Goal: Task Accomplishment & Management: Complete application form

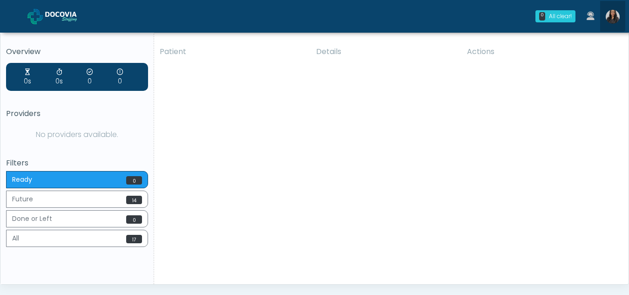
click at [610, 11] on img at bounding box center [612, 17] width 14 height 14
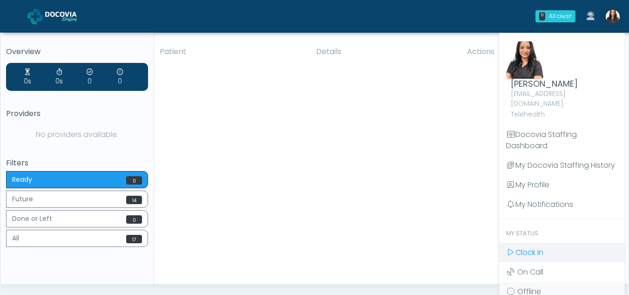
click at [531, 247] on span "Clock In" at bounding box center [529, 252] width 28 height 11
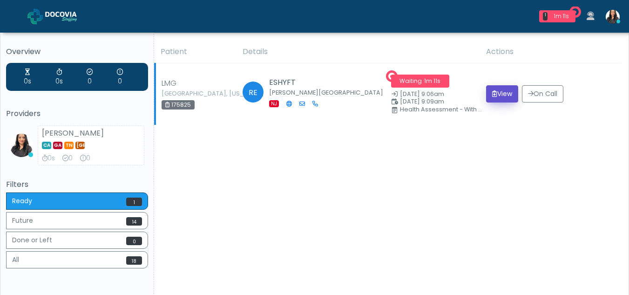
click at [497, 94] on button "View" at bounding box center [502, 93] width 32 height 17
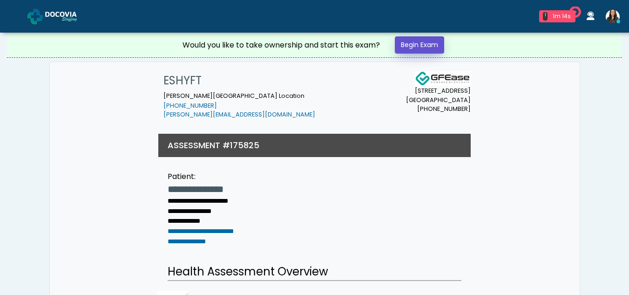
click at [425, 42] on link "Begin Exam" at bounding box center [419, 44] width 49 height 17
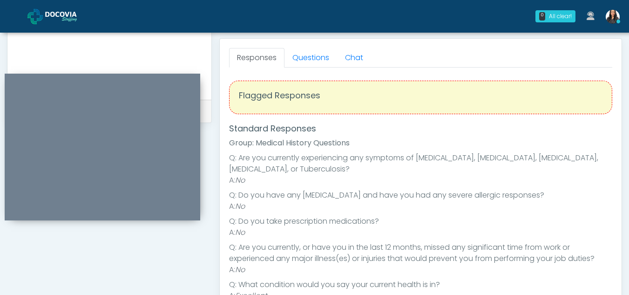
scroll to position [369, 0]
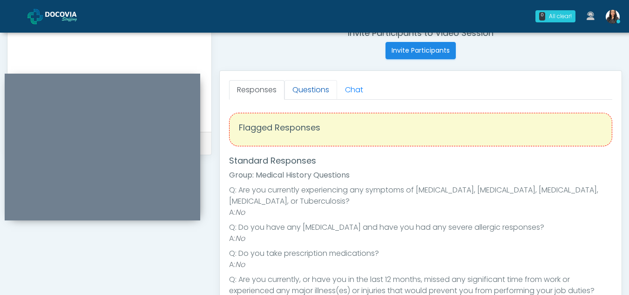
click at [319, 82] on link "Questions" at bounding box center [310, 90] width 53 height 20
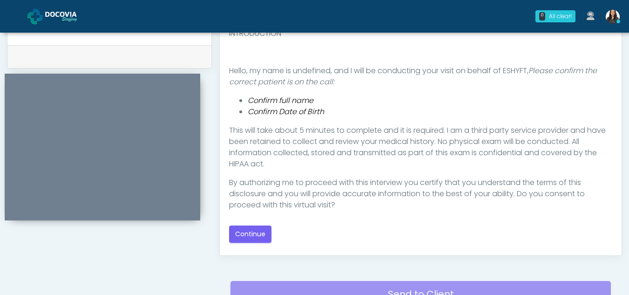
scroll to position [461, 0]
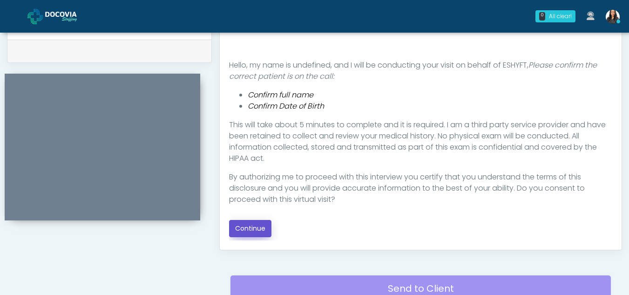
click at [259, 222] on button "Continue" at bounding box center [250, 228] width 42 height 17
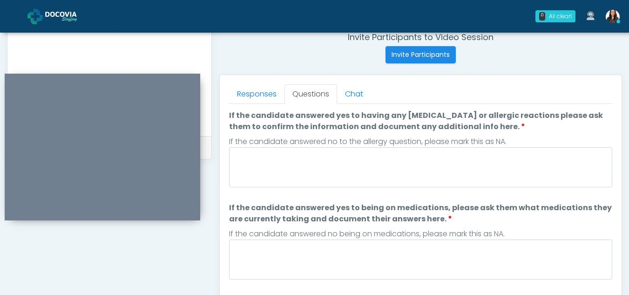
scroll to position [359, 0]
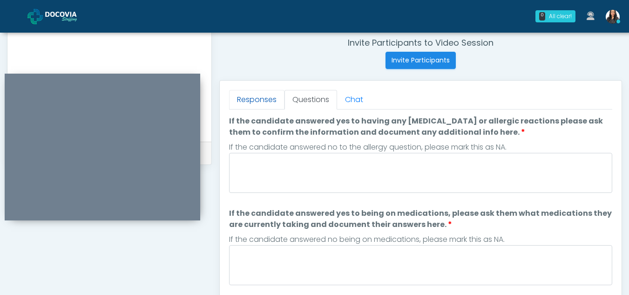
click at [252, 94] on link "Responses" at bounding box center [256, 100] width 55 height 20
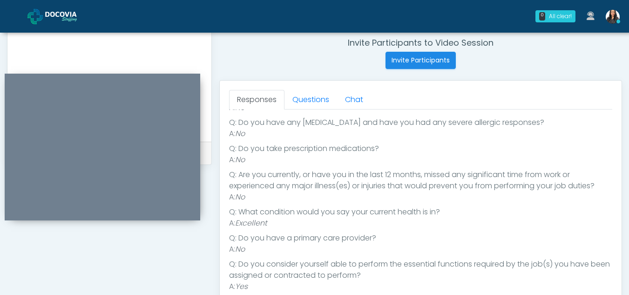
scroll to position [121, 0]
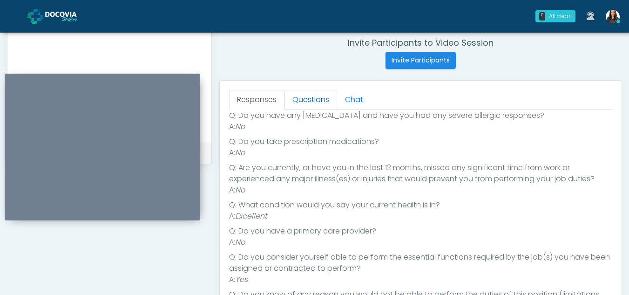
click at [306, 101] on link "Questions" at bounding box center [310, 100] width 53 height 20
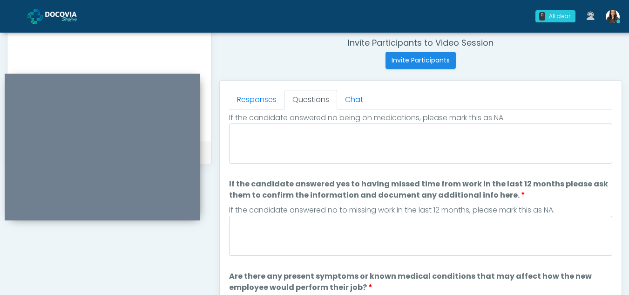
scroll to position [0, 0]
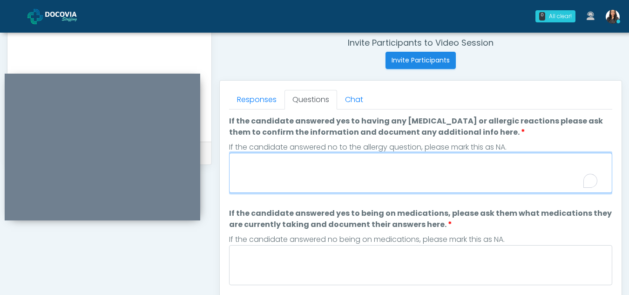
click at [309, 163] on textarea "If the candidate answered yes to having any allergies or allergic reactions ple…" at bounding box center [420, 173] width 383 height 40
type textarea "**"
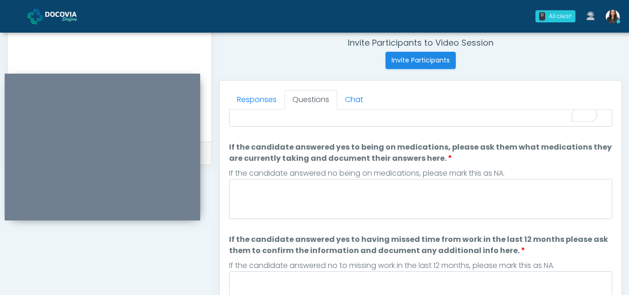
scroll to position [69, 0]
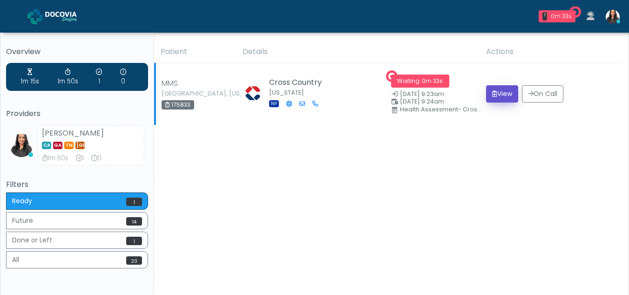
click at [503, 92] on button "View" at bounding box center [502, 93] width 32 height 17
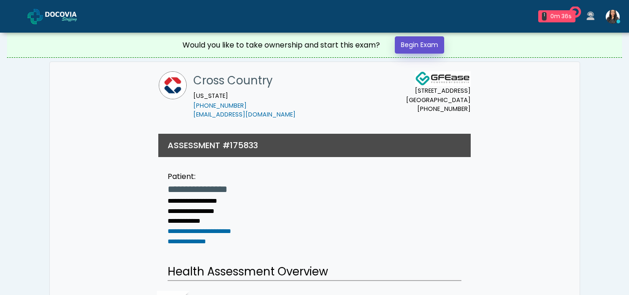
click at [404, 42] on link "Begin Exam" at bounding box center [419, 44] width 49 height 17
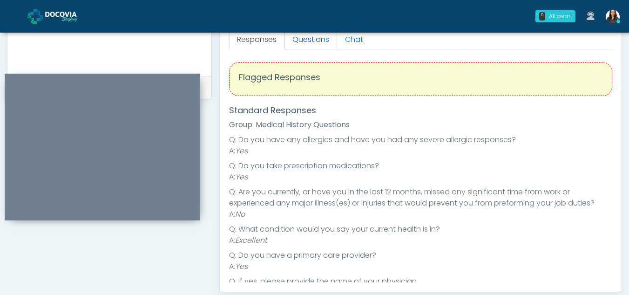
click at [323, 39] on link "Questions" at bounding box center [310, 40] width 53 height 20
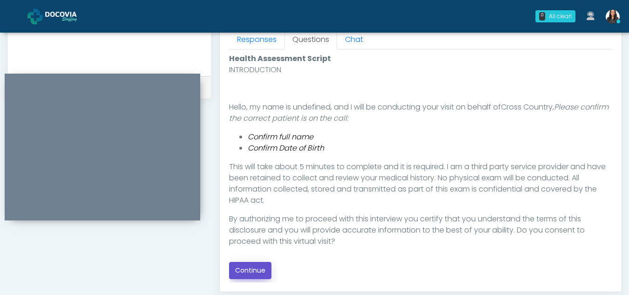
click at [251, 266] on button "Continue" at bounding box center [250, 270] width 42 height 17
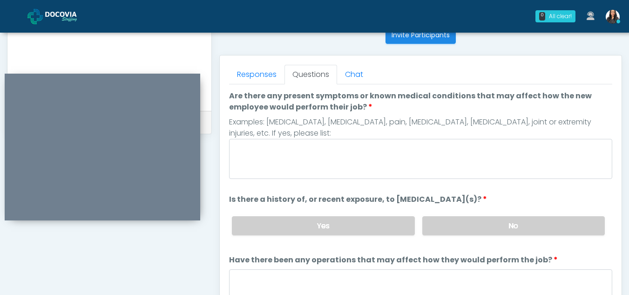
scroll to position [391, 0]
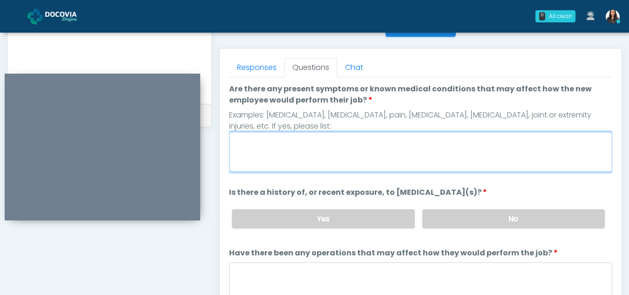
click at [273, 148] on textarea "Are there any present symptoms or known medical conditions that may affect how …" at bounding box center [420, 152] width 383 height 40
type textarea "**"
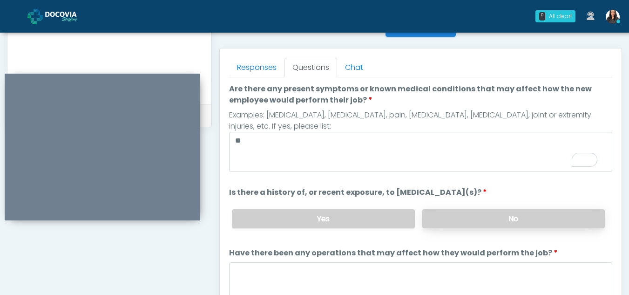
click at [492, 213] on label "No" at bounding box center [513, 218] width 182 height 19
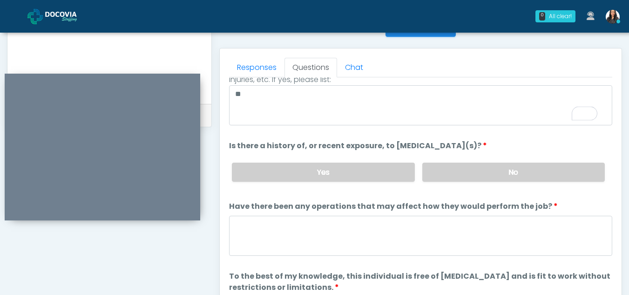
scroll to position [80, 0]
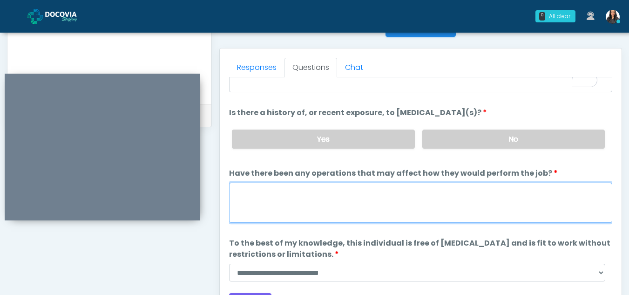
click at [281, 204] on textarea "Have there been any operations that may affect how they would perform the job?" at bounding box center [420, 202] width 383 height 40
type textarea "**"
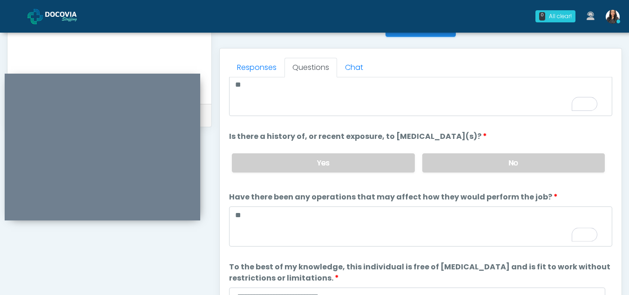
scroll to position [0, 0]
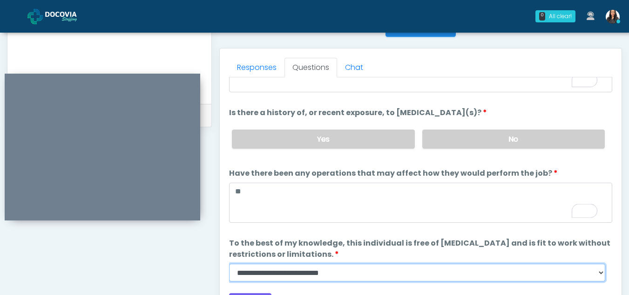
click at [598, 273] on select "**********" at bounding box center [417, 272] width 376 height 18
select select "******"
click at [229, 263] on select "**********" at bounding box center [417, 272] width 376 height 18
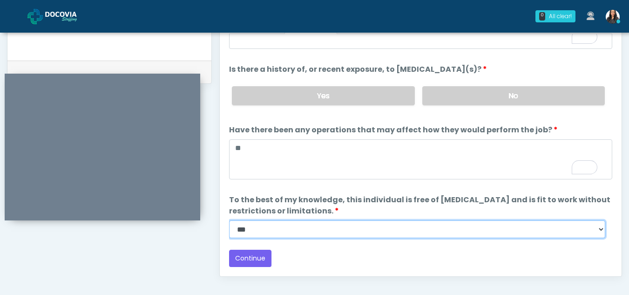
scroll to position [440, 0]
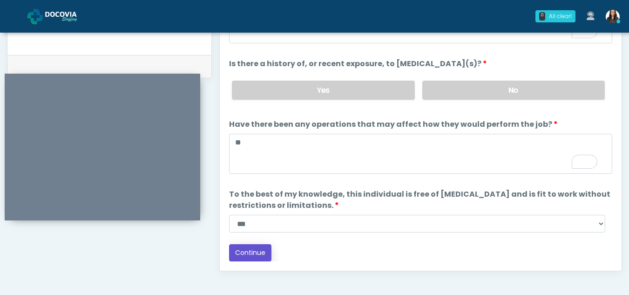
click at [247, 249] on button "Continue" at bounding box center [250, 252] width 42 height 17
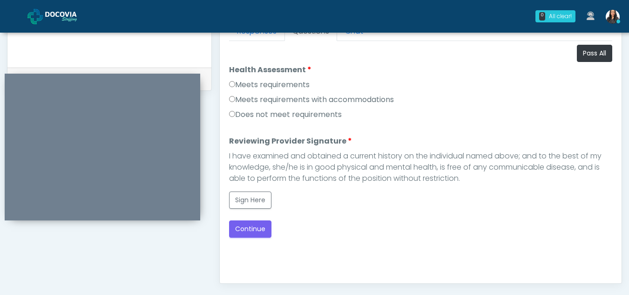
click at [231, 87] on label "Meets requirements" at bounding box center [269, 84] width 80 height 11
click at [248, 200] on button "Sign Here" at bounding box center [250, 199] width 42 height 17
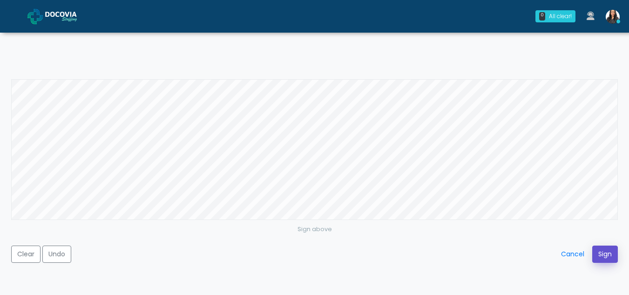
click at [597, 250] on button "Sign" at bounding box center [605, 253] width 26 height 17
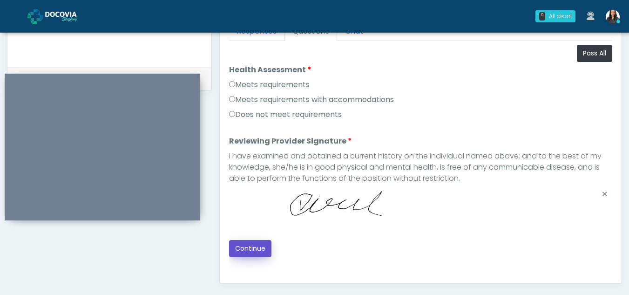
click at [253, 245] on button "Continue" at bounding box center [250, 248] width 42 height 17
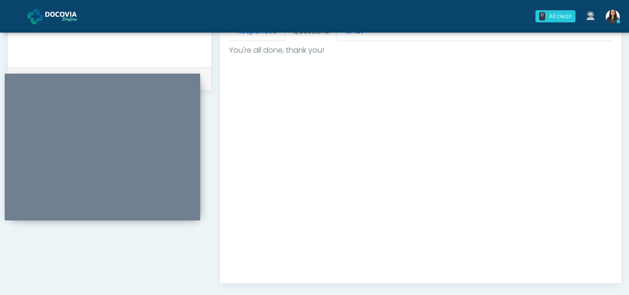
scroll to position [558, 0]
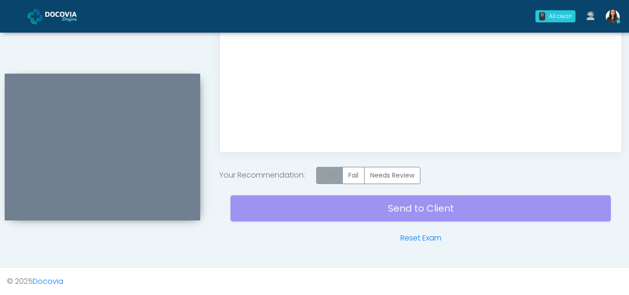
click at [337, 178] on label "Pass" at bounding box center [329, 175] width 27 height 17
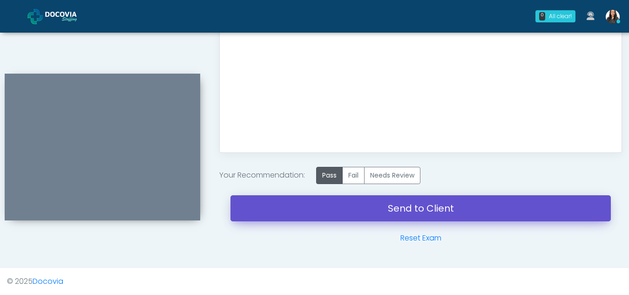
click at [435, 207] on link "Send to Client" at bounding box center [420, 208] width 380 height 26
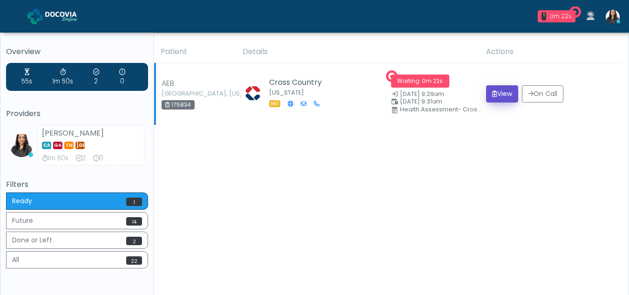
click at [502, 93] on button "View" at bounding box center [502, 93] width 32 height 17
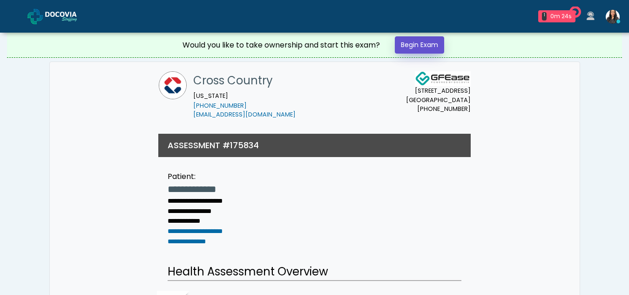
click at [428, 45] on link "Begin Exam" at bounding box center [419, 44] width 49 height 17
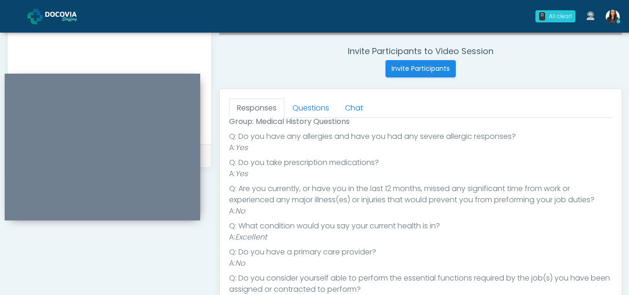
scroll to position [339, 0]
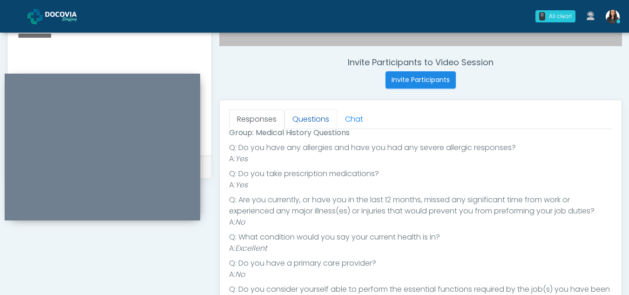
click at [324, 120] on link "Questions" at bounding box center [310, 119] width 53 height 20
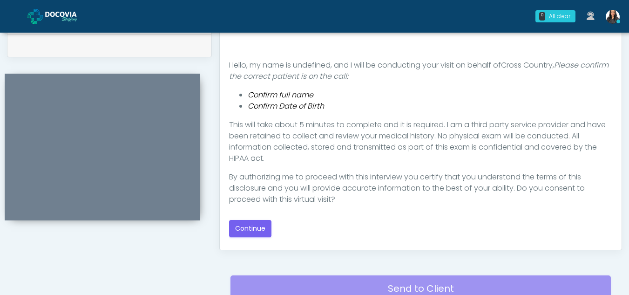
scroll to position [482, 0]
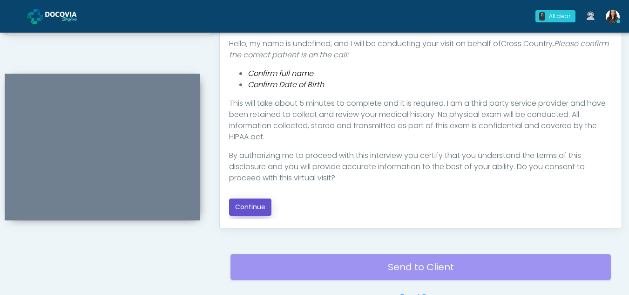
click at [254, 202] on button "Continue" at bounding box center [250, 206] width 42 height 17
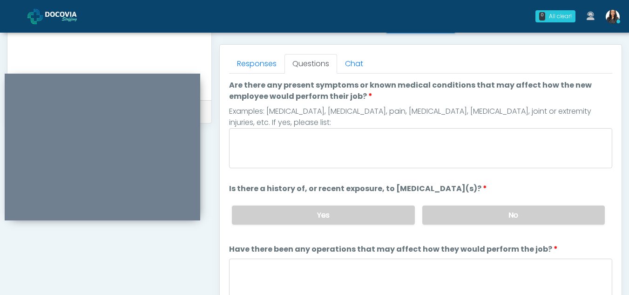
scroll to position [393, 0]
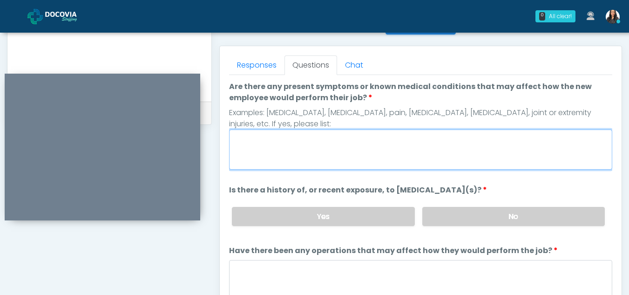
click at [277, 158] on textarea "Are there any present symptoms or known medical conditions that may affect how …" at bounding box center [420, 149] width 383 height 40
type textarea "**"
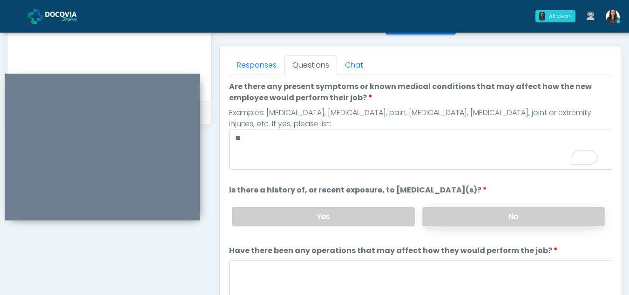
click at [500, 220] on label "No" at bounding box center [513, 216] width 182 height 19
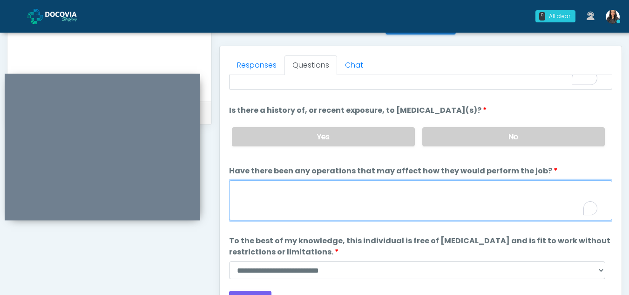
click at [259, 208] on textarea "Have there been any operations that may affect how they would perform the job?" at bounding box center [420, 200] width 383 height 40
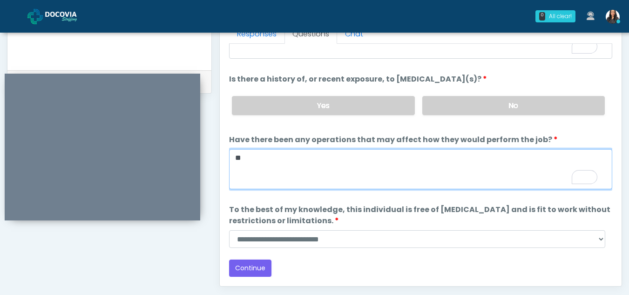
type textarea "**"
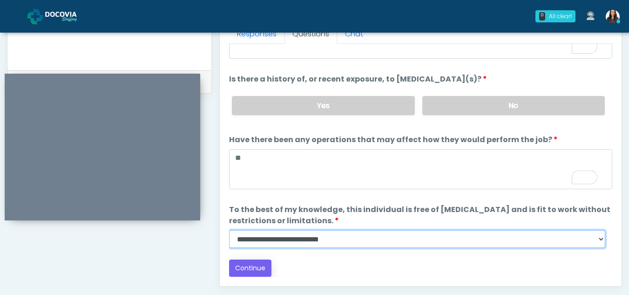
drag, startPoint x: 601, startPoint y: 238, endPoint x: 253, endPoint y: 263, distance: 348.5
click at [253, 263] on div "Loading... Connecting to your agent... Please wait while we prepare your person…" at bounding box center [420, 123] width 383 height 306
select select "******"
click at [229, 230] on select "**********" at bounding box center [417, 239] width 376 height 18
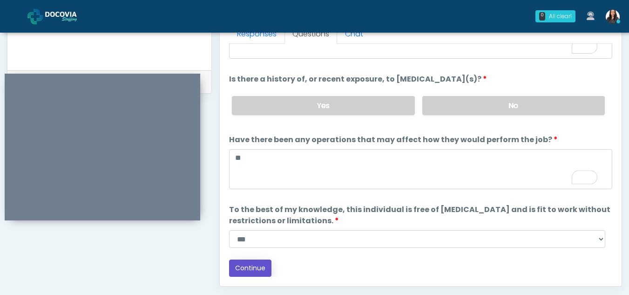
click at [248, 264] on button "Continue" at bounding box center [250, 267] width 42 height 17
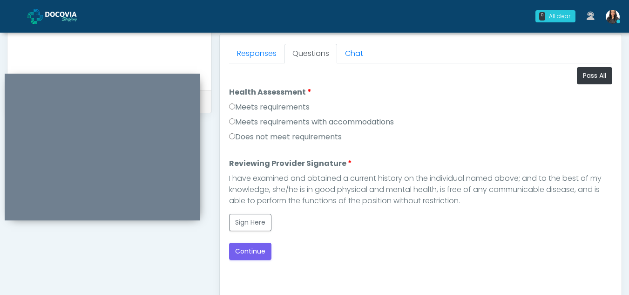
scroll to position [384, 0]
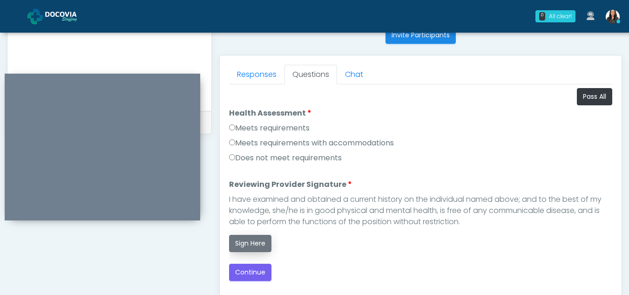
click at [249, 244] on button "Sign Here" at bounding box center [250, 243] width 42 height 17
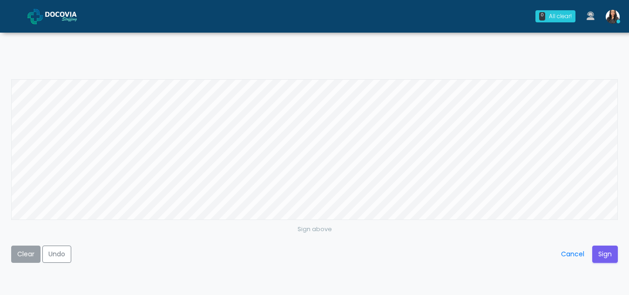
click at [22, 257] on button "Clear" at bounding box center [25, 253] width 29 height 17
click at [608, 250] on button "Sign" at bounding box center [605, 253] width 26 height 17
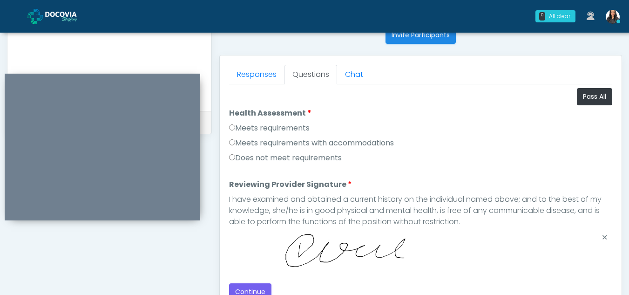
scroll to position [484, 0]
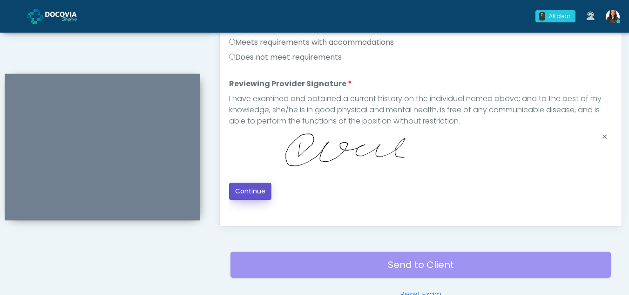
click at [248, 192] on button "Continue" at bounding box center [250, 190] width 42 height 17
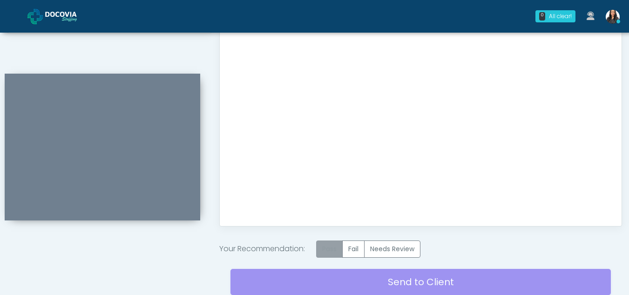
click at [330, 247] on label "Pass" at bounding box center [329, 248] width 27 height 17
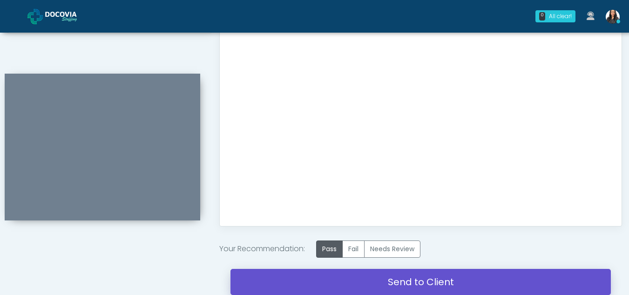
click at [431, 276] on link "Send to Client" at bounding box center [420, 281] width 380 height 26
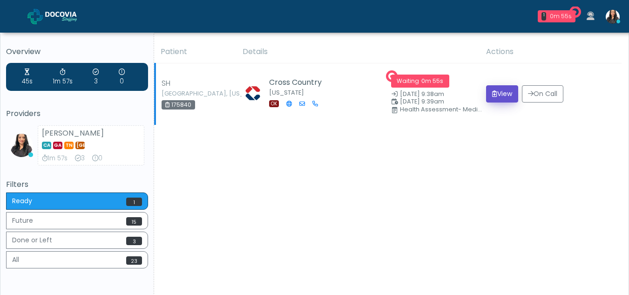
click at [506, 90] on button "View" at bounding box center [502, 93] width 32 height 17
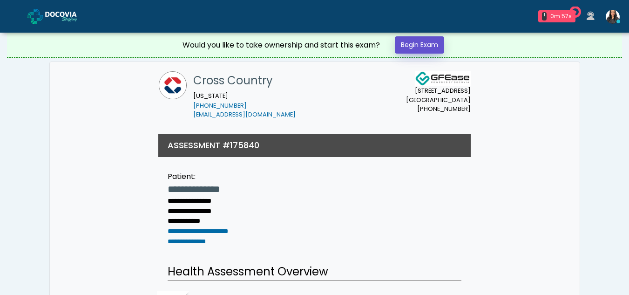
click at [420, 41] on link "Begin Exam" at bounding box center [419, 44] width 49 height 17
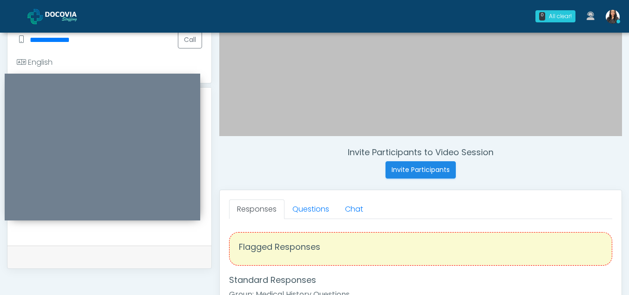
scroll to position [234, 0]
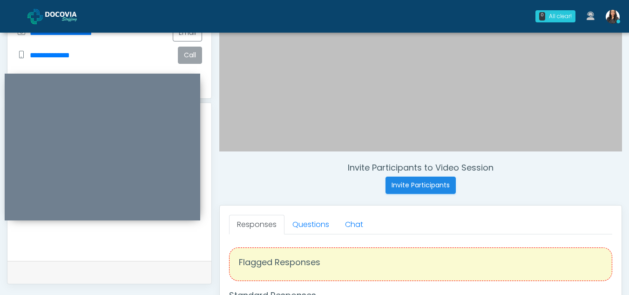
click at [185, 50] on button "Call" at bounding box center [190, 55] width 24 height 17
click at [258, 165] on h4 "Invite Participants to Video Session" at bounding box center [420, 167] width 402 height 10
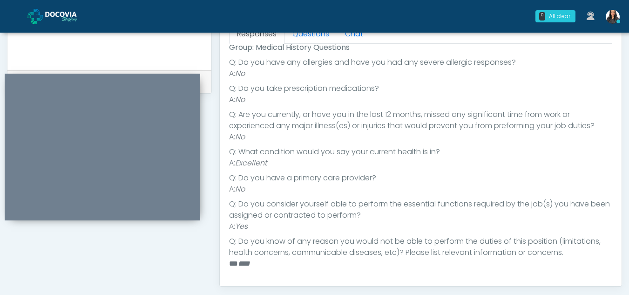
scroll to position [0, 0]
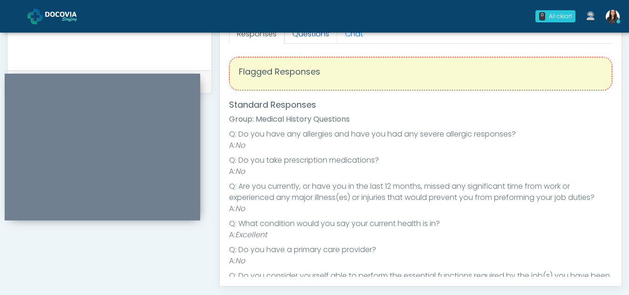
click at [313, 33] on link "Questions" at bounding box center [310, 34] width 53 height 20
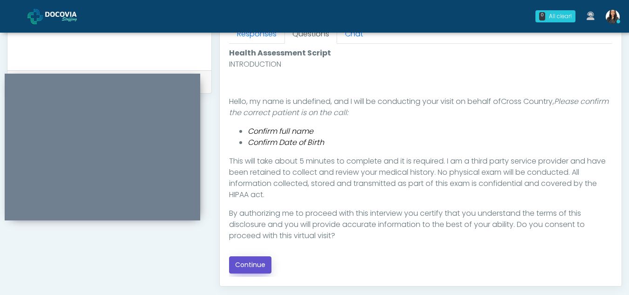
click at [251, 264] on button "Continue" at bounding box center [250, 264] width 42 height 17
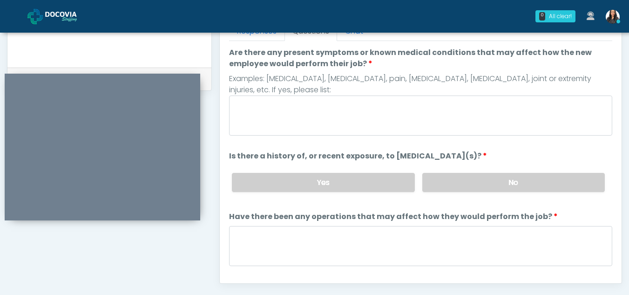
scroll to position [426, 0]
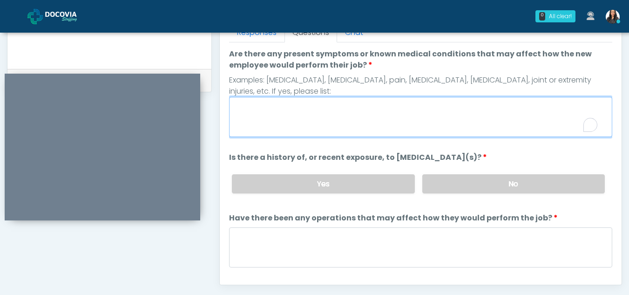
click at [317, 122] on textarea "Are there any present symptoms or known medical conditions that may affect how …" at bounding box center [420, 117] width 383 height 40
type textarea "**"
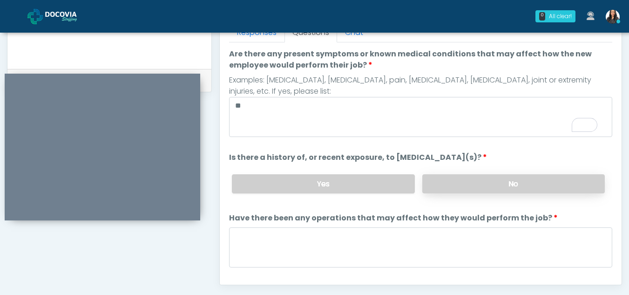
click at [518, 180] on label "No" at bounding box center [513, 183] width 182 height 19
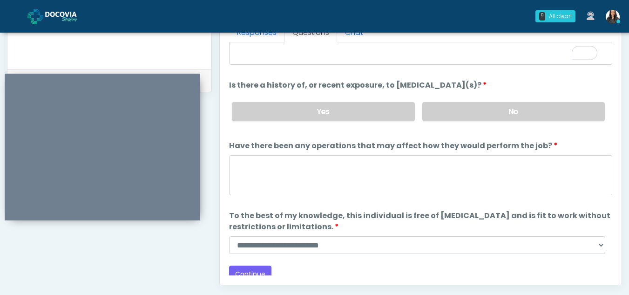
scroll to position [80, 0]
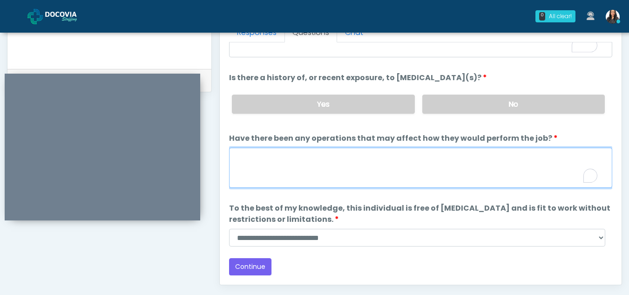
click at [302, 161] on textarea "Have there been any operations that may affect how they would perform the job?" at bounding box center [420, 168] width 383 height 40
type textarea "**"
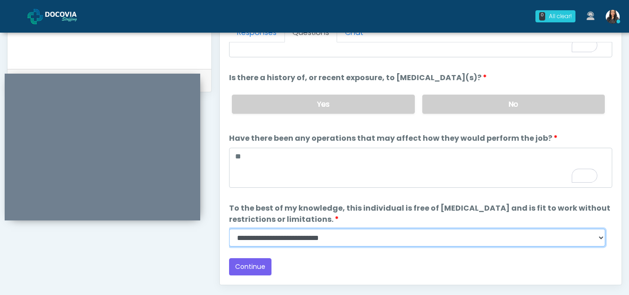
click at [600, 236] on select "**********" at bounding box center [417, 237] width 376 height 18
select select "******"
click at [229, 228] on select "**********" at bounding box center [417, 237] width 376 height 18
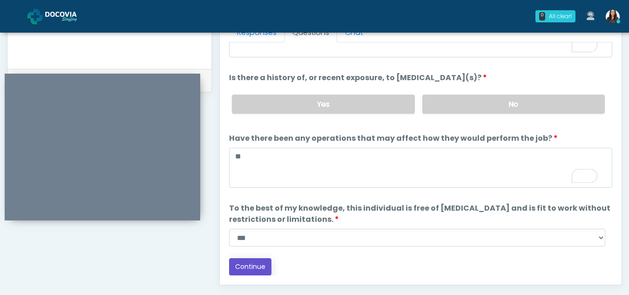
click at [256, 266] on button "Continue" at bounding box center [250, 266] width 42 height 17
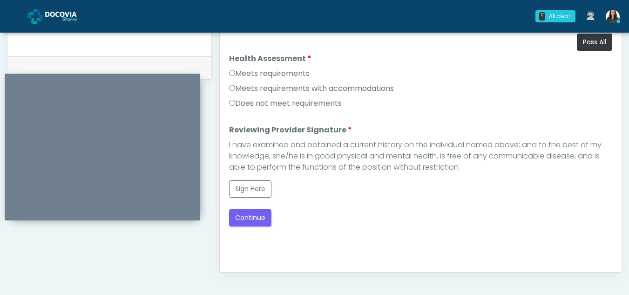
scroll to position [427, 0]
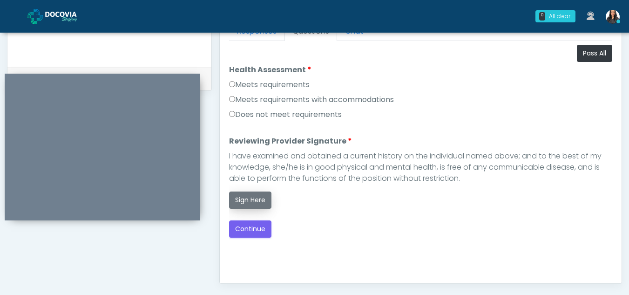
click at [244, 197] on button "Sign Here" at bounding box center [250, 199] width 42 height 17
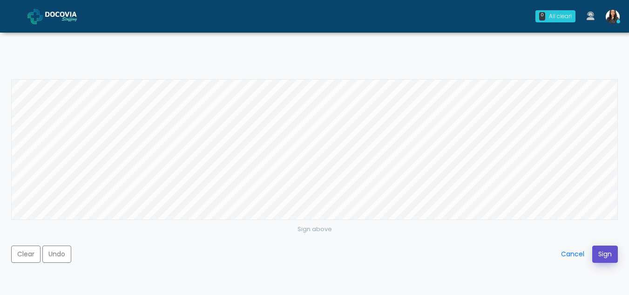
click at [604, 252] on button "Sign" at bounding box center [605, 253] width 26 height 17
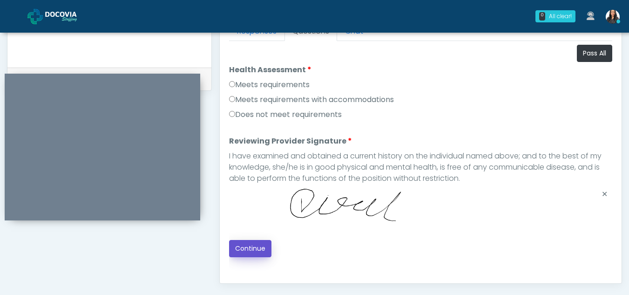
click at [252, 245] on button "Continue" at bounding box center [250, 248] width 42 height 17
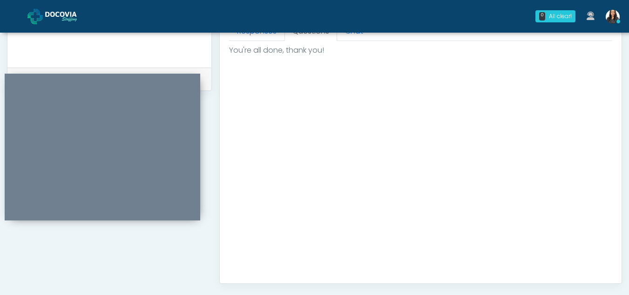
scroll to position [558, 0]
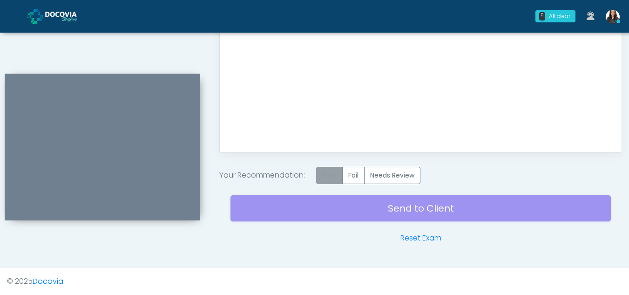
click at [336, 177] on label "Pass" at bounding box center [329, 175] width 27 height 17
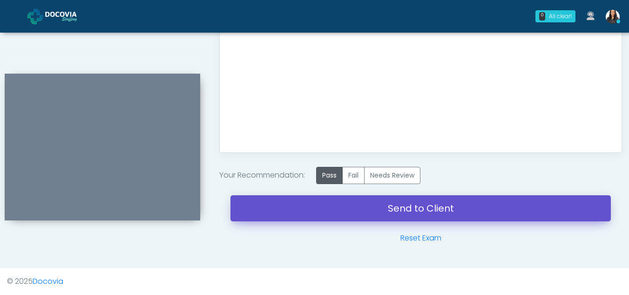
click at [437, 206] on link "Send to Client" at bounding box center [420, 208] width 380 height 26
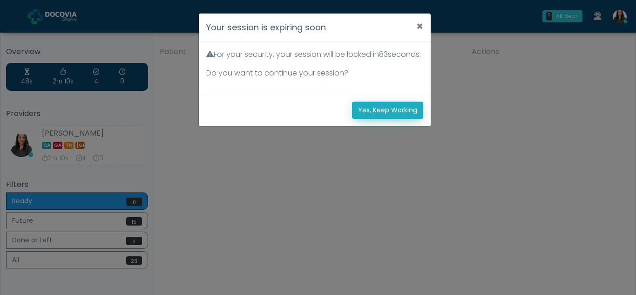
click at [412, 119] on button "Yes, Keep Working" at bounding box center [387, 109] width 71 height 17
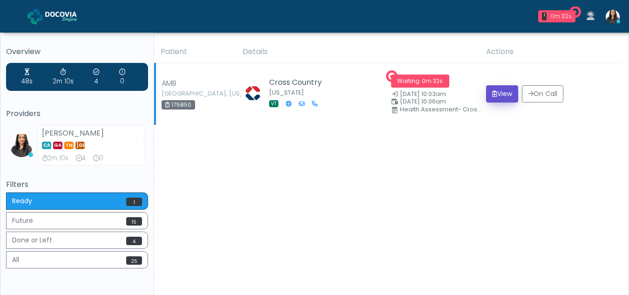
click at [504, 95] on button "View" at bounding box center [502, 93] width 32 height 17
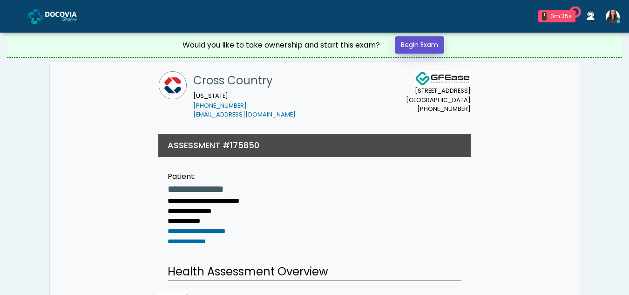
click at [410, 40] on link "Begin Exam" at bounding box center [419, 44] width 49 height 17
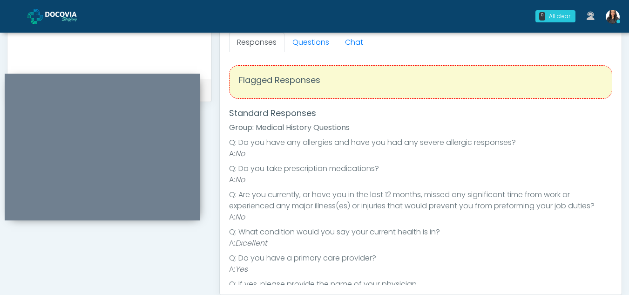
scroll to position [376, 0]
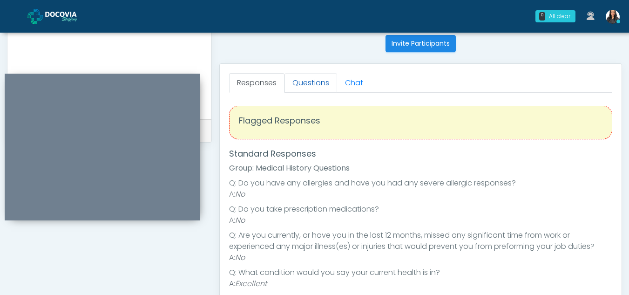
click at [304, 77] on link "Questions" at bounding box center [310, 83] width 53 height 20
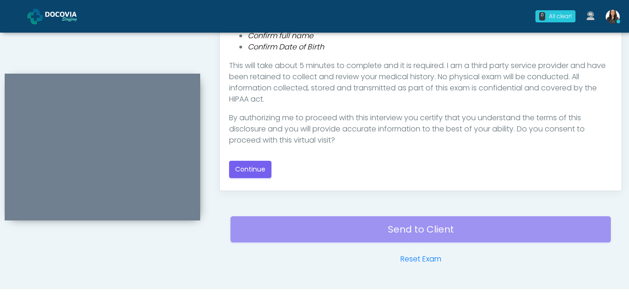
scroll to position [523, 0]
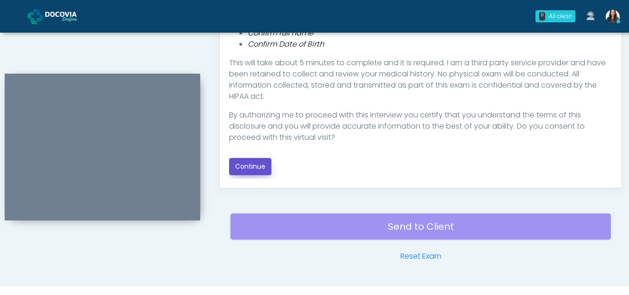
click at [255, 164] on button "Continue" at bounding box center [250, 166] width 42 height 17
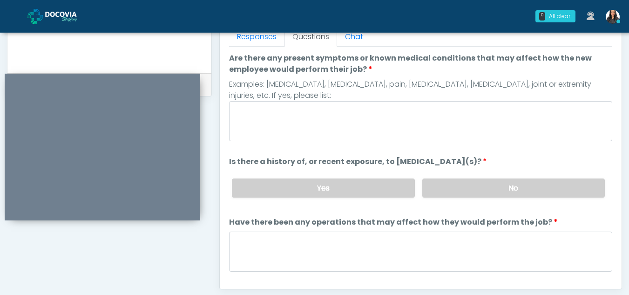
scroll to position [410, 0]
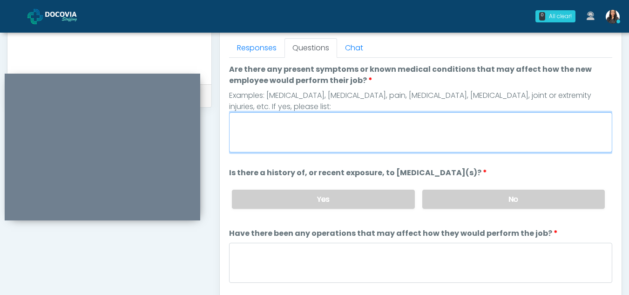
click at [273, 126] on textarea "Are there any present symptoms or known medical conditions that may affect how …" at bounding box center [420, 132] width 383 height 40
type textarea "**"
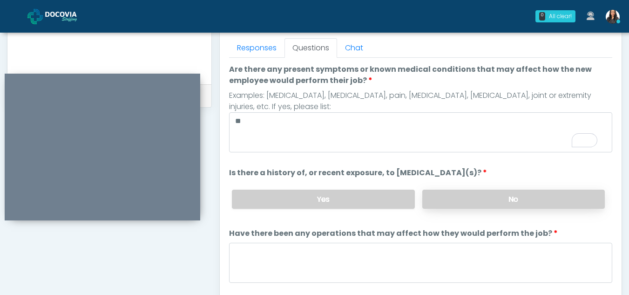
click at [446, 204] on label "No" at bounding box center [513, 198] width 182 height 19
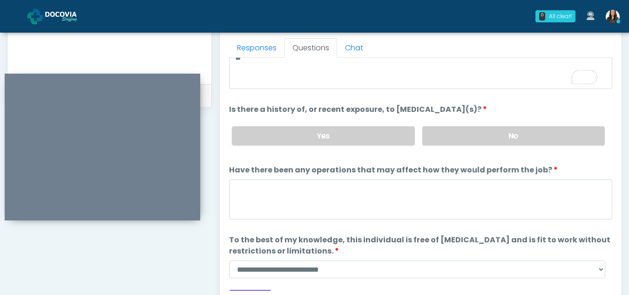
scroll to position [80, 0]
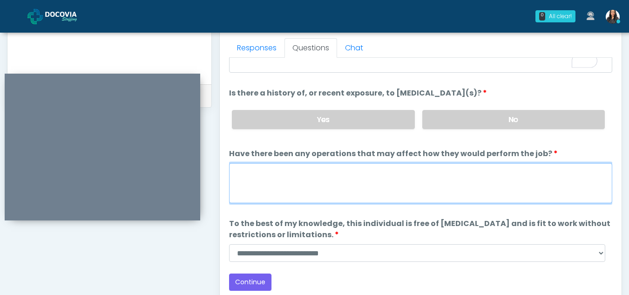
click at [248, 183] on textarea "Have there been any operations that may affect how they would perform the job?" at bounding box center [420, 183] width 383 height 40
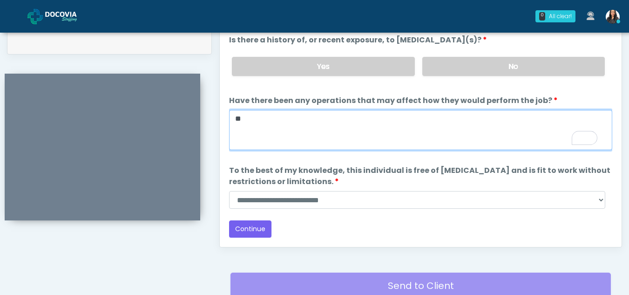
scroll to position [470, 0]
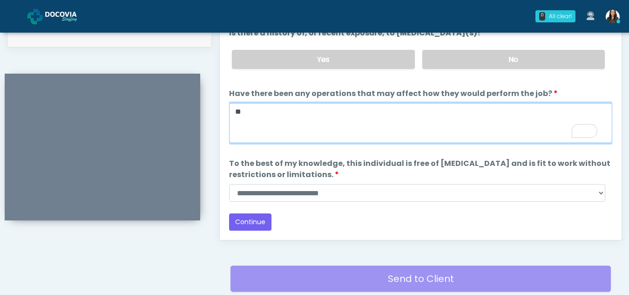
type textarea "**"
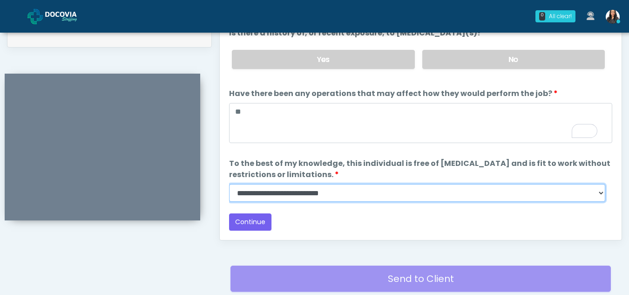
click at [597, 193] on select "**********" at bounding box center [417, 193] width 376 height 18
select select "******"
click at [229, 184] on select "**********" at bounding box center [417, 193] width 376 height 18
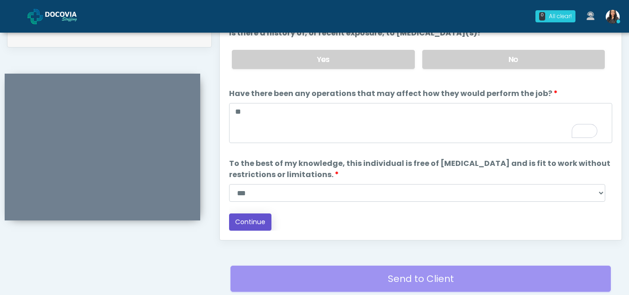
click at [251, 222] on button "Continue" at bounding box center [250, 221] width 42 height 17
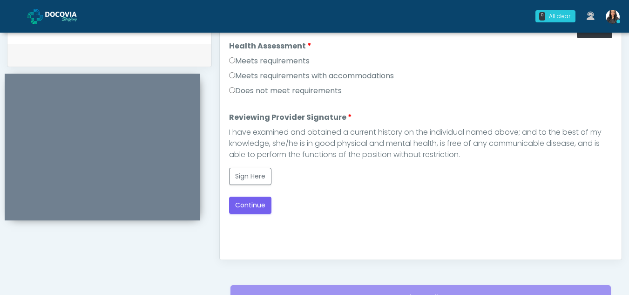
scroll to position [434, 0]
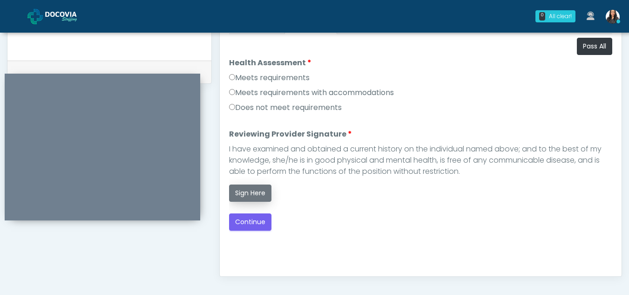
click at [256, 188] on button "Sign Here" at bounding box center [250, 192] width 42 height 17
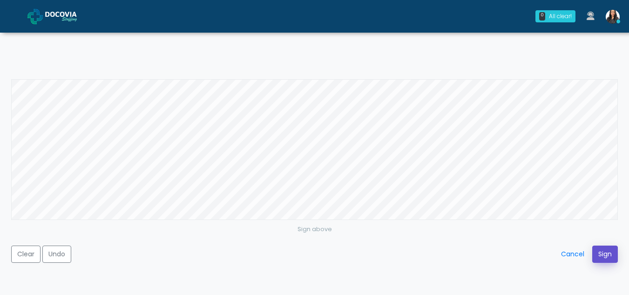
click at [605, 251] on button "Sign" at bounding box center [605, 253] width 26 height 17
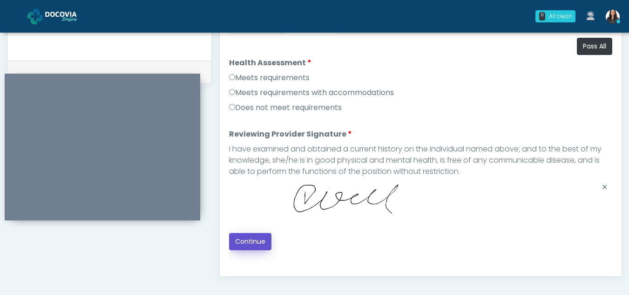
click at [248, 235] on button "Continue" at bounding box center [250, 241] width 42 height 17
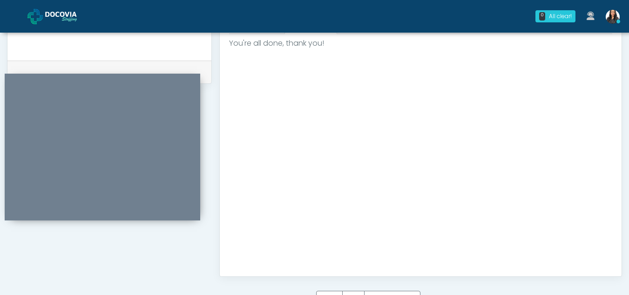
scroll to position [558, 0]
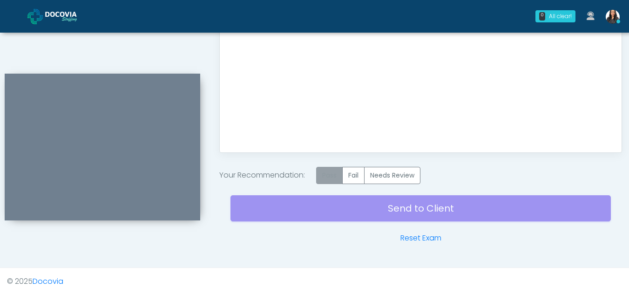
click at [335, 174] on label "Pass" at bounding box center [329, 175] width 27 height 17
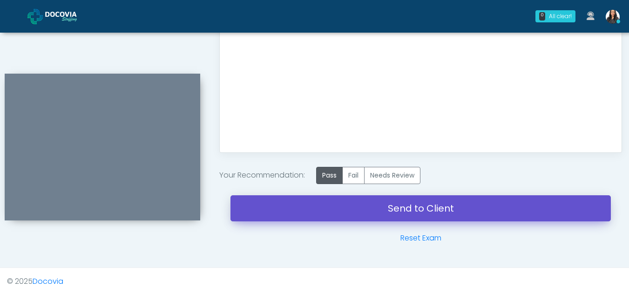
click at [396, 204] on link "Send to Client" at bounding box center [420, 208] width 380 height 26
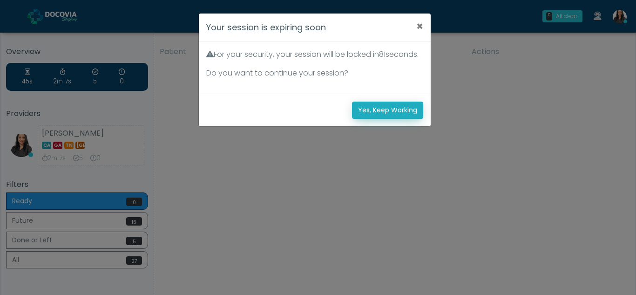
click at [398, 115] on button "Yes, Keep Working" at bounding box center [387, 109] width 71 height 17
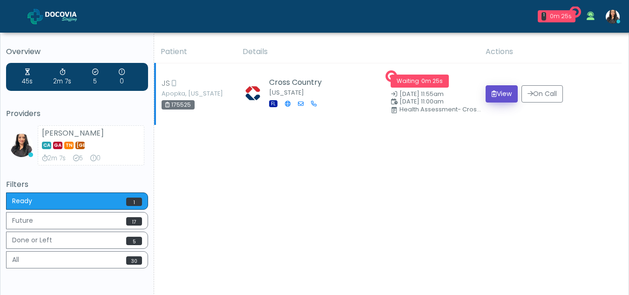
click at [492, 97] on button "View" at bounding box center [501, 93] width 32 height 17
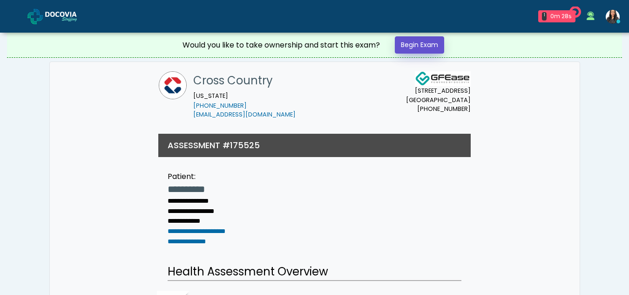
click at [431, 42] on link "Begin Exam" at bounding box center [419, 44] width 49 height 17
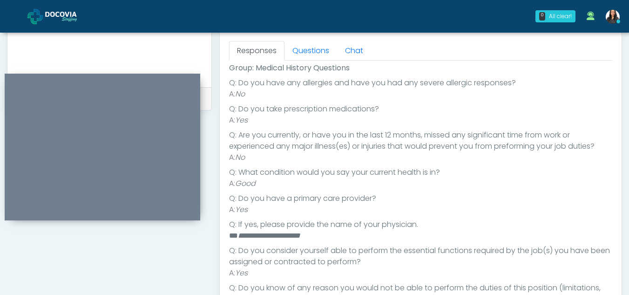
scroll to position [98, 0]
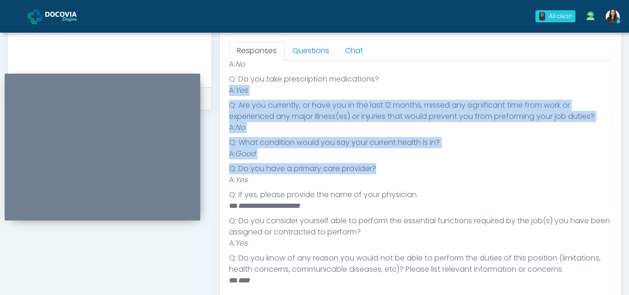
drag, startPoint x: 620, startPoint y: 174, endPoint x: 633, endPoint y: 78, distance: 96.7
click at [628, 78] on html "0 All clear! All clear! Viral Patel In Exam - 0m 42s FL" at bounding box center [314, 9] width 629 height 835
click at [544, 157] on li "A: Good" at bounding box center [420, 153] width 383 height 11
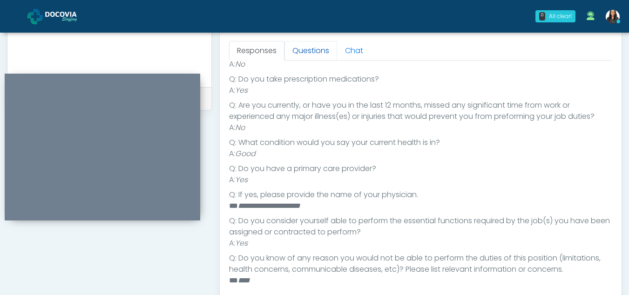
click at [315, 48] on link "Questions" at bounding box center [310, 51] width 53 height 20
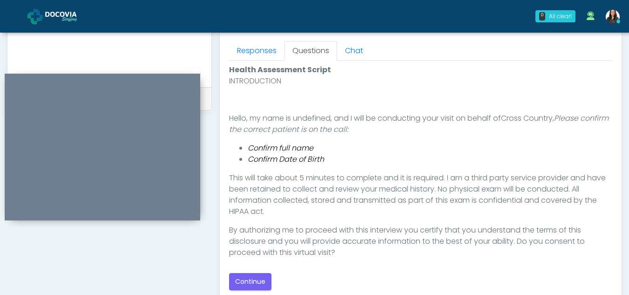
scroll to position [0, 0]
click at [249, 281] on button "Continue" at bounding box center [250, 281] width 42 height 17
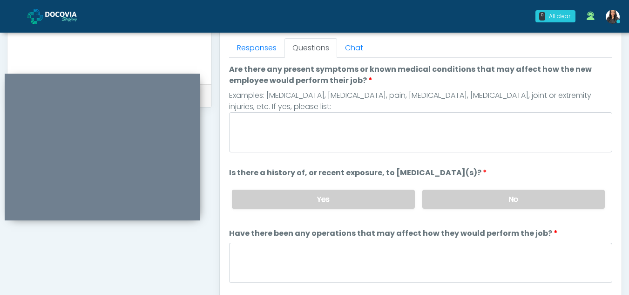
scroll to position [378, 0]
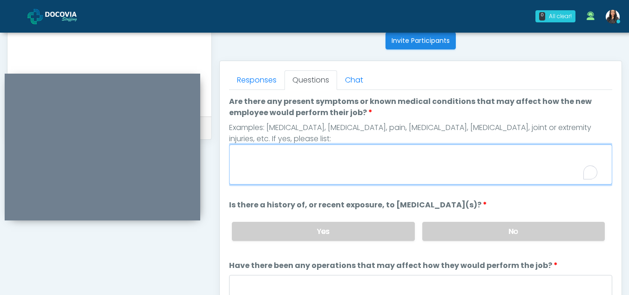
click at [281, 165] on textarea "Are there any present symptoms or known medical conditions that may affect how …" at bounding box center [420, 164] width 383 height 40
type textarea "**"
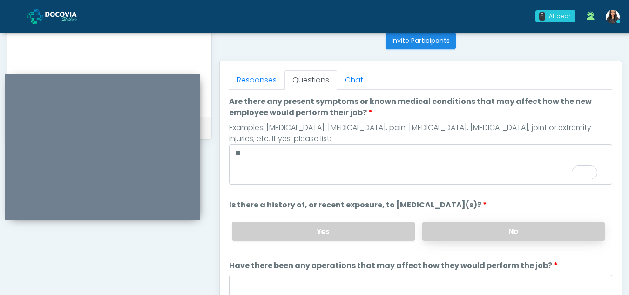
click at [532, 233] on label "No" at bounding box center [513, 230] width 182 height 19
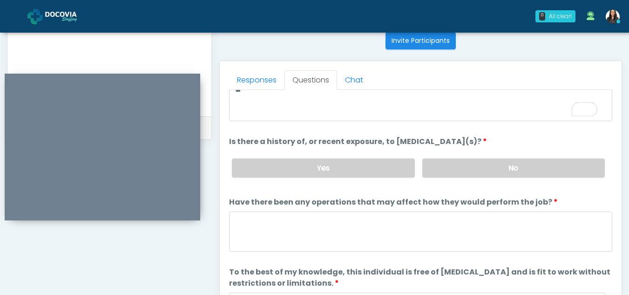
scroll to position [80, 0]
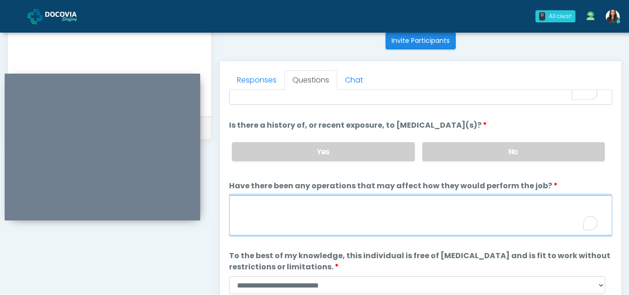
click at [310, 226] on textarea "Have there been any operations that may affect how they would perform the job?" at bounding box center [420, 215] width 383 height 40
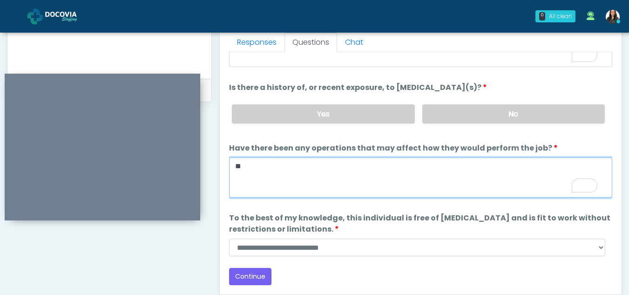
scroll to position [443, 0]
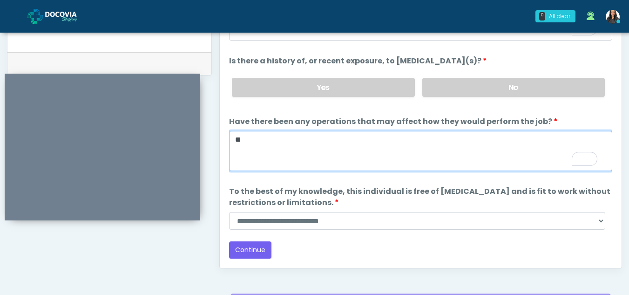
type textarea "**"
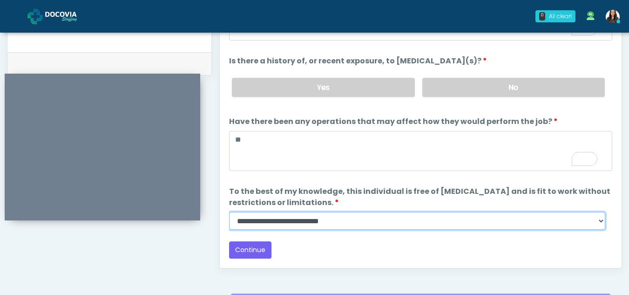
click at [597, 219] on select "**********" at bounding box center [417, 221] width 376 height 18
select select "******"
click at [229, 212] on select "**********" at bounding box center [417, 221] width 376 height 18
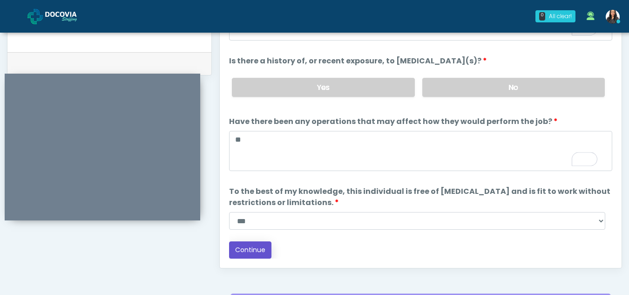
click at [248, 246] on button "Continue" at bounding box center [250, 249] width 42 height 17
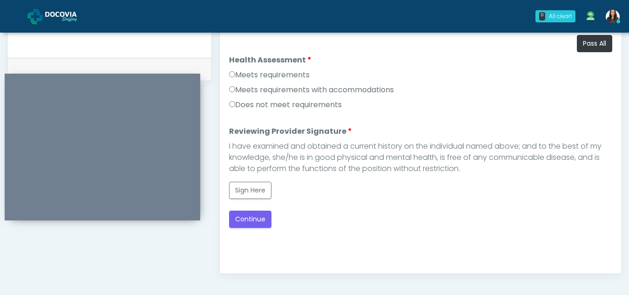
scroll to position [409, 0]
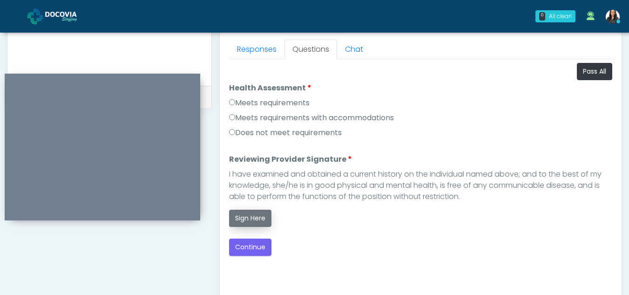
click at [246, 214] on button "Sign Here" at bounding box center [250, 217] width 42 height 17
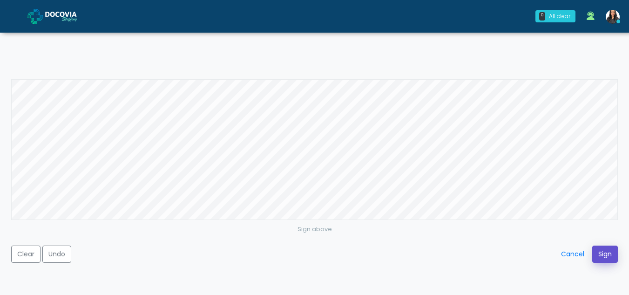
click at [607, 253] on button "Sign" at bounding box center [605, 253] width 26 height 17
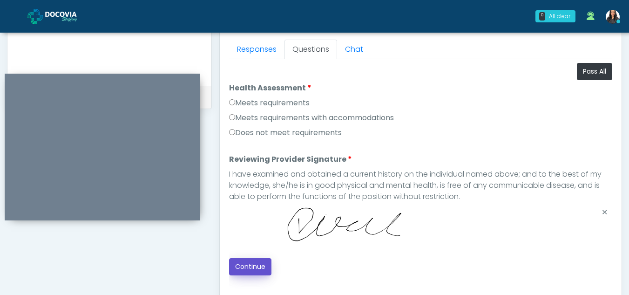
click at [248, 264] on button "Continue" at bounding box center [250, 266] width 42 height 17
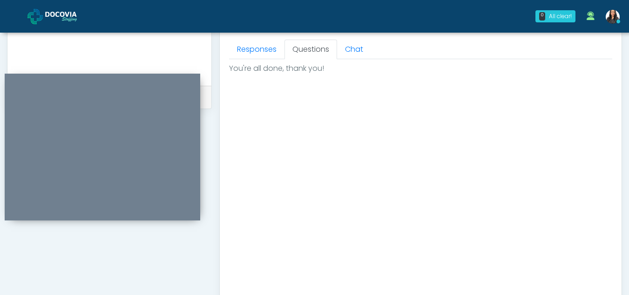
scroll to position [558, 0]
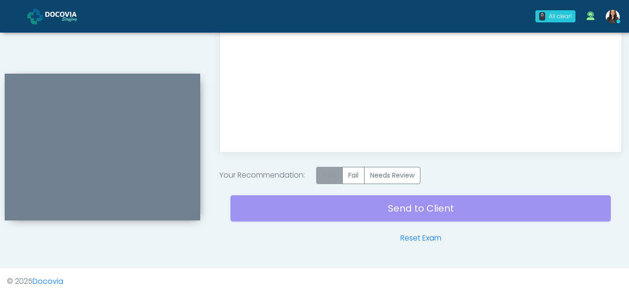
click at [327, 170] on label "Pass" at bounding box center [329, 175] width 27 height 17
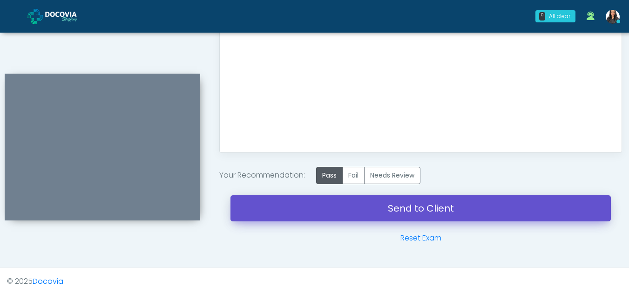
click at [409, 205] on link "Send to Client" at bounding box center [420, 208] width 380 height 26
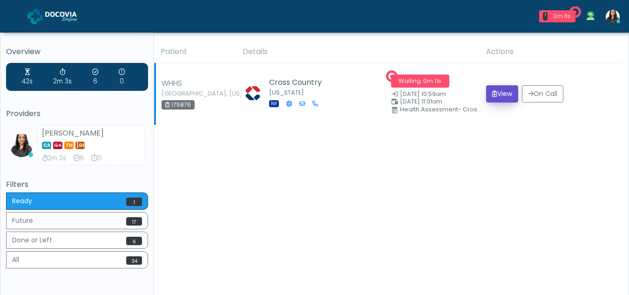
click at [502, 87] on button "View" at bounding box center [502, 93] width 32 height 17
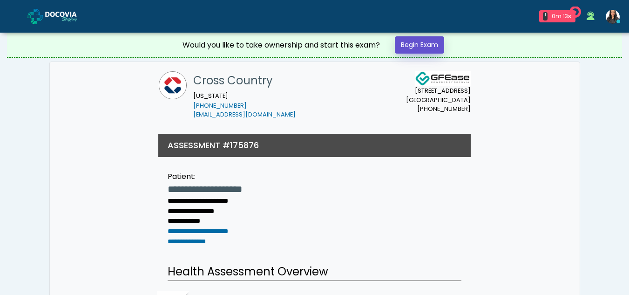
click at [431, 40] on link "Begin Exam" at bounding box center [419, 44] width 49 height 17
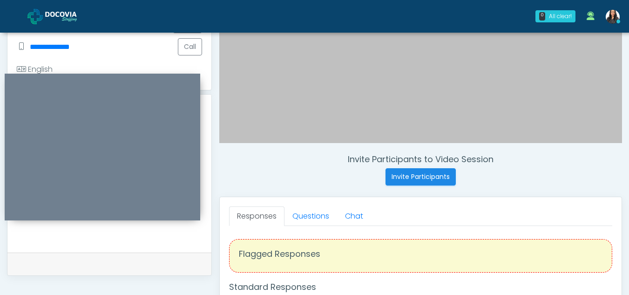
scroll to position [235, 0]
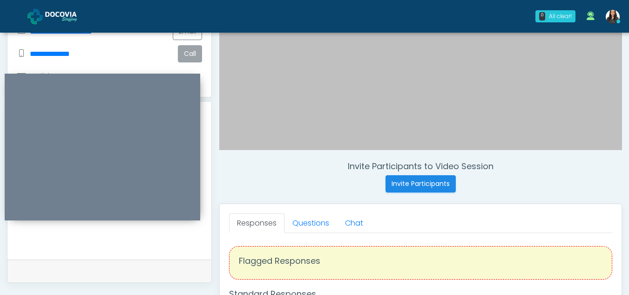
click at [194, 54] on button "Call" at bounding box center [190, 53] width 24 height 17
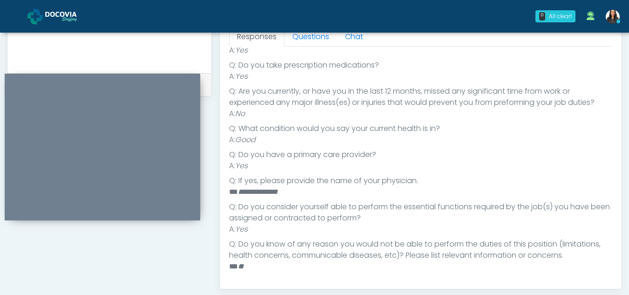
scroll to position [374, 0]
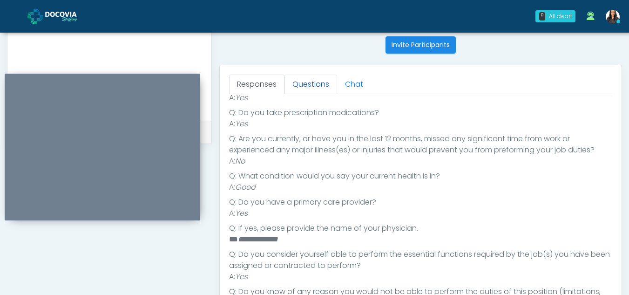
click at [311, 84] on link "Questions" at bounding box center [310, 84] width 53 height 20
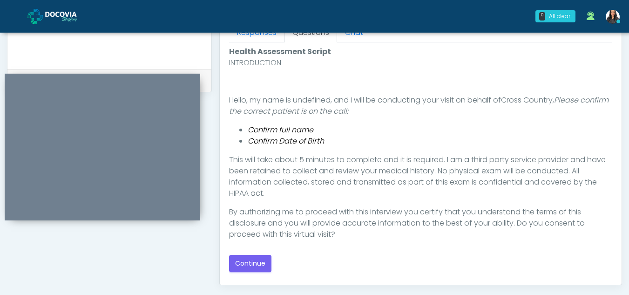
scroll to position [429, 0]
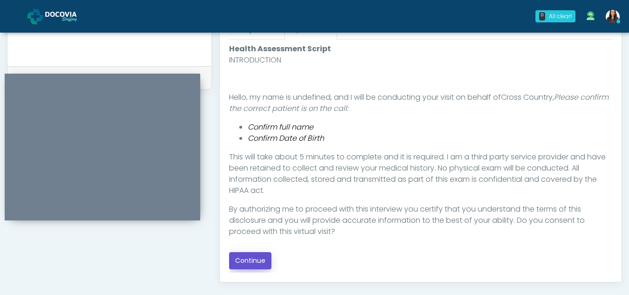
click at [253, 260] on button "Continue" at bounding box center [250, 260] width 42 height 17
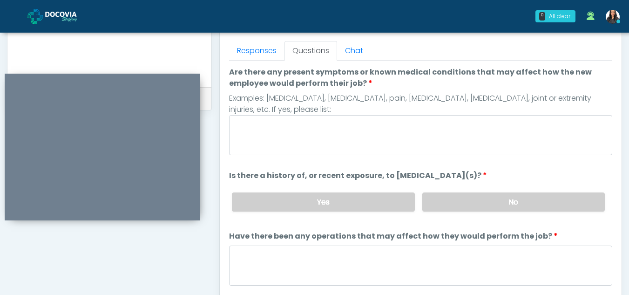
scroll to position [392, 0]
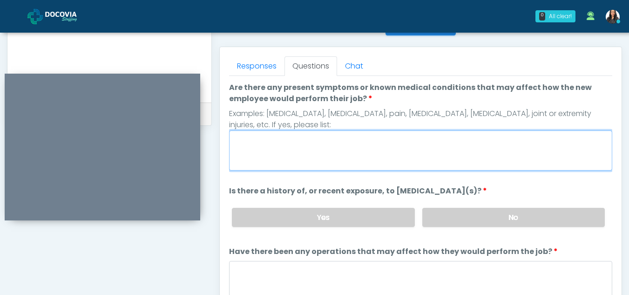
click at [272, 153] on textarea "Are there any present symptoms or known medical conditions that may affect how …" at bounding box center [420, 150] width 383 height 40
type textarea "**"
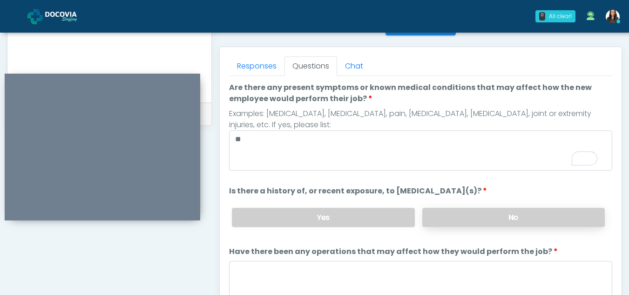
click at [522, 214] on label "No" at bounding box center [513, 217] width 182 height 19
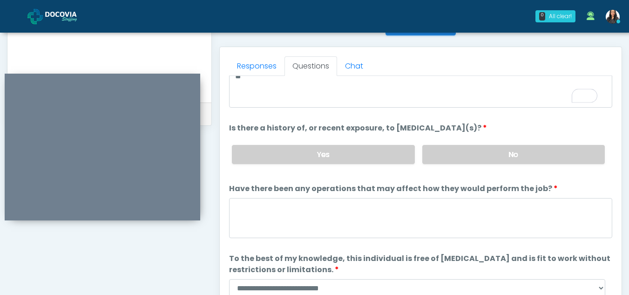
scroll to position [80, 0]
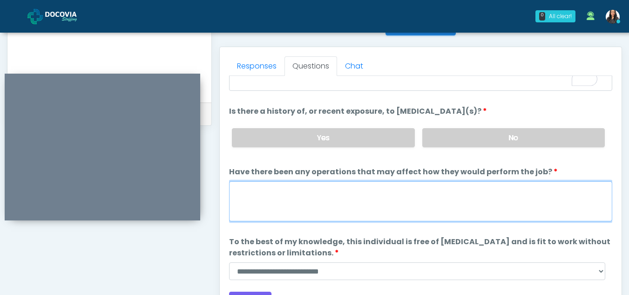
click at [263, 212] on textarea "Have there been any operations that may affect how they would perform the job?" at bounding box center [420, 201] width 383 height 40
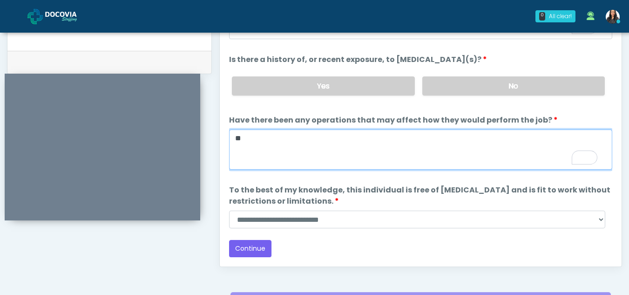
type textarea "**"
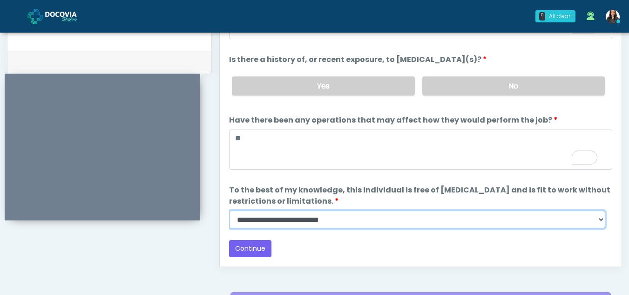
click at [599, 222] on select "**********" at bounding box center [417, 219] width 376 height 18
select select "******"
click at [229, 210] on select "**********" at bounding box center [417, 219] width 376 height 18
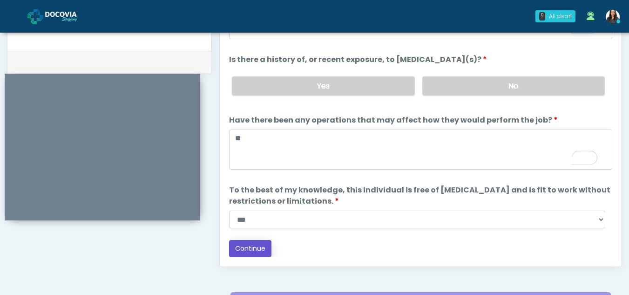
click at [246, 249] on button "Continue" at bounding box center [250, 248] width 42 height 17
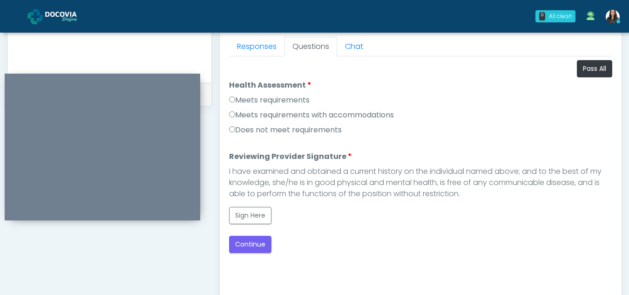
scroll to position [408, 0]
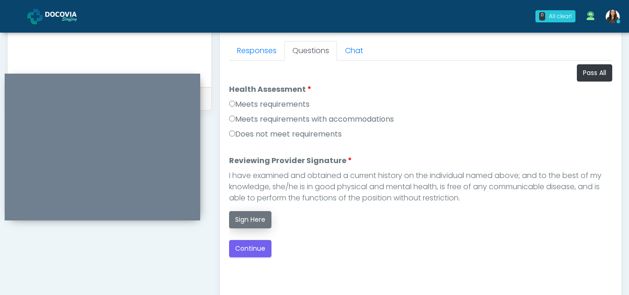
click at [251, 217] on button "Sign Here" at bounding box center [250, 219] width 42 height 17
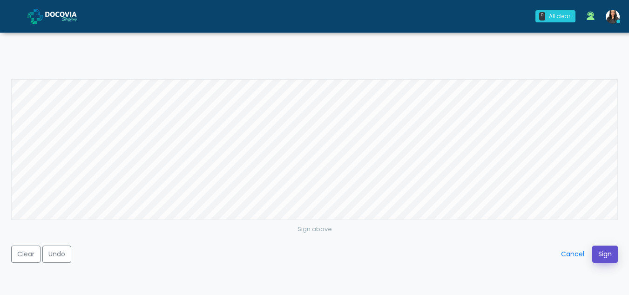
click at [608, 248] on button "Sign" at bounding box center [605, 253] width 26 height 17
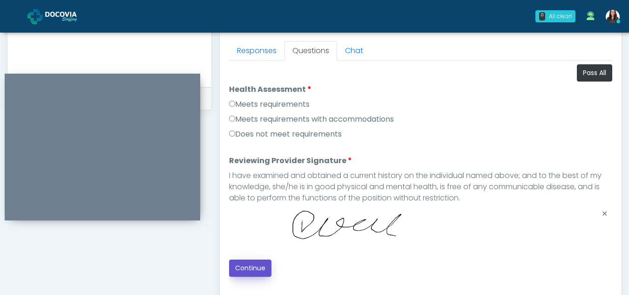
click at [258, 266] on button "Continue" at bounding box center [250, 267] width 42 height 17
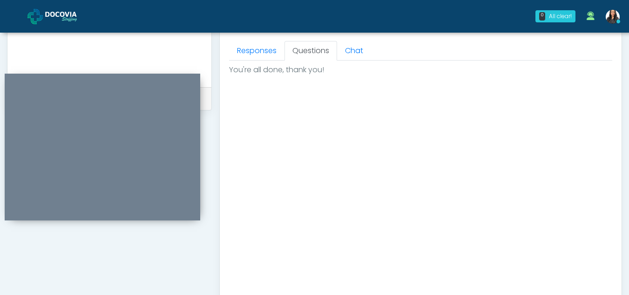
scroll to position [558, 0]
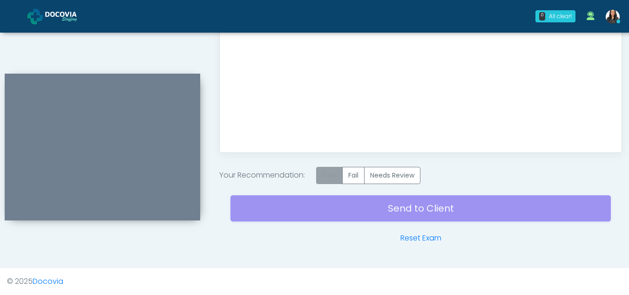
click at [328, 176] on label "Pass" at bounding box center [329, 175] width 27 height 17
click at [423, 209] on div "Send to Client Reset Exam" at bounding box center [420, 214] width 380 height 60
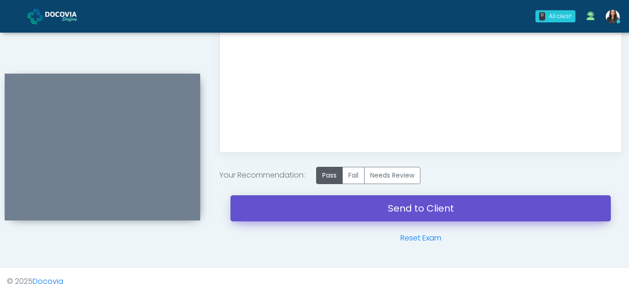
click at [423, 209] on link "Send to Client" at bounding box center [420, 208] width 380 height 26
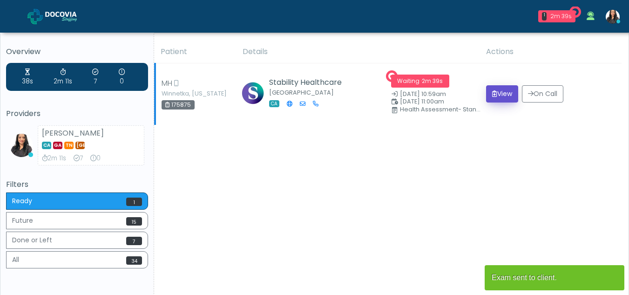
click at [498, 93] on button "View" at bounding box center [502, 93] width 32 height 17
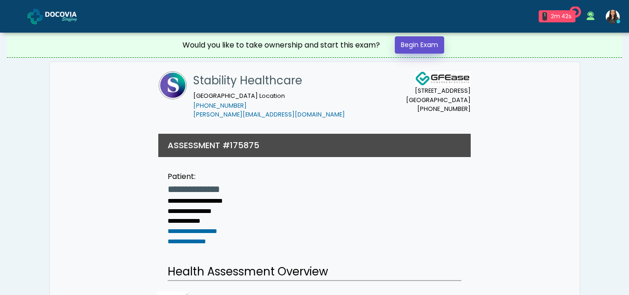
click at [420, 42] on link "Begin Exam" at bounding box center [419, 44] width 49 height 17
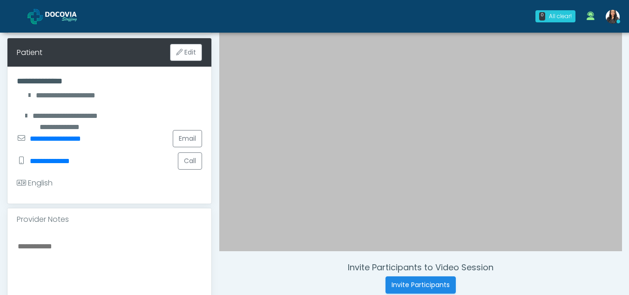
scroll to position [136, 0]
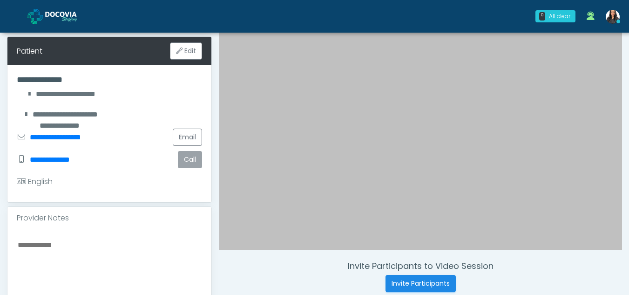
click at [191, 153] on button "Call" at bounding box center [190, 159] width 24 height 17
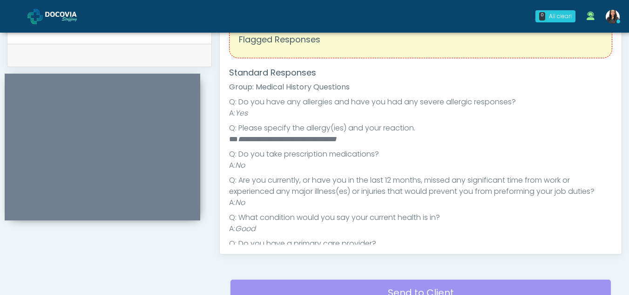
scroll to position [413, 0]
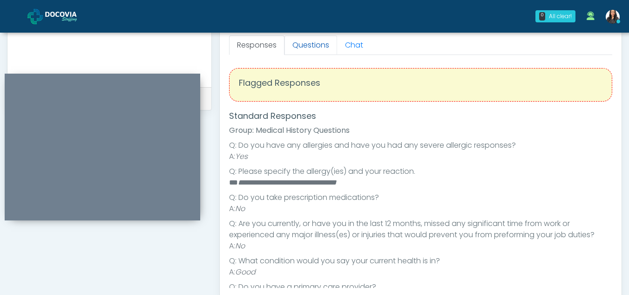
click at [309, 48] on link "Questions" at bounding box center [310, 45] width 53 height 20
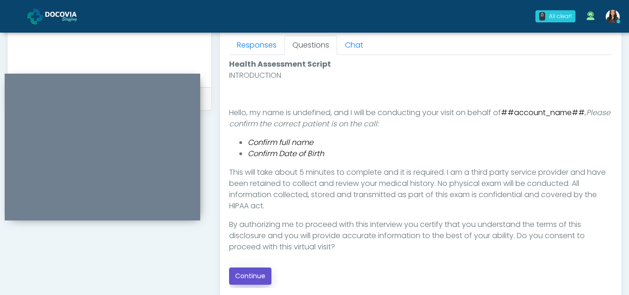
click at [253, 269] on button "Continue" at bounding box center [250, 275] width 42 height 17
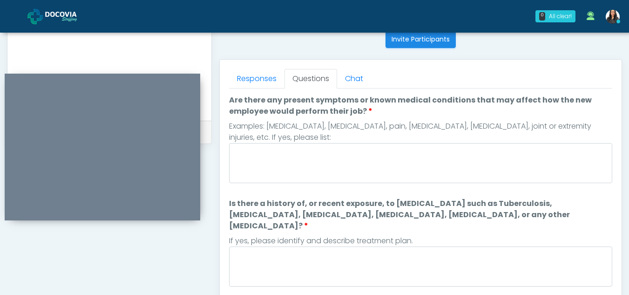
scroll to position [369, 0]
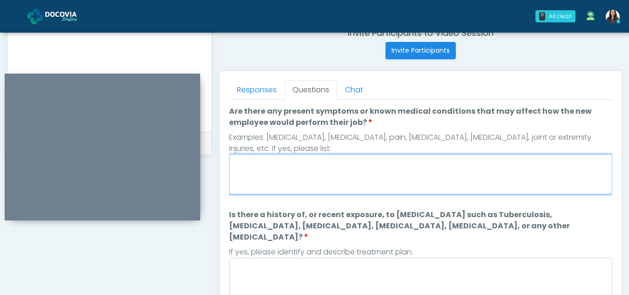
click at [272, 174] on textarea "Are there any present symptoms or known medical conditions that may affect how …" at bounding box center [420, 174] width 383 height 40
type textarea "**"
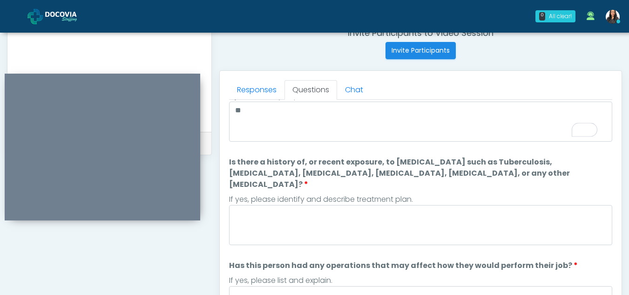
scroll to position [66, 0]
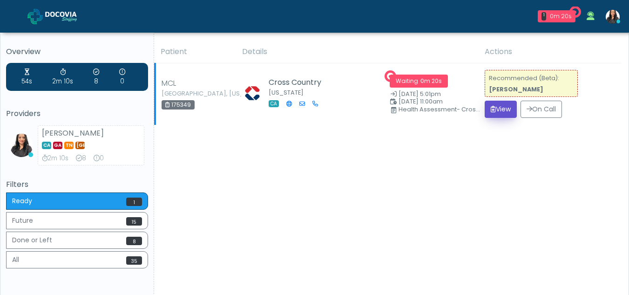
click at [503, 107] on button "View" at bounding box center [500, 109] width 32 height 17
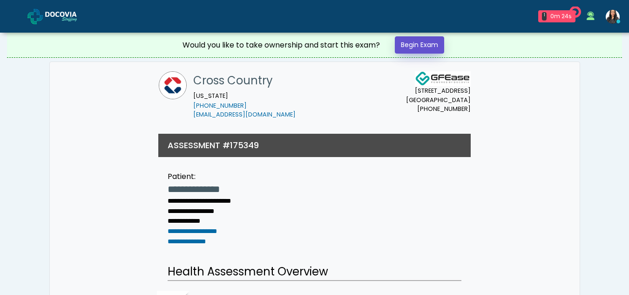
click at [417, 42] on link "Begin Exam" at bounding box center [419, 44] width 49 height 17
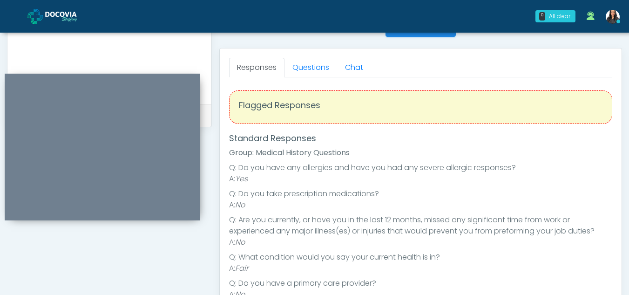
scroll to position [387, 0]
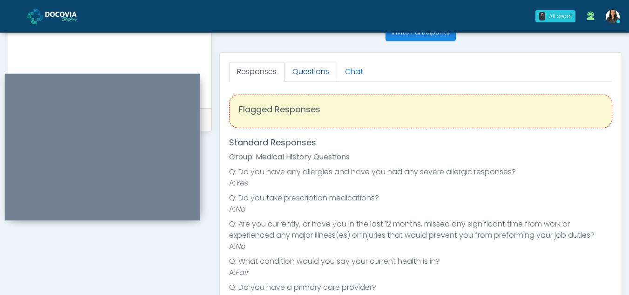
click at [307, 67] on link "Questions" at bounding box center [310, 72] width 53 height 20
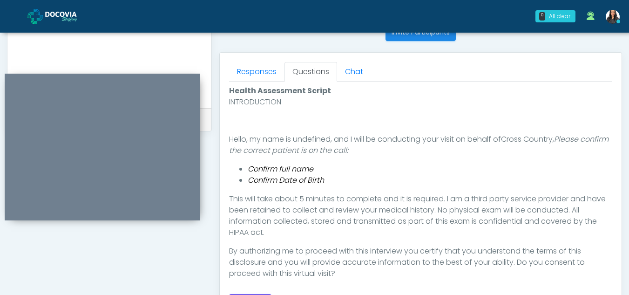
scroll to position [416, 0]
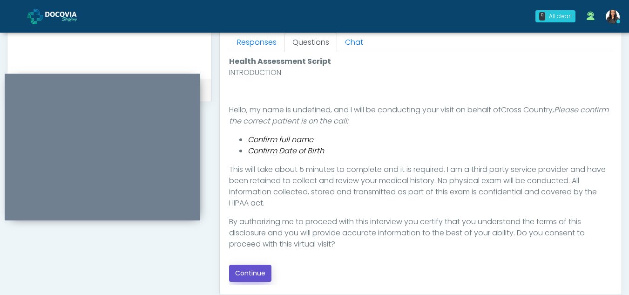
click at [252, 267] on button "Continue" at bounding box center [250, 272] width 42 height 17
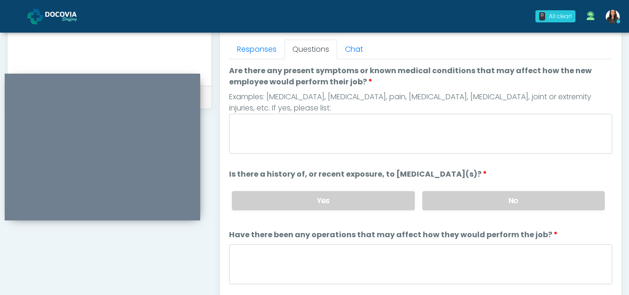
scroll to position [399, 0]
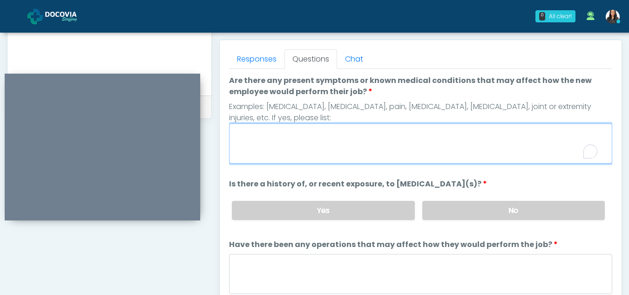
click at [253, 150] on textarea "Are there any present symptoms or known medical conditions that may affect how …" at bounding box center [420, 143] width 383 height 40
type textarea "**"
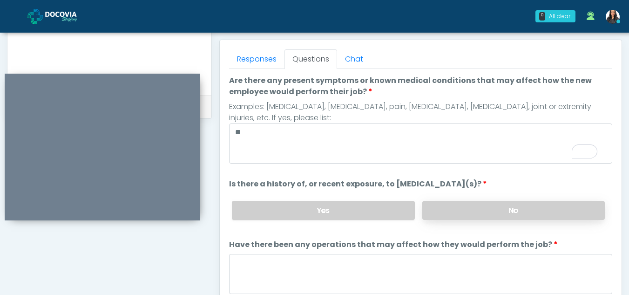
click at [517, 214] on label "No" at bounding box center [513, 210] width 182 height 19
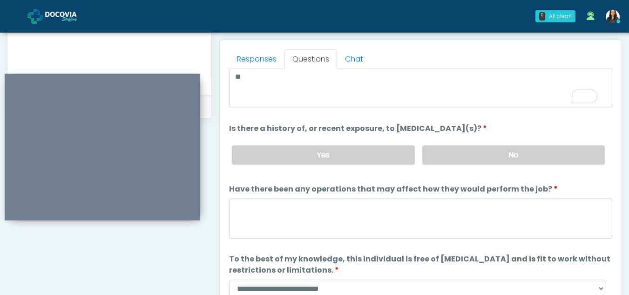
scroll to position [67, 0]
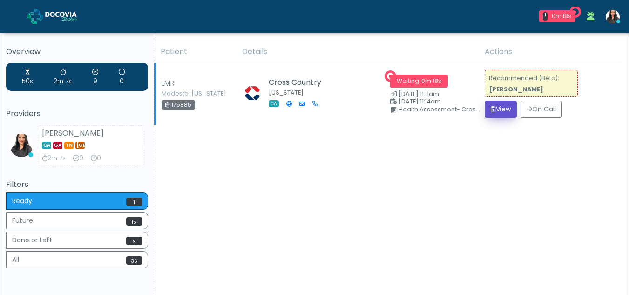
click at [497, 113] on button "View" at bounding box center [500, 109] width 32 height 17
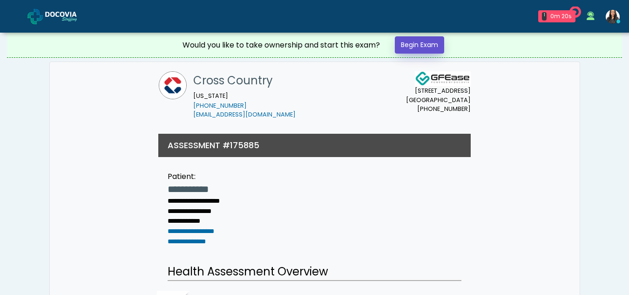
click at [408, 39] on link "Begin Exam" at bounding box center [419, 44] width 49 height 17
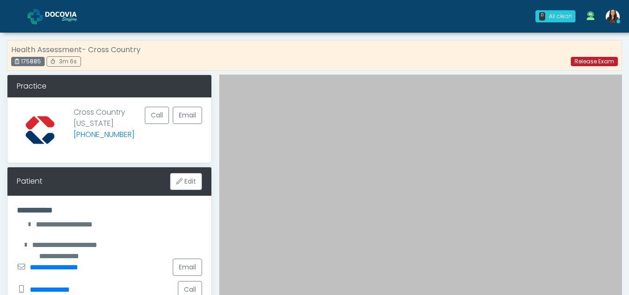
click at [587, 60] on link "Release Exam" at bounding box center [593, 61] width 47 height 9
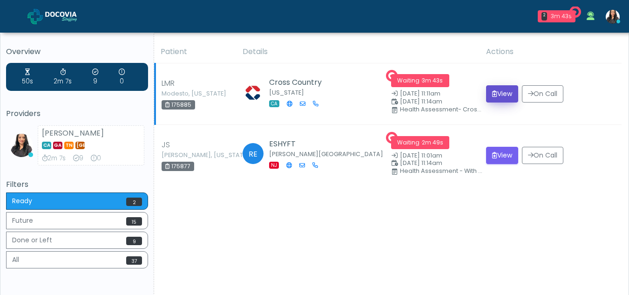
click at [495, 92] on button "View" at bounding box center [502, 93] width 32 height 17
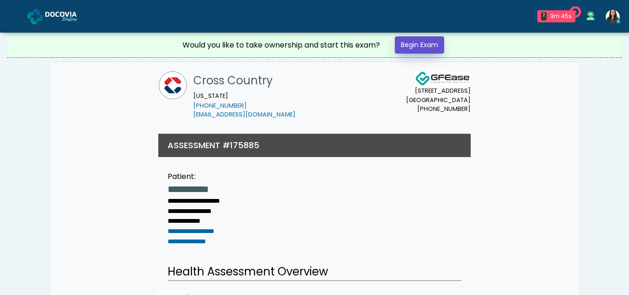
click at [415, 43] on link "Begin Exam" at bounding box center [419, 44] width 49 height 17
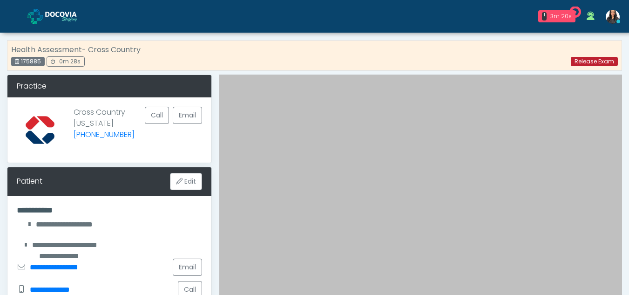
click at [598, 63] on link "Release Exam" at bounding box center [593, 61] width 47 height 9
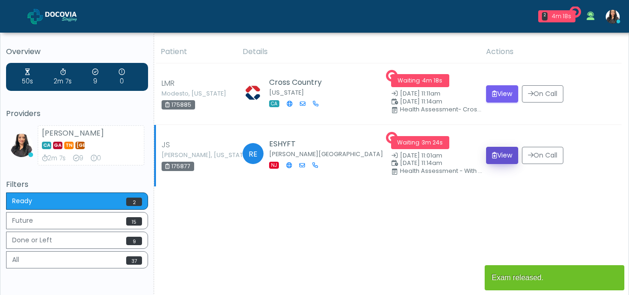
click at [492, 158] on button "View" at bounding box center [502, 155] width 32 height 17
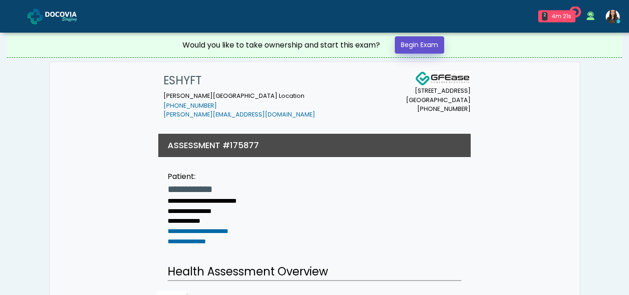
click at [417, 45] on link "Begin Exam" at bounding box center [419, 44] width 49 height 17
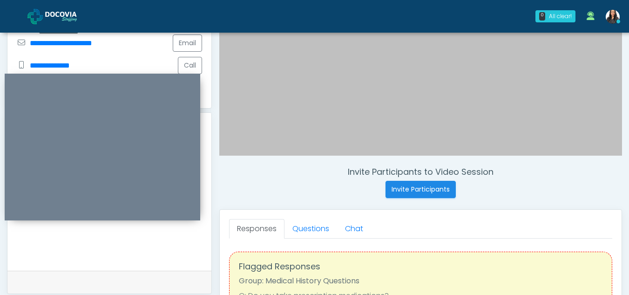
scroll to position [228, 0]
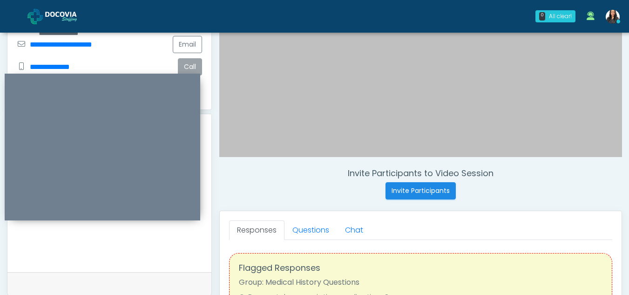
click at [185, 58] on button "Call" at bounding box center [190, 66] width 24 height 17
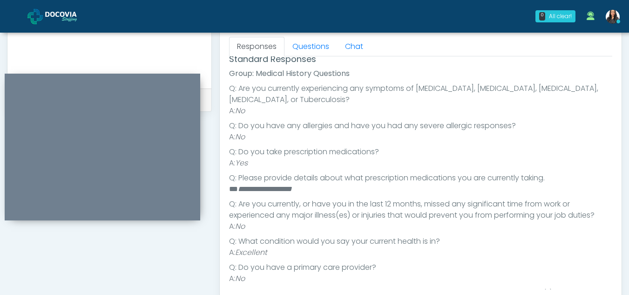
scroll to position [119, 0]
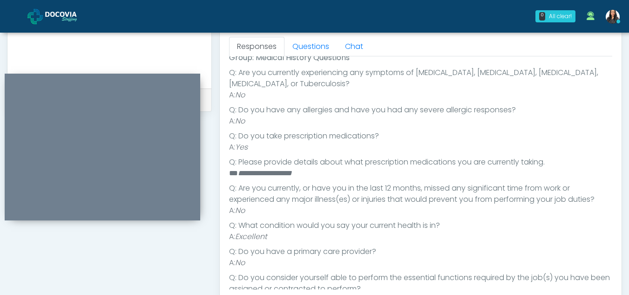
drag, startPoint x: 239, startPoint y: 171, endPoint x: 305, endPoint y: 169, distance: 66.6
drag, startPoint x: 305, startPoint y: 169, endPoint x: 498, endPoint y: 178, distance: 192.8
click at [498, 178] on li "**********" at bounding box center [417, 173] width 376 height 11
drag, startPoint x: 239, startPoint y: 171, endPoint x: 324, endPoint y: 172, distance: 85.6
click at [324, 172] on li "**********" at bounding box center [417, 173] width 376 height 11
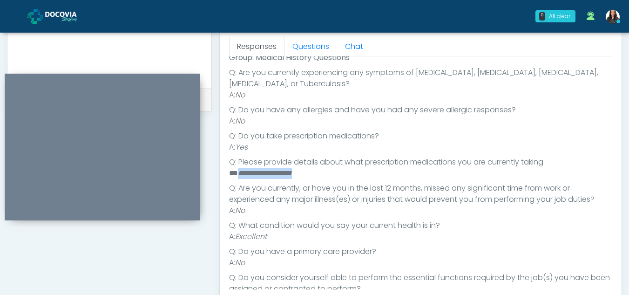
copy em "**********"
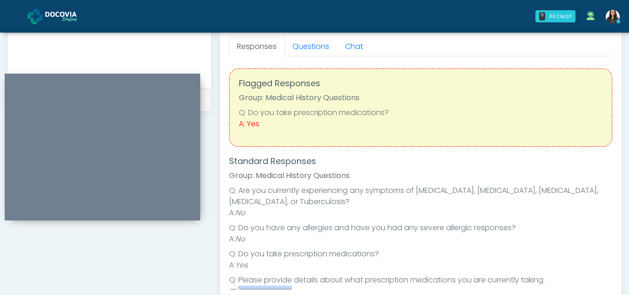
scroll to position [0, 0]
click at [319, 48] on link "Questions" at bounding box center [310, 47] width 53 height 20
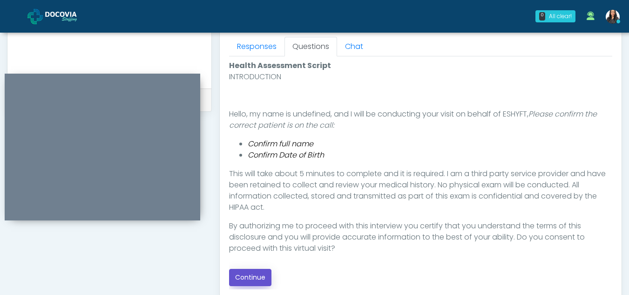
click at [258, 272] on button "Continue" at bounding box center [250, 276] width 42 height 17
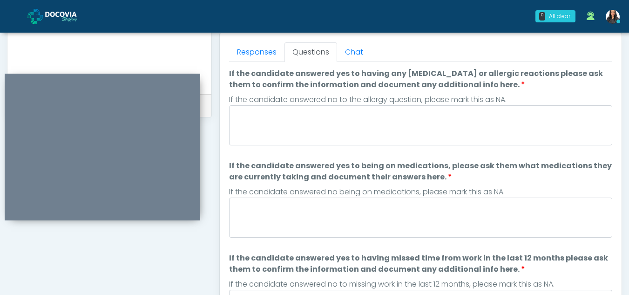
scroll to position [403, 0]
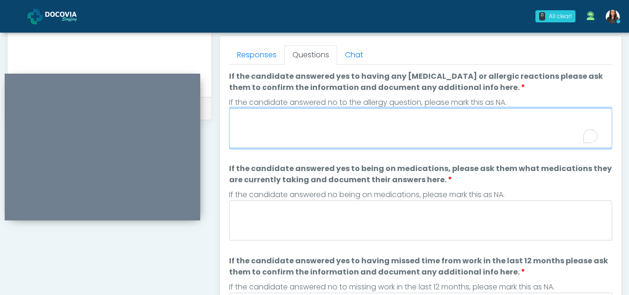
click at [247, 142] on textarea "If the candidate answered yes to having any allergies or allergic reactions ple…" at bounding box center [420, 128] width 383 height 40
type textarea "**"
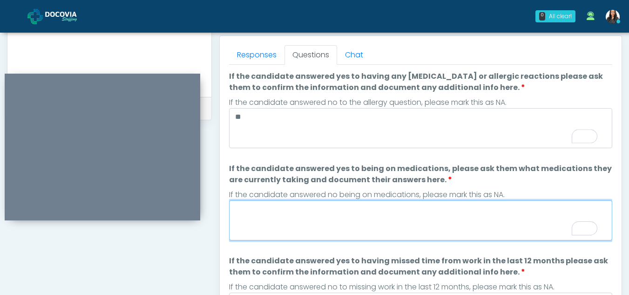
paste textarea "**********"
type textarea "**********"
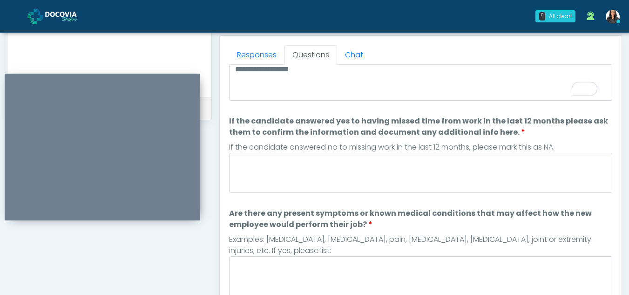
scroll to position [0, 0]
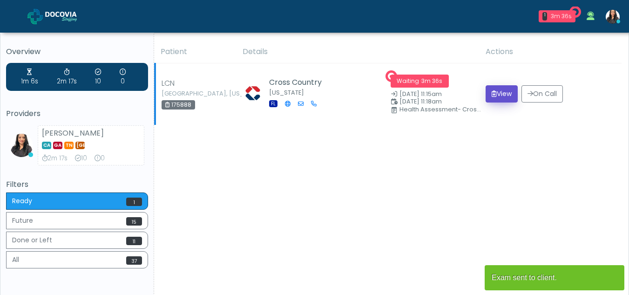
click at [501, 91] on button "View" at bounding box center [501, 93] width 32 height 17
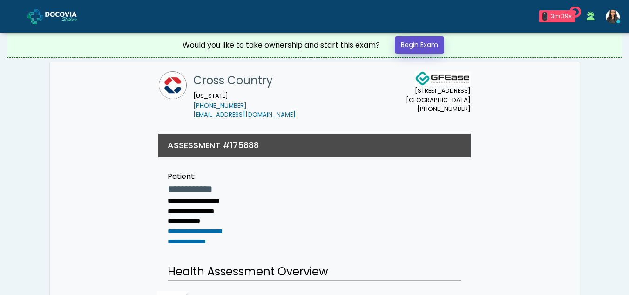
click at [430, 41] on link "Begin Exam" at bounding box center [419, 44] width 49 height 17
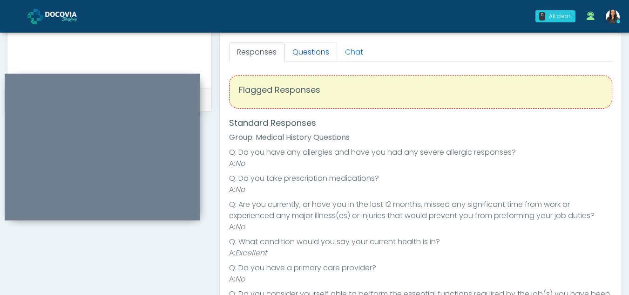
click at [307, 54] on link "Questions" at bounding box center [310, 52] width 53 height 20
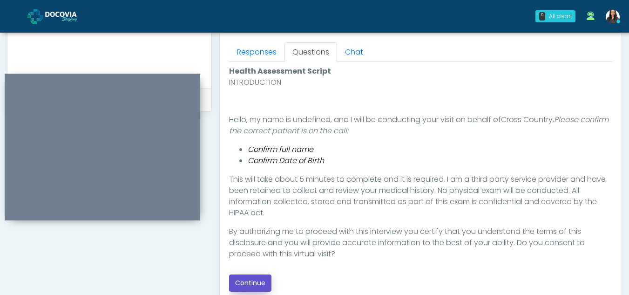
click at [258, 279] on button "Continue" at bounding box center [250, 282] width 42 height 17
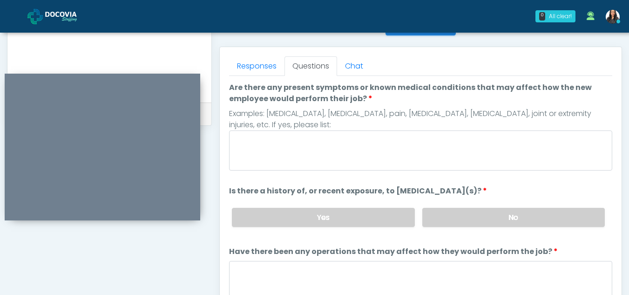
scroll to position [391, 0]
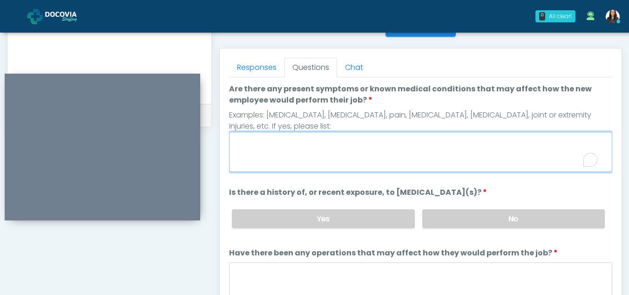
click at [285, 141] on textarea "Are there any present symptoms or known medical conditions that may affect how …" at bounding box center [420, 152] width 383 height 40
type textarea "**"
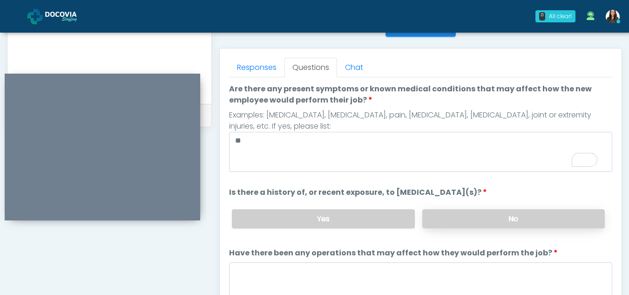
click at [497, 224] on label "No" at bounding box center [513, 218] width 182 height 19
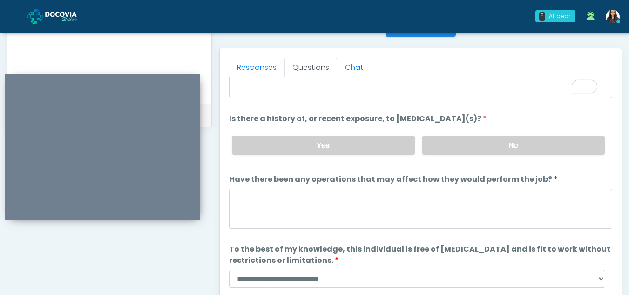
scroll to position [74, 0]
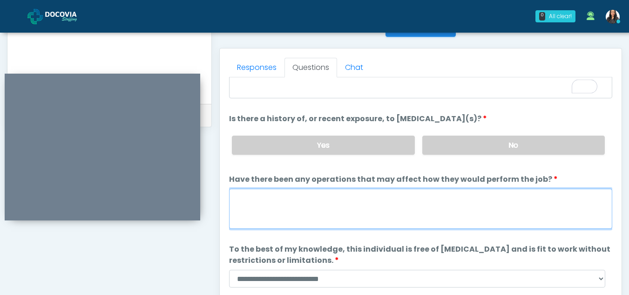
click at [260, 212] on textarea "Have there been any operations that may affect how they would perform the job?" at bounding box center [420, 208] width 383 height 40
type textarea "**"
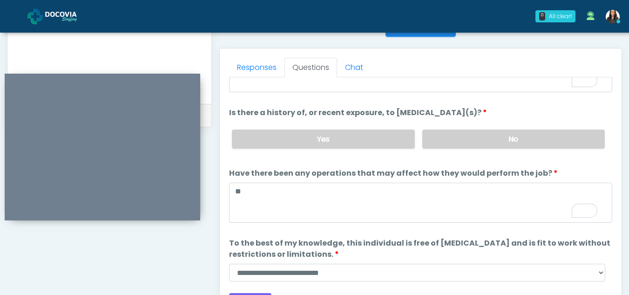
scroll to position [80, 0]
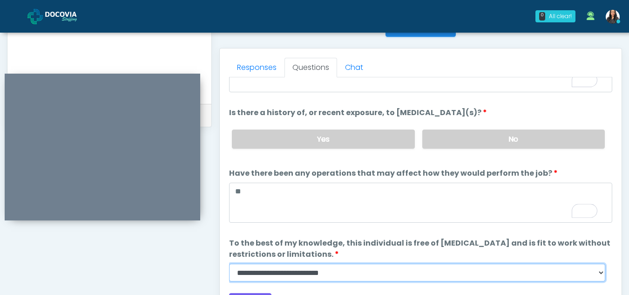
click at [599, 277] on select "**********" at bounding box center [417, 272] width 376 height 18
select select "******"
click at [229, 263] on select "**********" at bounding box center [417, 272] width 376 height 18
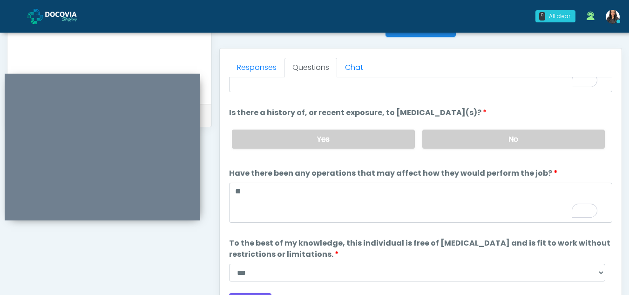
scroll to position [466, 0]
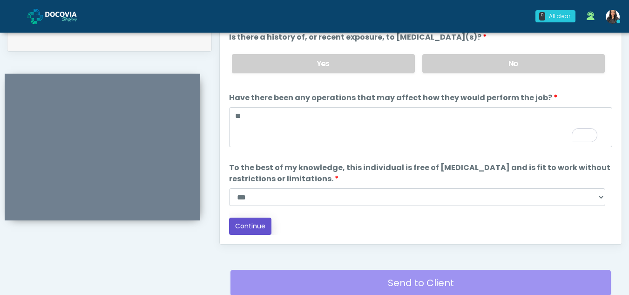
click at [253, 225] on button "Continue" at bounding box center [250, 225] width 42 height 17
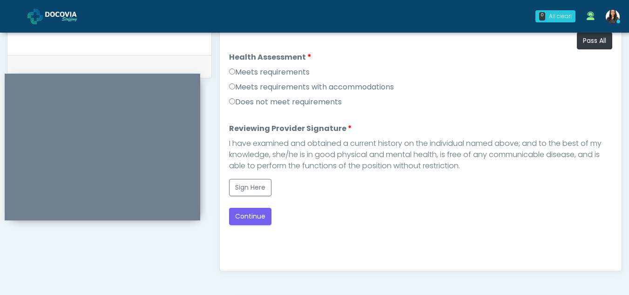
scroll to position [408, 0]
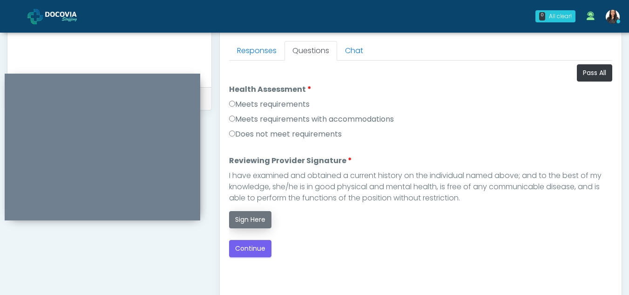
click at [262, 225] on button "Sign Here" at bounding box center [250, 219] width 42 height 17
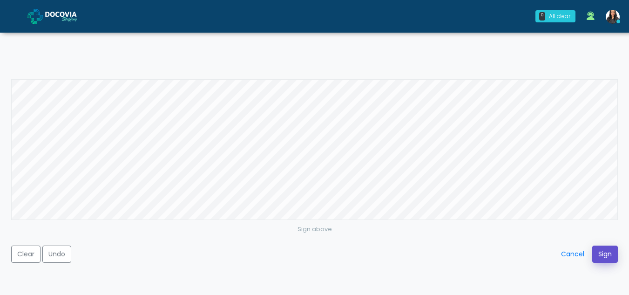
click at [607, 254] on button "Sign" at bounding box center [605, 253] width 26 height 17
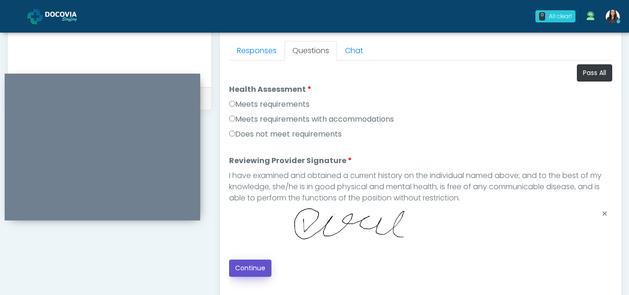
click at [245, 268] on button "Continue" at bounding box center [250, 267] width 42 height 17
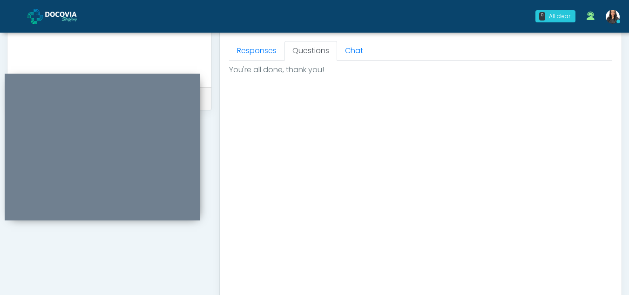
scroll to position [558, 0]
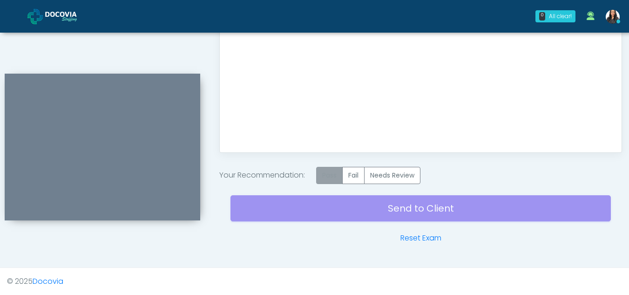
click at [334, 175] on label "Pass" at bounding box center [329, 175] width 27 height 17
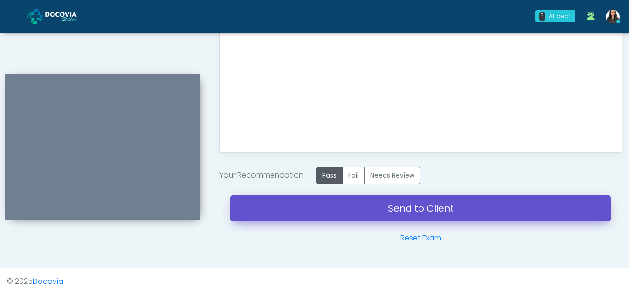
click at [378, 196] on link "Send to Client" at bounding box center [420, 208] width 380 height 26
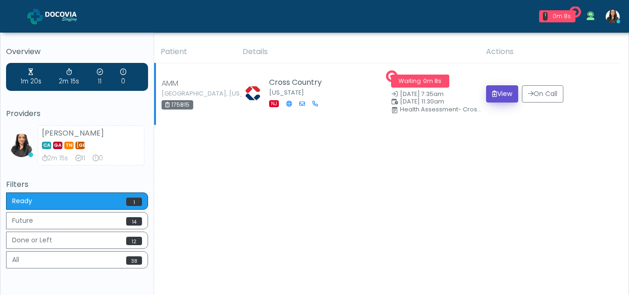
click at [501, 94] on button "View" at bounding box center [502, 93] width 32 height 17
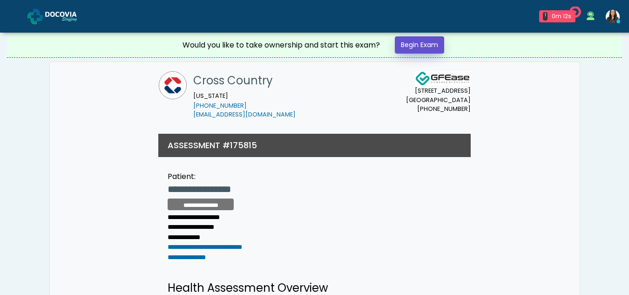
click at [425, 40] on link "Begin Exam" at bounding box center [419, 44] width 49 height 17
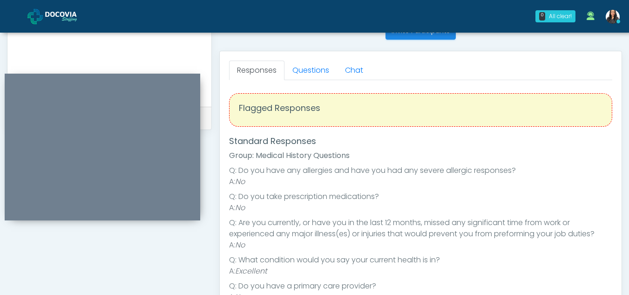
scroll to position [381, 0]
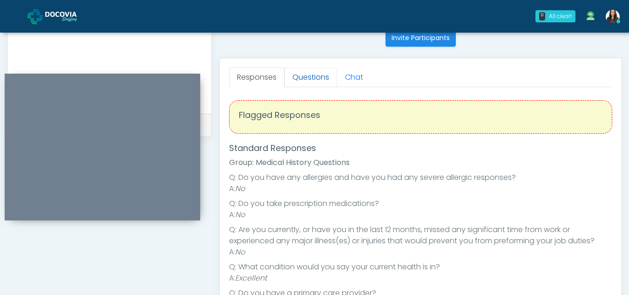
click at [314, 68] on link "Questions" at bounding box center [310, 77] width 53 height 20
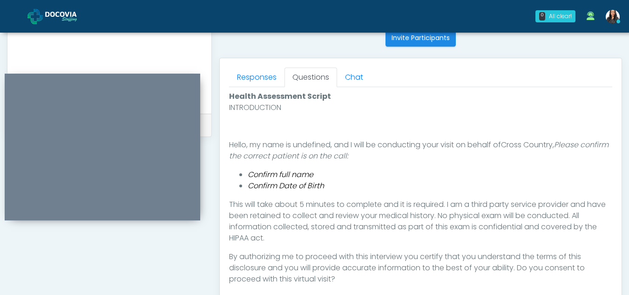
scroll to position [440, 0]
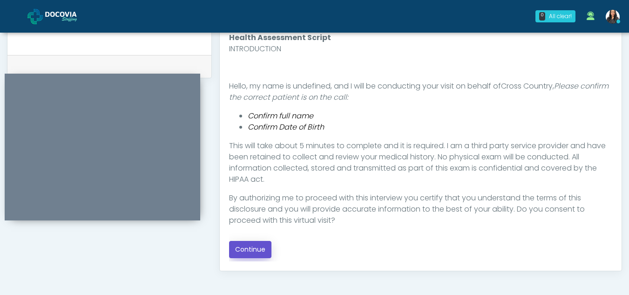
click at [251, 249] on button "Continue" at bounding box center [250, 249] width 42 height 17
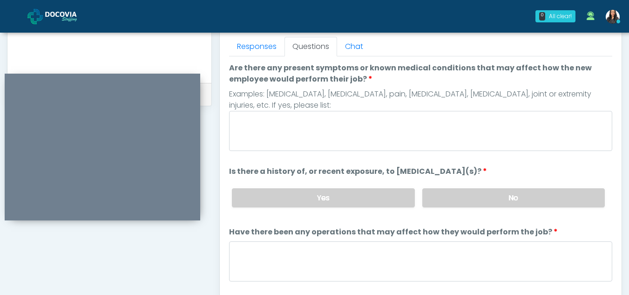
scroll to position [406, 0]
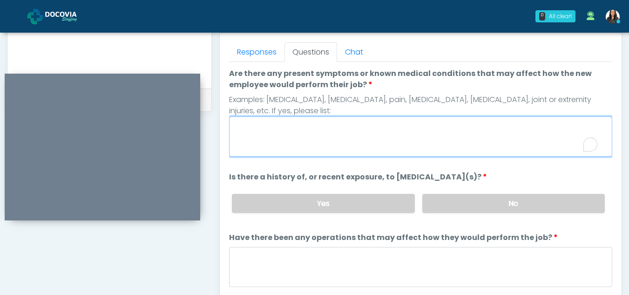
click at [293, 139] on textarea "Are there any present symptoms or known medical conditions that may affect how …" at bounding box center [420, 136] width 383 height 40
type textarea "**"
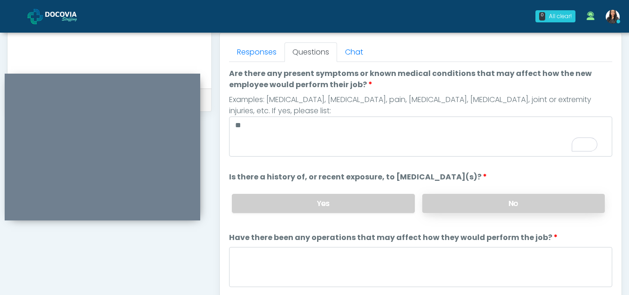
click at [503, 206] on label "No" at bounding box center [513, 203] width 182 height 19
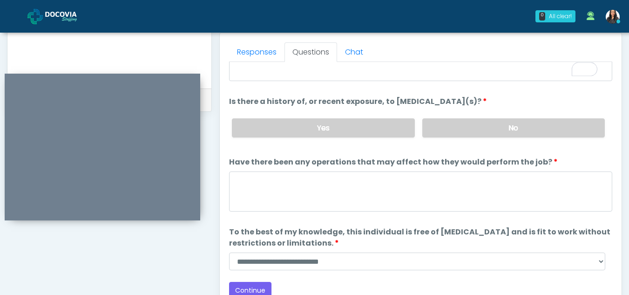
scroll to position [77, 0]
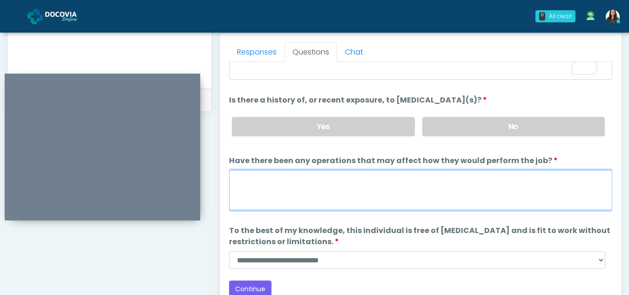
click at [293, 189] on textarea "Have there been any operations that may affect how they would perform the job?" at bounding box center [420, 190] width 383 height 40
type textarea "**"
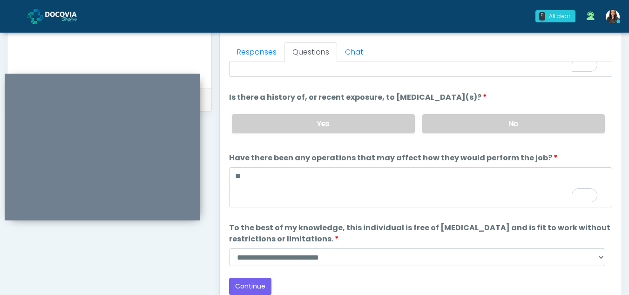
scroll to position [80, 0]
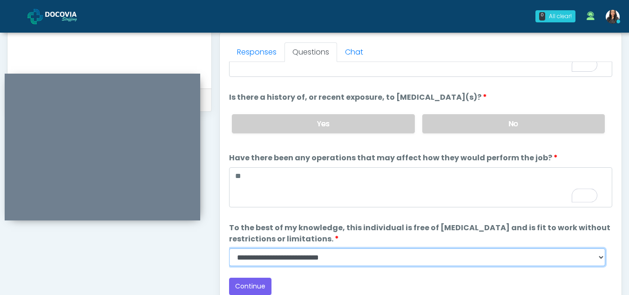
click at [599, 261] on select "**********" at bounding box center [417, 257] width 376 height 18
select select "******"
click at [229, 248] on select "**********" at bounding box center [417, 257] width 376 height 18
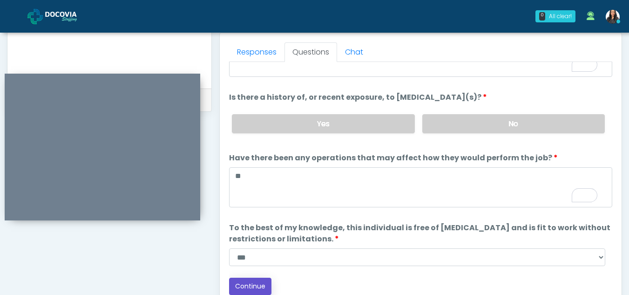
click at [251, 283] on button "Continue" at bounding box center [250, 285] width 42 height 17
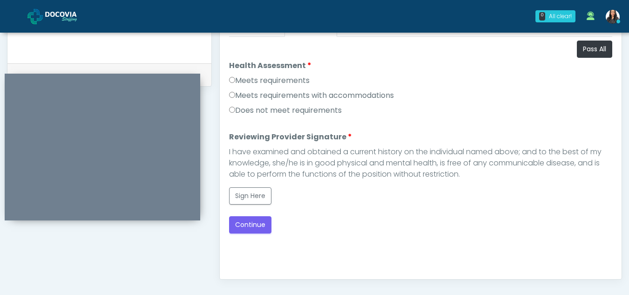
scroll to position [426, 0]
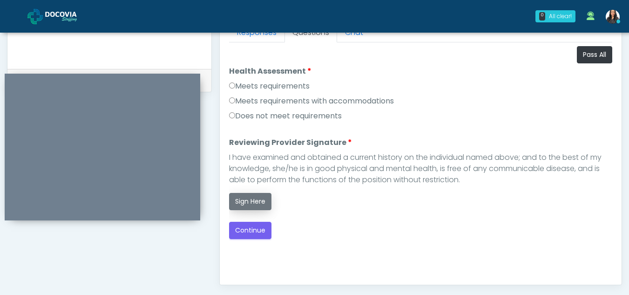
click at [245, 204] on button "Sign Here" at bounding box center [250, 201] width 42 height 17
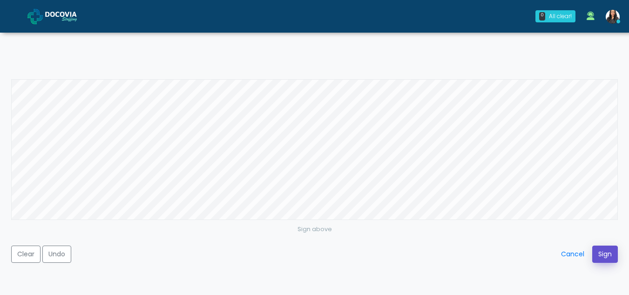
click at [605, 251] on button "Sign" at bounding box center [605, 253] width 26 height 17
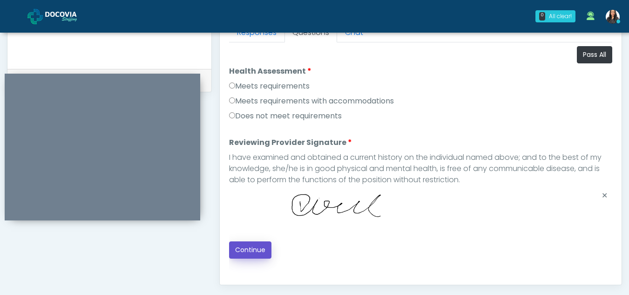
click at [259, 250] on button "Continue" at bounding box center [250, 249] width 42 height 17
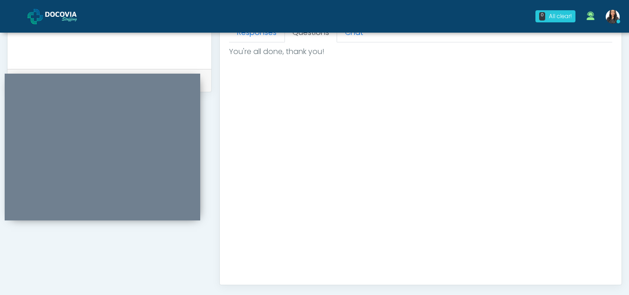
scroll to position [558, 0]
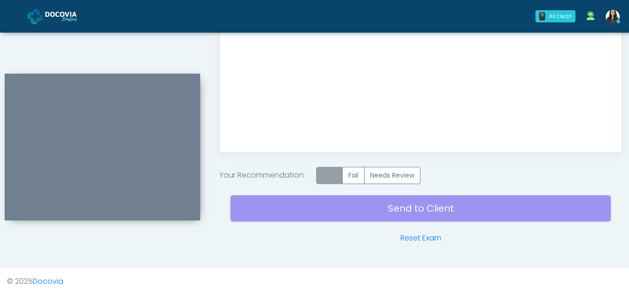
click at [333, 182] on label "Pass" at bounding box center [329, 175] width 27 height 17
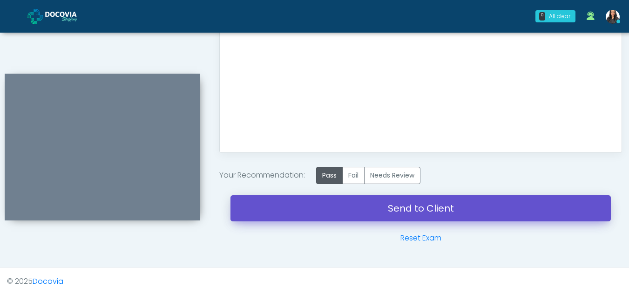
click at [412, 205] on link "Send to Client" at bounding box center [420, 208] width 380 height 26
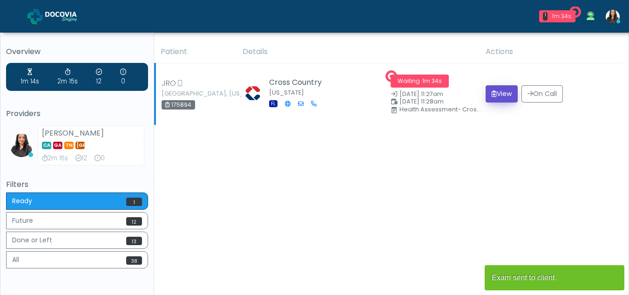
click at [490, 89] on button "View" at bounding box center [501, 93] width 32 height 17
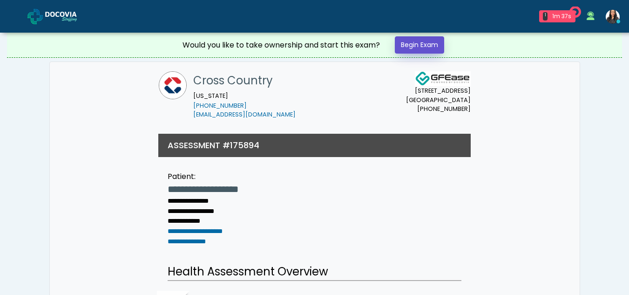
click at [419, 47] on link "Begin Exam" at bounding box center [419, 44] width 49 height 17
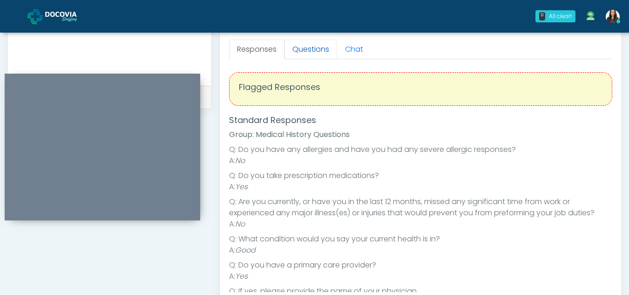
click at [302, 48] on link "Questions" at bounding box center [310, 50] width 53 height 20
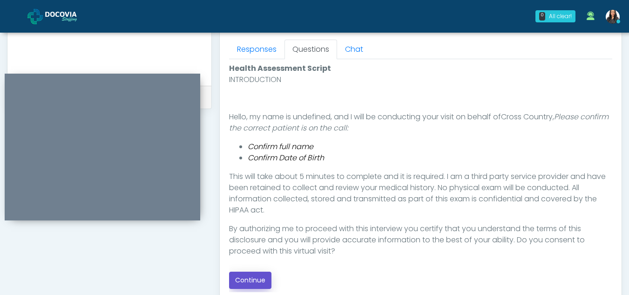
click at [255, 275] on button "Continue" at bounding box center [250, 279] width 42 height 17
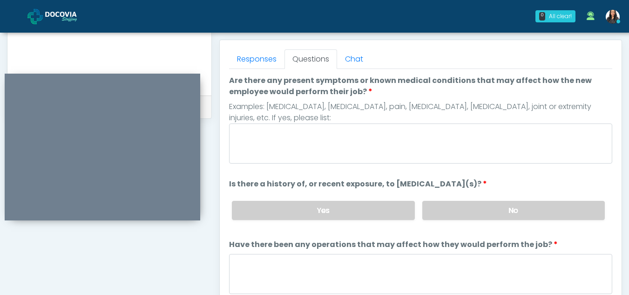
scroll to position [370, 0]
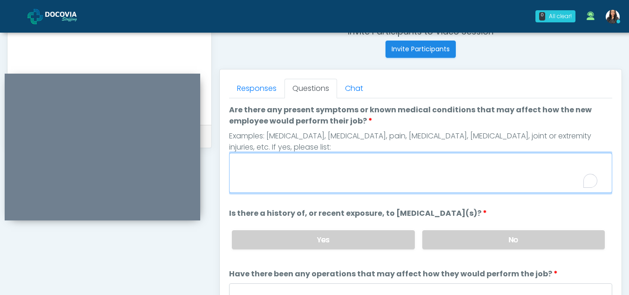
click at [259, 169] on textarea "Are there any present symptoms or known medical conditions that may affect how …" at bounding box center [420, 173] width 383 height 40
type textarea "**"
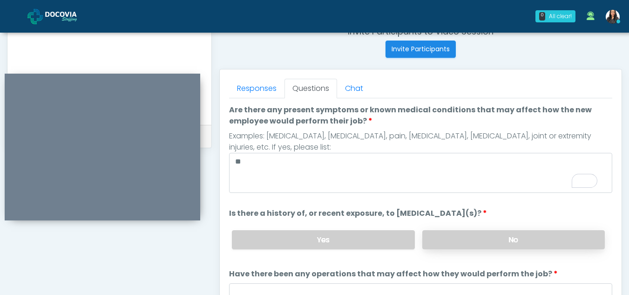
click at [510, 246] on label "No" at bounding box center [513, 239] width 182 height 19
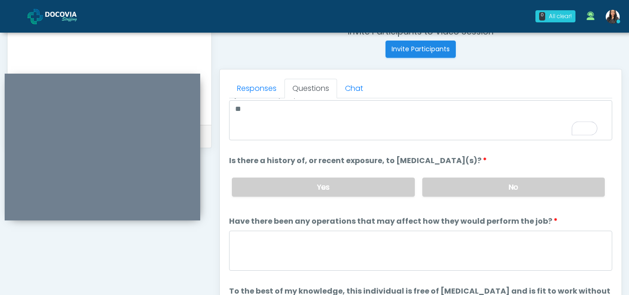
scroll to position [80, 0]
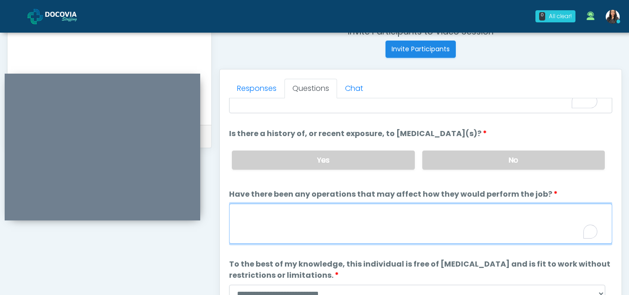
click at [308, 219] on textarea "Have there been any operations that may affect how they would perform the job?" at bounding box center [420, 223] width 383 height 40
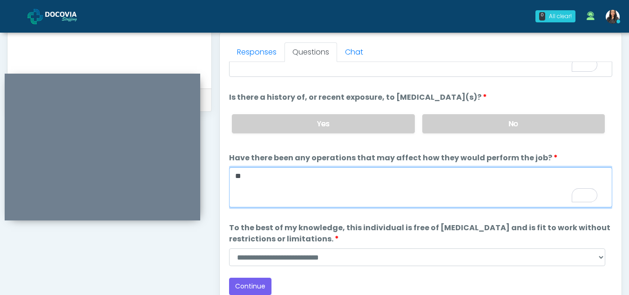
scroll to position [415, 0]
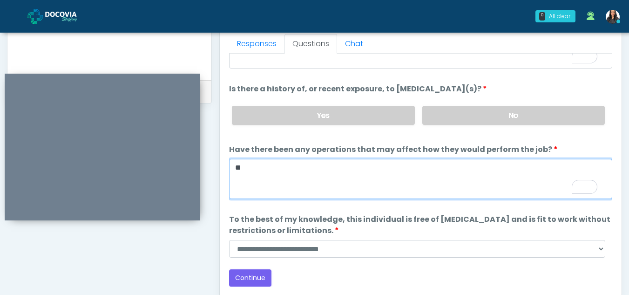
type textarea "**"
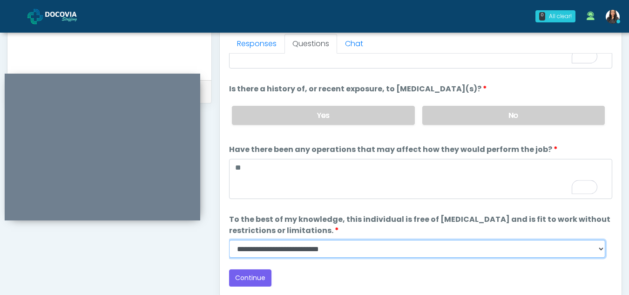
click at [600, 253] on select "**********" at bounding box center [417, 249] width 376 height 18
select select "******"
click at [229, 240] on select "**********" at bounding box center [417, 249] width 376 height 18
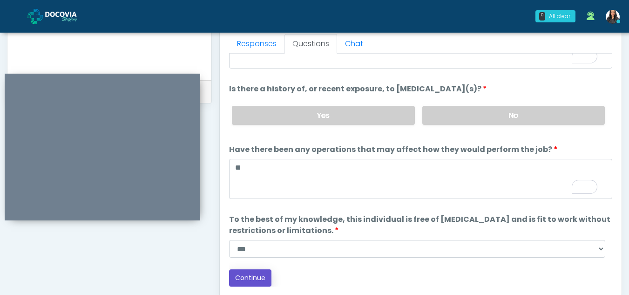
click at [255, 278] on button "Continue" at bounding box center [250, 277] width 42 height 17
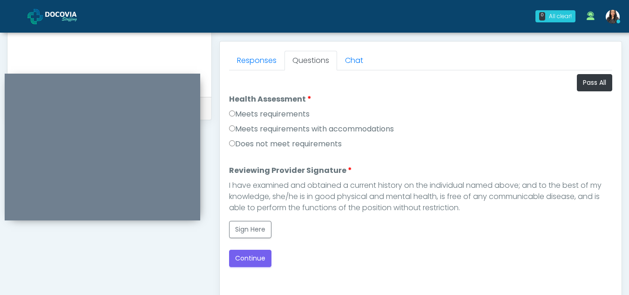
scroll to position [396, 0]
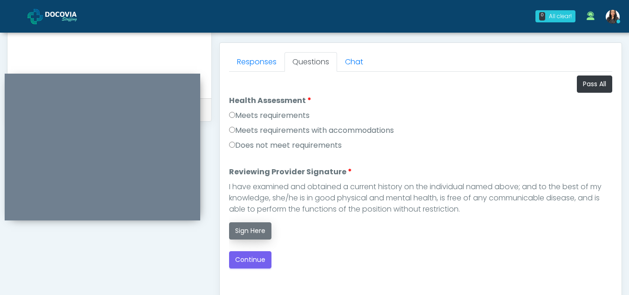
click at [255, 232] on button "Sign Here" at bounding box center [250, 230] width 42 height 17
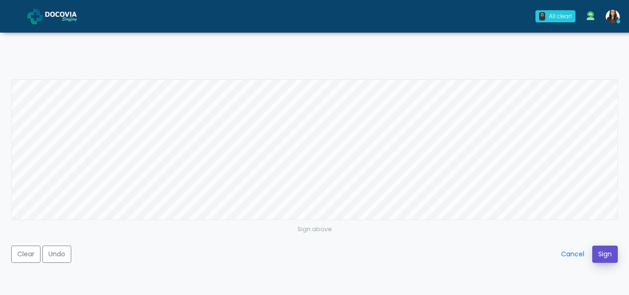
click at [605, 253] on button "Sign" at bounding box center [605, 253] width 26 height 17
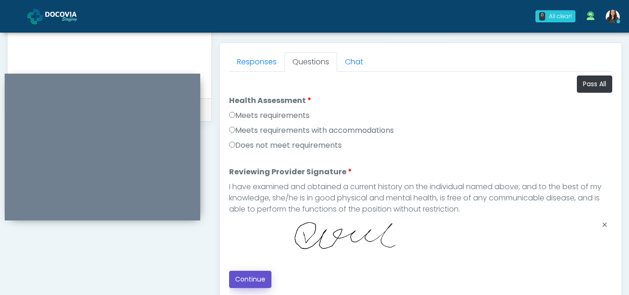
click at [261, 274] on button "Continue" at bounding box center [250, 278] width 42 height 17
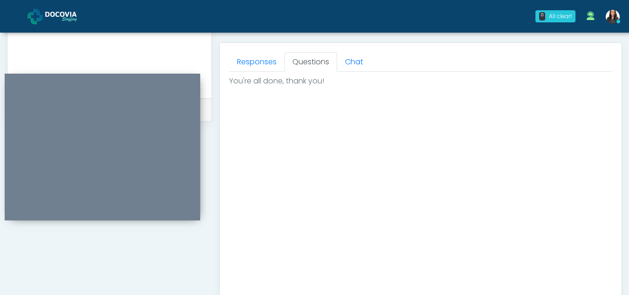
scroll to position [558, 0]
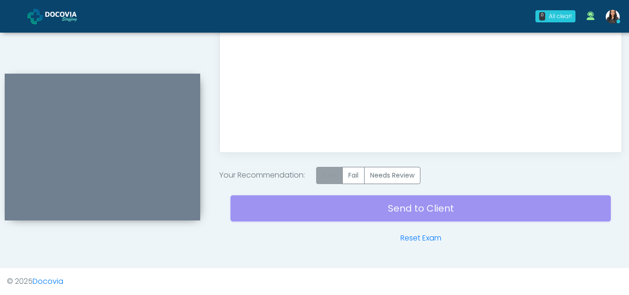
click at [335, 181] on label "Pass" at bounding box center [329, 175] width 27 height 17
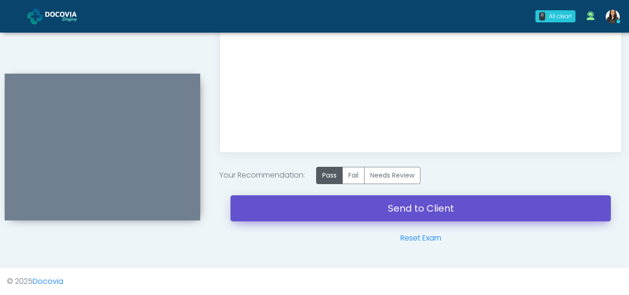
click at [417, 212] on link "Send to Client" at bounding box center [420, 208] width 380 height 26
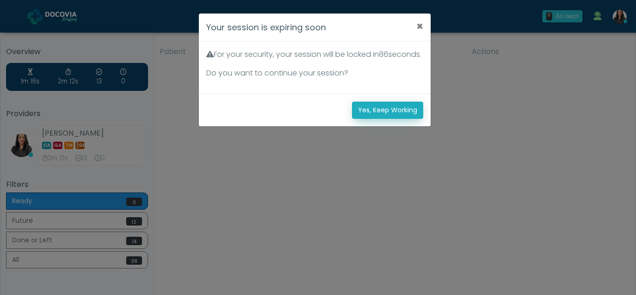
click at [370, 119] on button "Yes, Keep Working" at bounding box center [387, 109] width 71 height 17
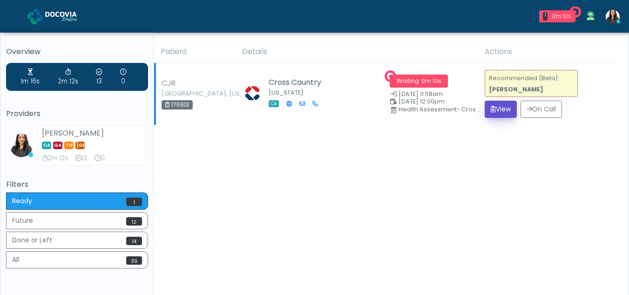
click at [496, 106] on button "View" at bounding box center [500, 109] width 32 height 17
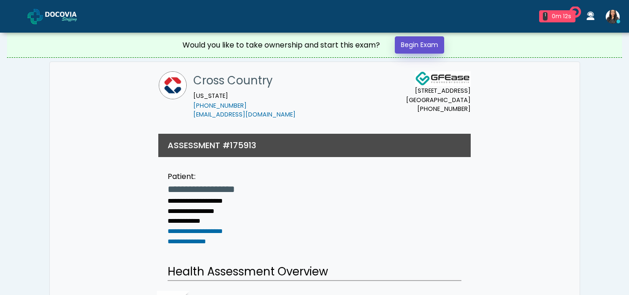
click at [414, 45] on link "Begin Exam" at bounding box center [419, 44] width 49 height 17
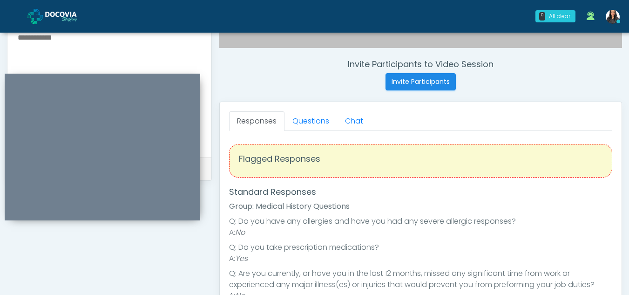
scroll to position [329, 0]
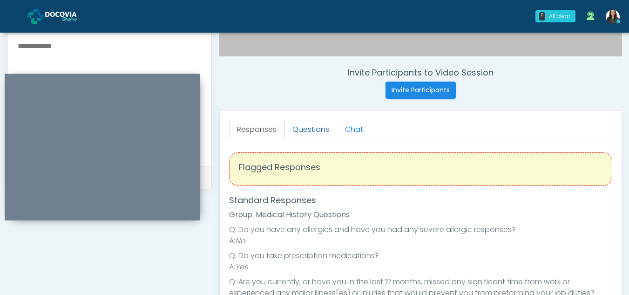
click at [303, 131] on link "Questions" at bounding box center [310, 130] width 53 height 20
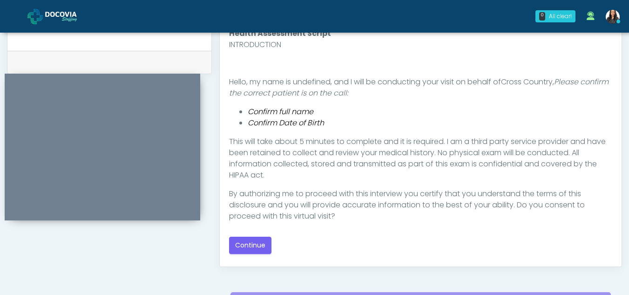
scroll to position [445, 0]
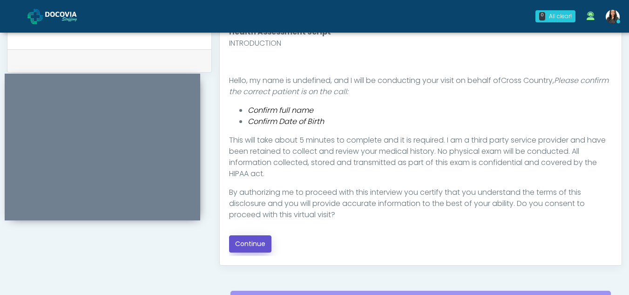
click at [247, 241] on button "Continue" at bounding box center [250, 243] width 42 height 17
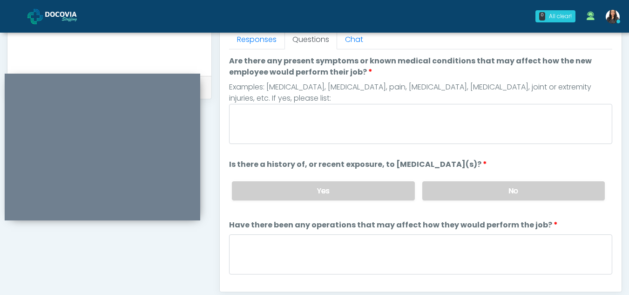
scroll to position [413, 0]
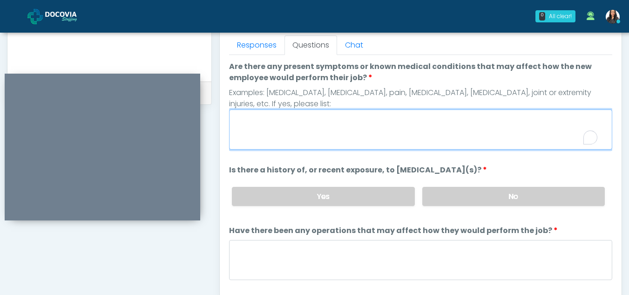
click at [284, 119] on textarea "Are there any present symptoms or known medical conditions that may affect how …" at bounding box center [420, 129] width 383 height 40
type textarea "**"
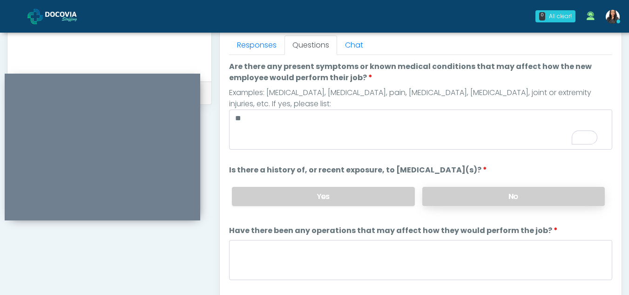
click at [507, 203] on label "No" at bounding box center [513, 196] width 182 height 19
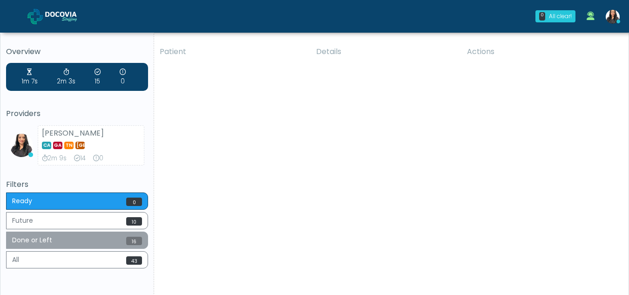
click at [56, 236] on button "Done or Left 16" at bounding box center [77, 239] width 142 height 17
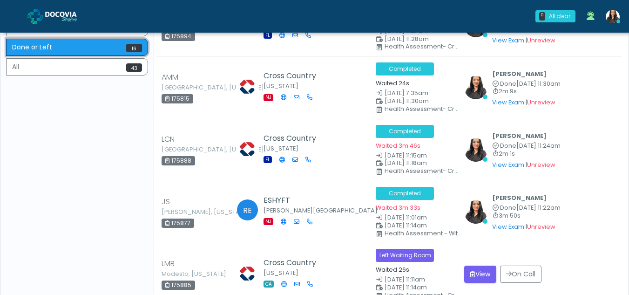
scroll to position [268, 0]
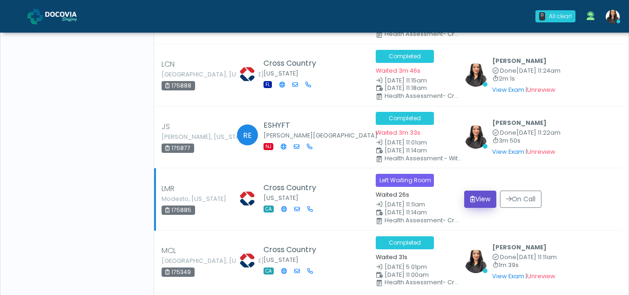
click at [486, 202] on button "View" at bounding box center [480, 198] width 32 height 17
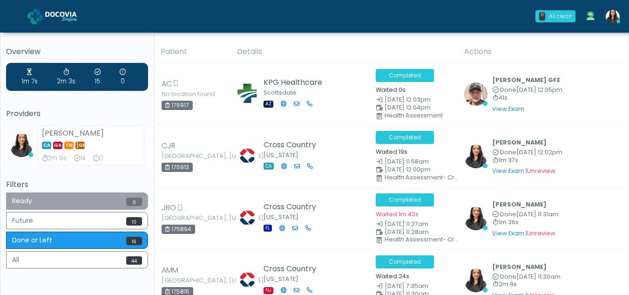
click at [72, 203] on button "Ready 0" at bounding box center [77, 200] width 142 height 17
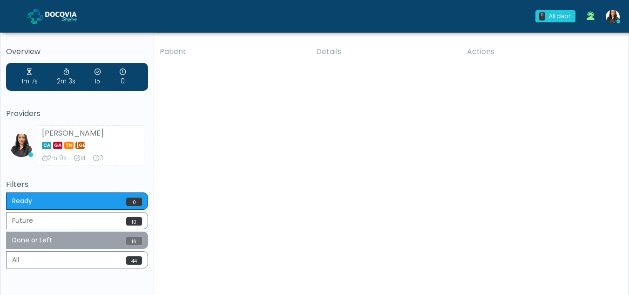
click at [73, 243] on button "Done or Left 16" at bounding box center [77, 239] width 142 height 17
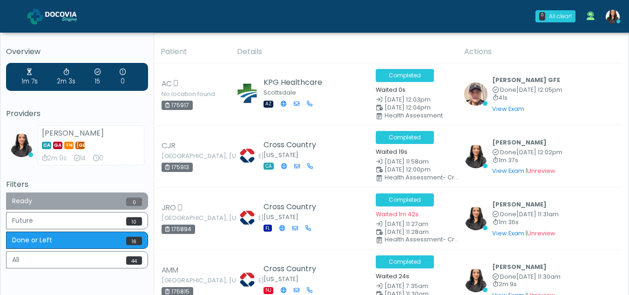
click at [54, 201] on button "Ready 0" at bounding box center [77, 200] width 142 height 17
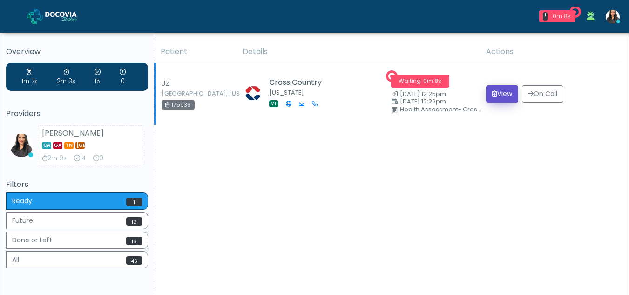
click at [502, 89] on button "View" at bounding box center [502, 93] width 32 height 17
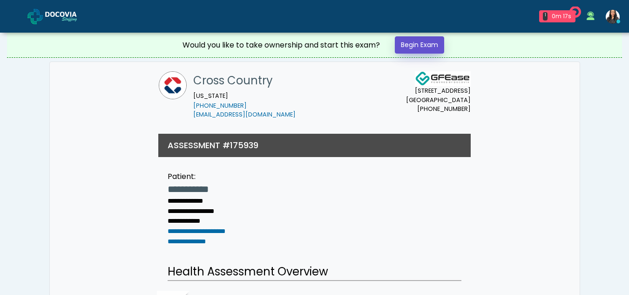
click at [420, 47] on link "Begin Exam" at bounding box center [419, 44] width 49 height 17
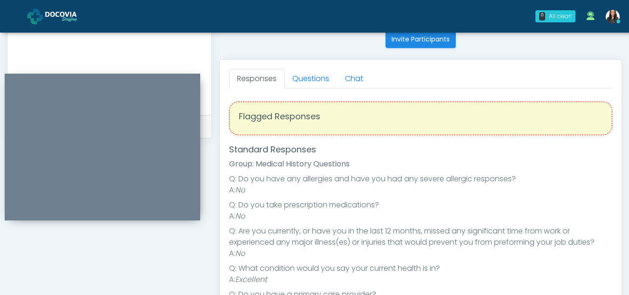
scroll to position [377, 0]
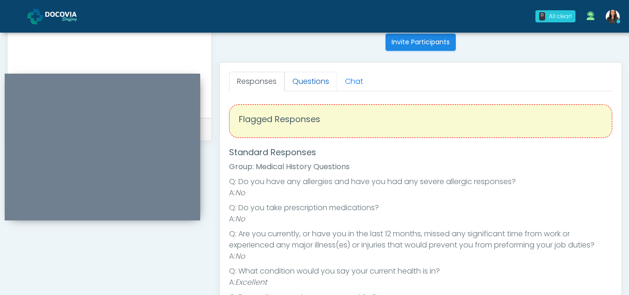
click at [304, 79] on link "Questions" at bounding box center [310, 82] width 53 height 20
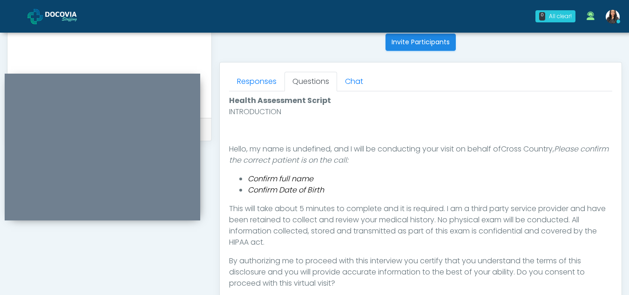
scroll to position [470, 0]
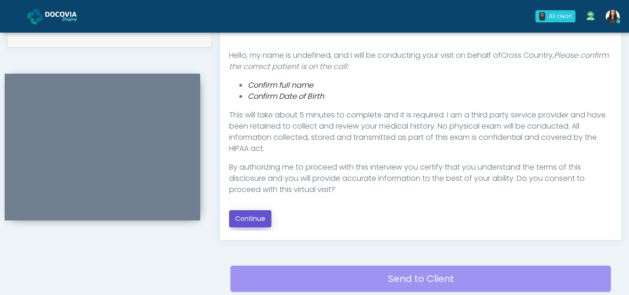
click at [250, 216] on button "Continue" at bounding box center [250, 218] width 42 height 17
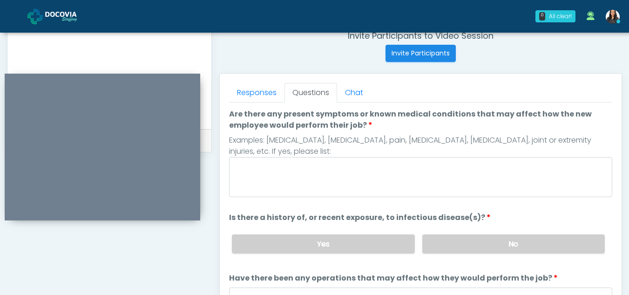
scroll to position [357, 0]
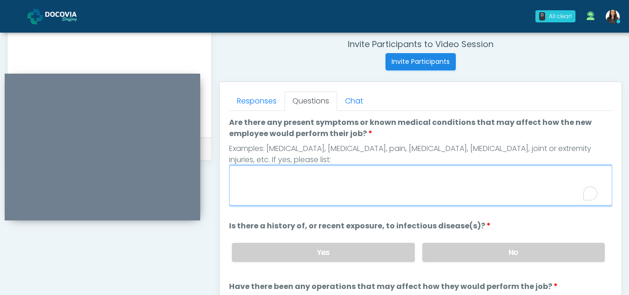
click at [291, 186] on textarea "Are there any present symptoms or known medical conditions that may affect how …" at bounding box center [420, 185] width 383 height 40
type textarea "**"
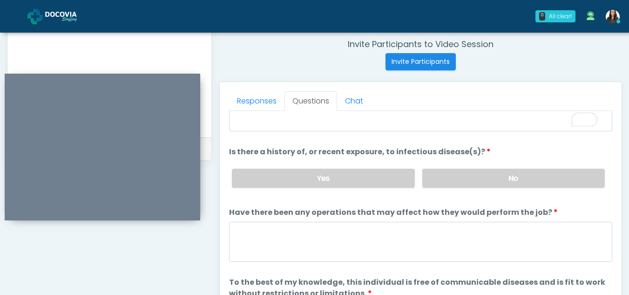
scroll to position [75, 0]
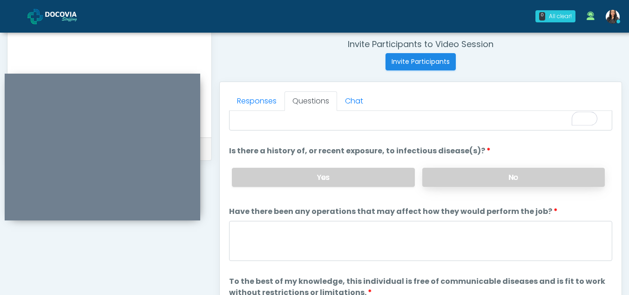
click at [510, 175] on label "No" at bounding box center [513, 177] width 182 height 19
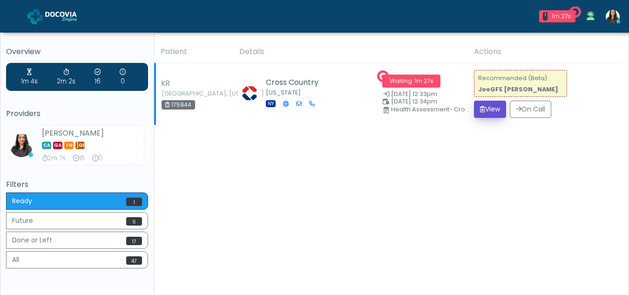
click at [505, 110] on button "View" at bounding box center [490, 109] width 32 height 17
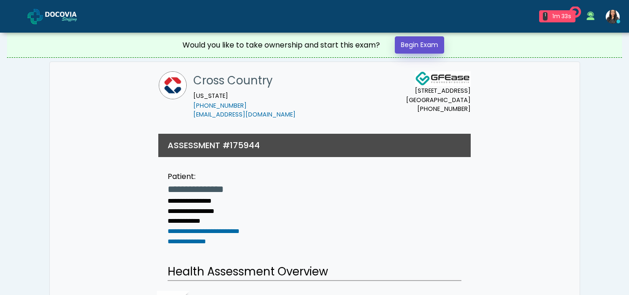
click at [424, 47] on link "Begin Exam" at bounding box center [419, 44] width 49 height 17
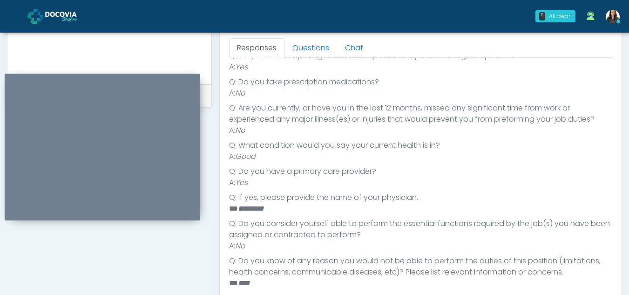
scroll to position [98, 0]
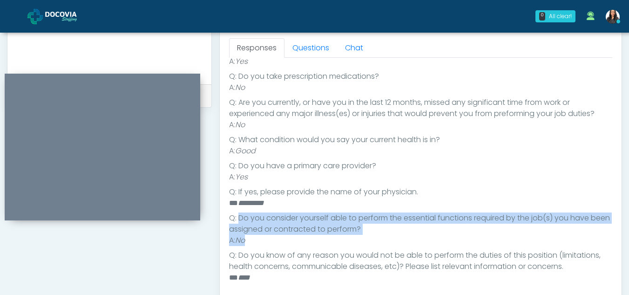
drag, startPoint x: 238, startPoint y: 217, endPoint x: 247, endPoint y: 236, distance: 21.0
click at [247, 236] on ul "Q: Do you have any allergies and have you had any severe allergic responses? A:…" at bounding box center [420, 164] width 383 height 238
copy ul "Do you consider yourself able to perform the essential functions required by th…"
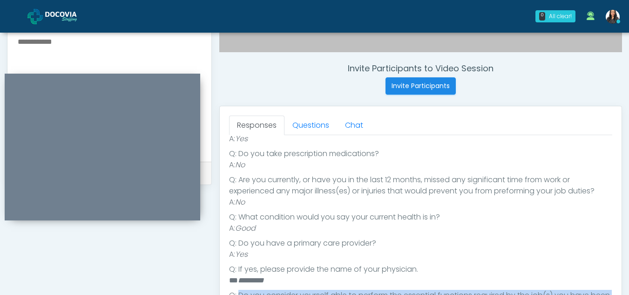
scroll to position [332, 0]
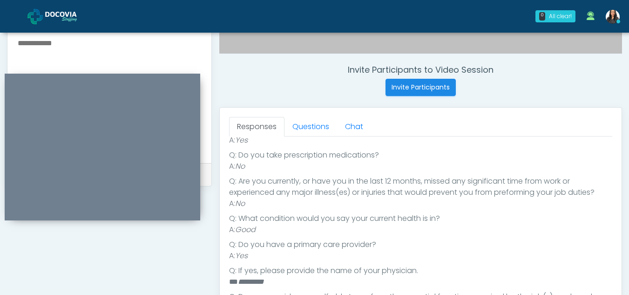
paste textarea "**********"
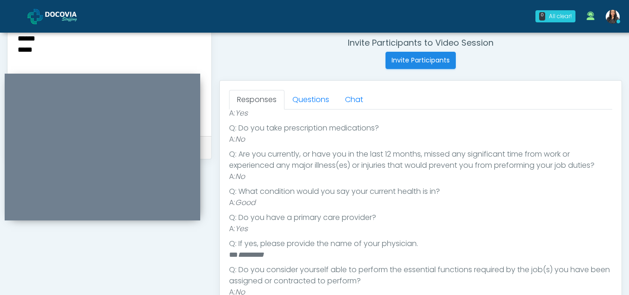
scroll to position [362, 0]
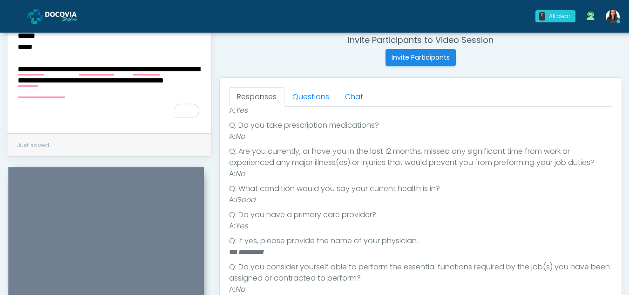
drag, startPoint x: 152, startPoint y: 75, endPoint x: 155, endPoint y: 173, distance: 98.2
click at [155, 173] on div at bounding box center [105, 240] width 195 height 147
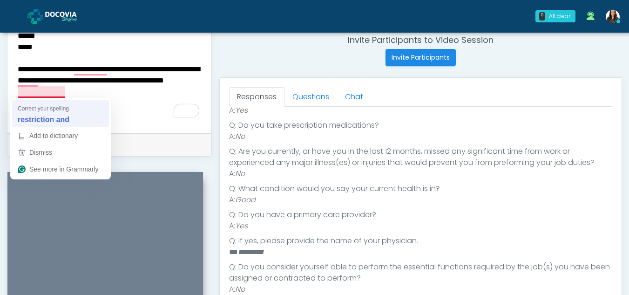
type textarea "**********"
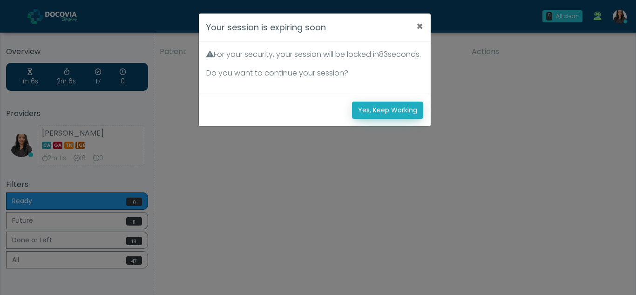
click at [390, 119] on button "Yes, Keep Working" at bounding box center [387, 109] width 71 height 17
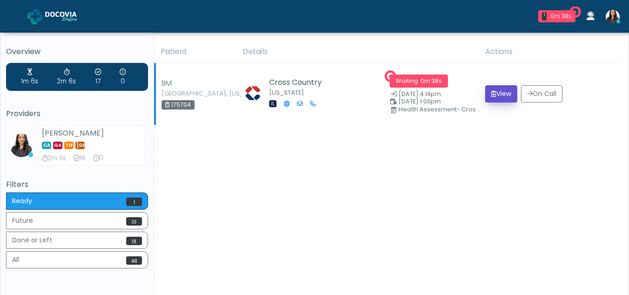
click at [501, 93] on button "View" at bounding box center [501, 93] width 32 height 17
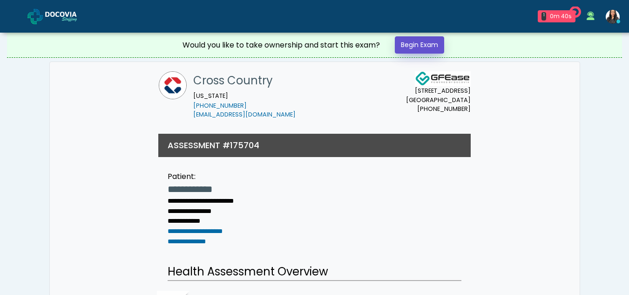
click at [430, 43] on link "Begin Exam" at bounding box center [419, 44] width 49 height 17
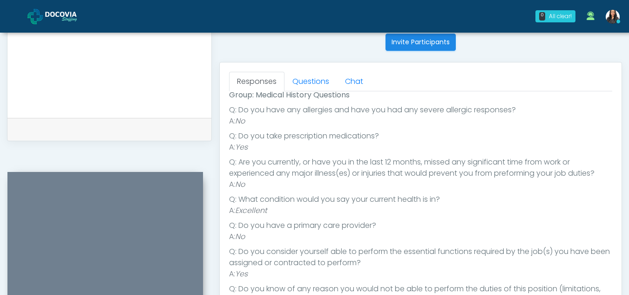
scroll to position [373, 0]
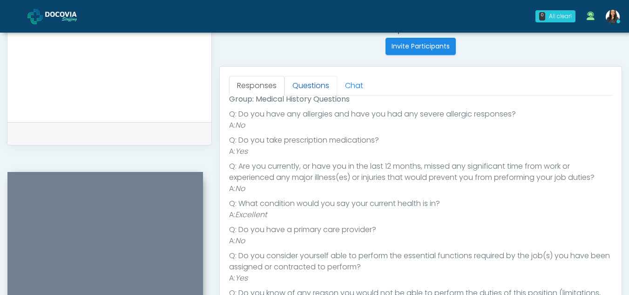
click at [309, 83] on link "Questions" at bounding box center [310, 86] width 53 height 20
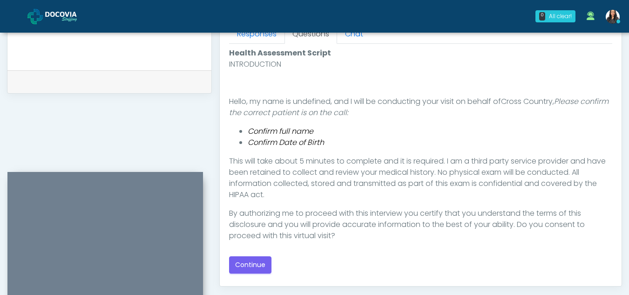
scroll to position [429, 0]
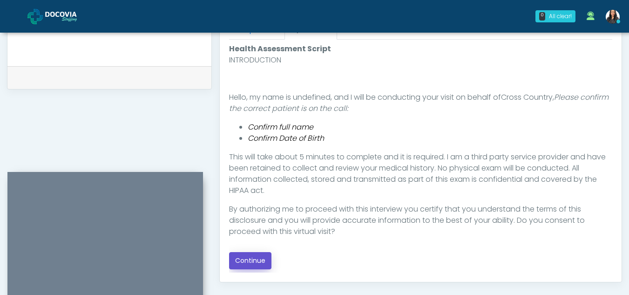
click at [255, 258] on button "Continue" at bounding box center [250, 260] width 42 height 17
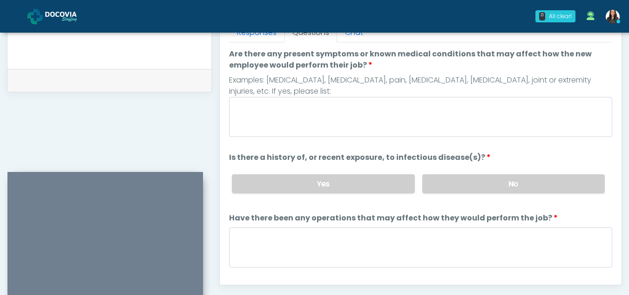
scroll to position [424, 0]
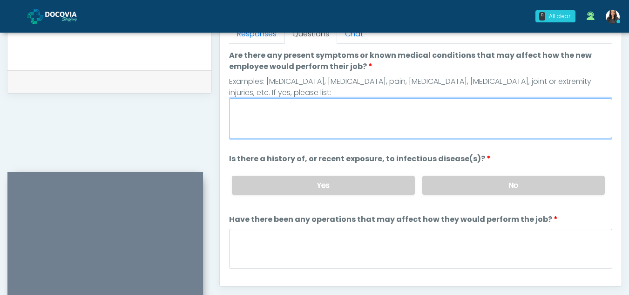
click at [300, 119] on textarea "Are there any present symptoms or known medical conditions that may affect how …" at bounding box center [420, 118] width 383 height 40
type textarea "**"
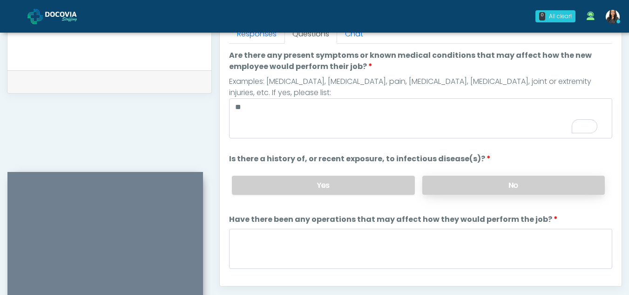
click at [475, 188] on label "No" at bounding box center [513, 184] width 182 height 19
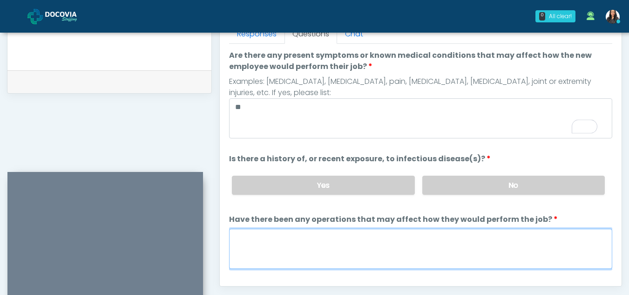
click at [270, 245] on textarea "Have there been any operations that may affect how they would perform the job?" at bounding box center [420, 248] width 383 height 40
type textarea "**"
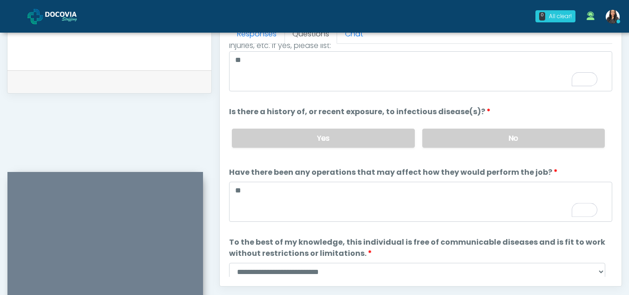
scroll to position [80, 0]
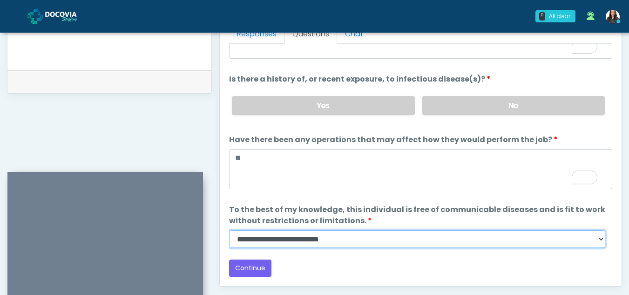
click at [598, 239] on select "**********" at bounding box center [417, 239] width 376 height 18
select select "******"
click at [229, 230] on select "**********" at bounding box center [417, 239] width 376 height 18
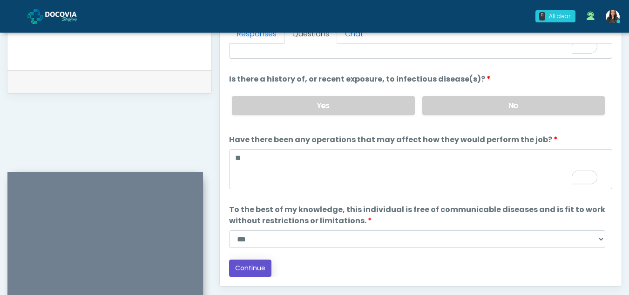
click at [251, 267] on button "Continue" at bounding box center [250, 267] width 42 height 17
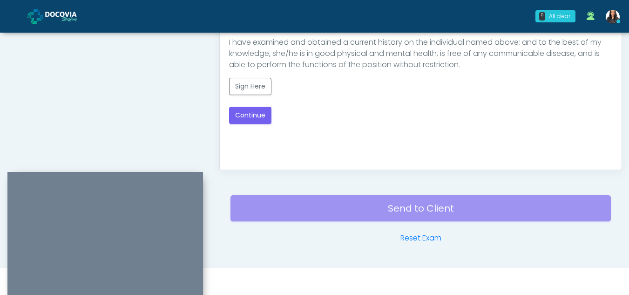
scroll to position [431, 0]
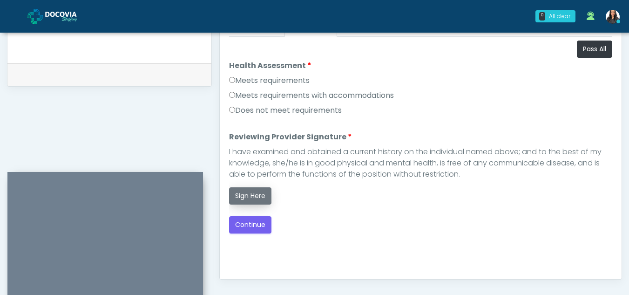
click at [251, 198] on button "Sign Here" at bounding box center [250, 195] width 42 height 17
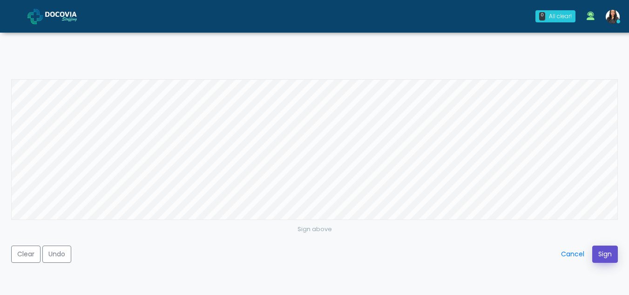
click at [598, 254] on button "Sign" at bounding box center [605, 253] width 26 height 17
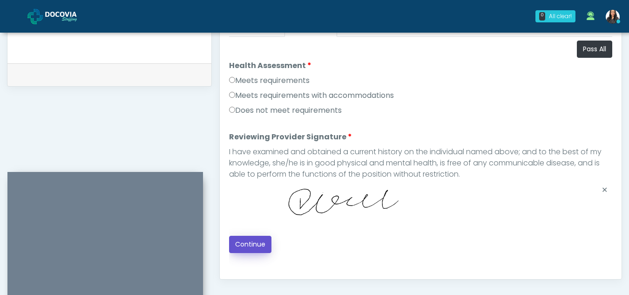
click at [252, 240] on button "Continue" at bounding box center [250, 243] width 42 height 17
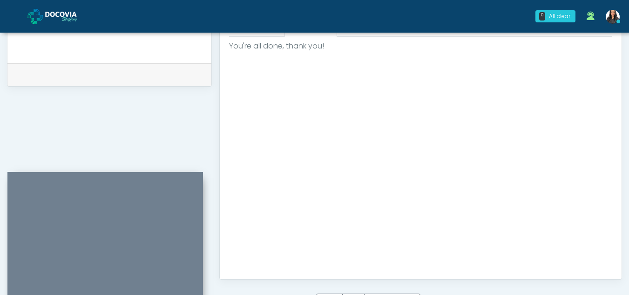
scroll to position [558, 0]
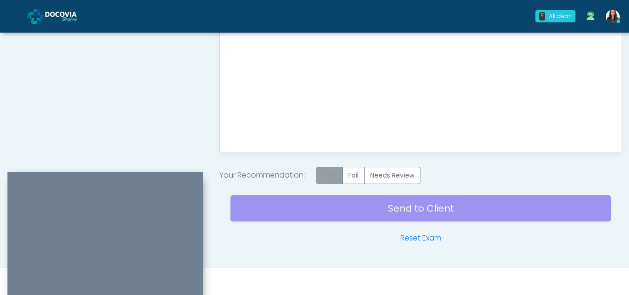
click at [329, 174] on label "Pass" at bounding box center [329, 175] width 27 height 17
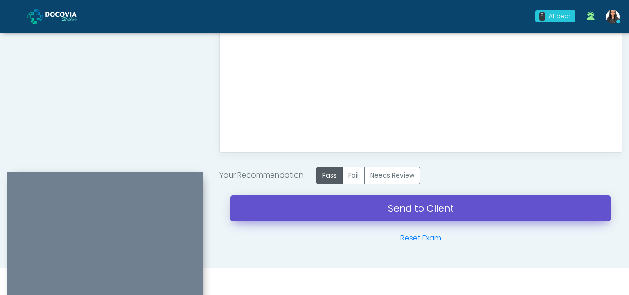
click at [396, 206] on link "Send to Client" at bounding box center [420, 208] width 380 height 26
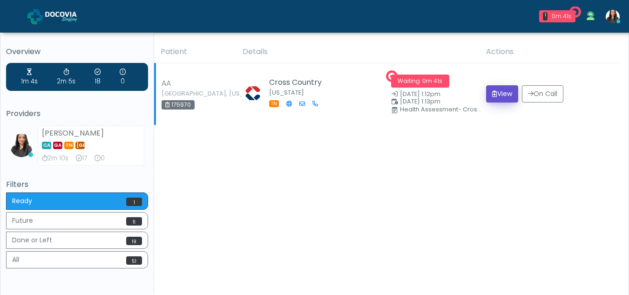
click at [503, 94] on button "View" at bounding box center [502, 93] width 32 height 17
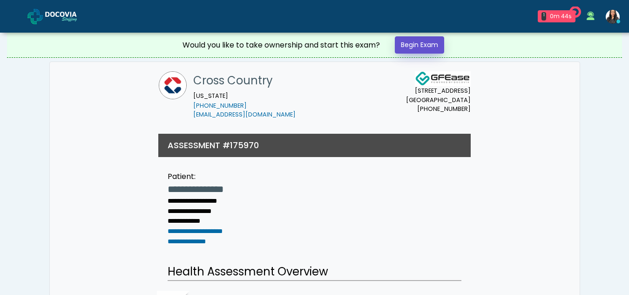
click at [429, 45] on link "Begin Exam" at bounding box center [419, 44] width 49 height 17
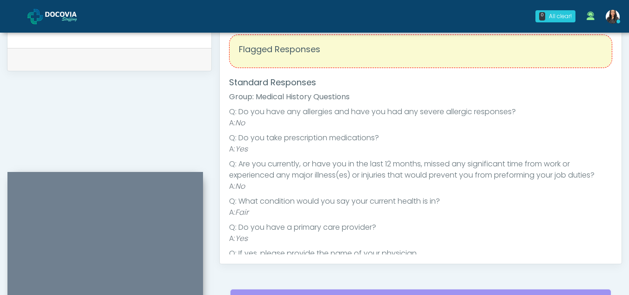
scroll to position [382, 0]
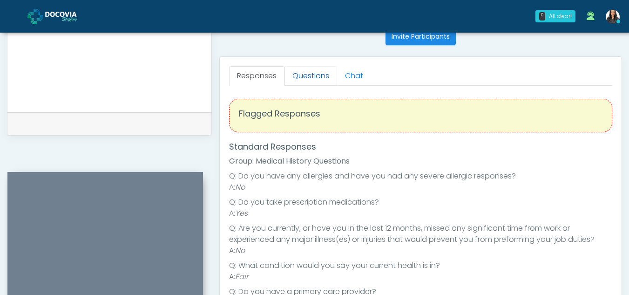
click at [303, 75] on link "Questions" at bounding box center [310, 76] width 53 height 20
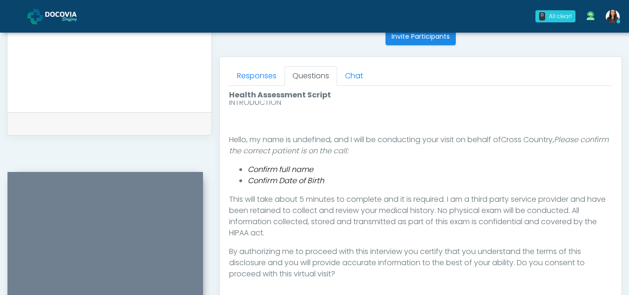
scroll to position [528, 0]
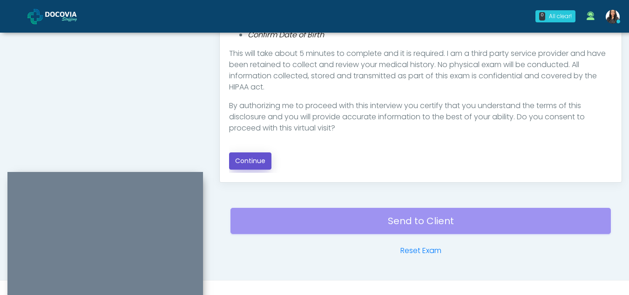
click at [242, 160] on button "Continue" at bounding box center [250, 160] width 42 height 17
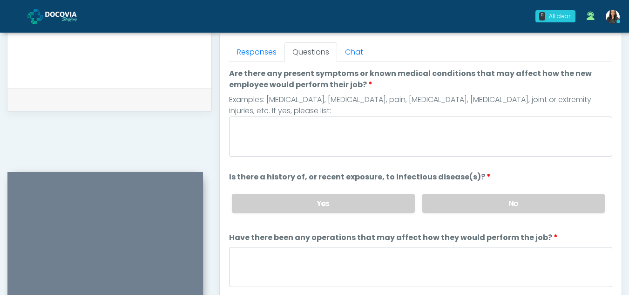
scroll to position [389, 0]
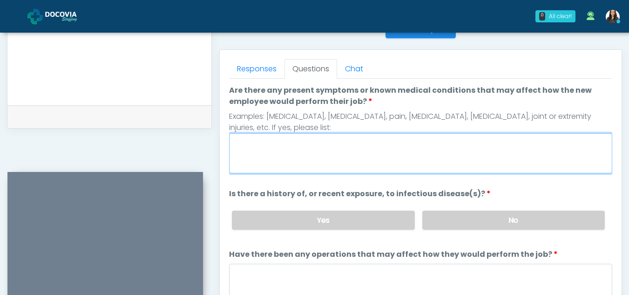
click at [286, 148] on textarea "Are there any present symptoms or known medical conditions that may affect how …" at bounding box center [420, 153] width 383 height 40
type textarea "**"
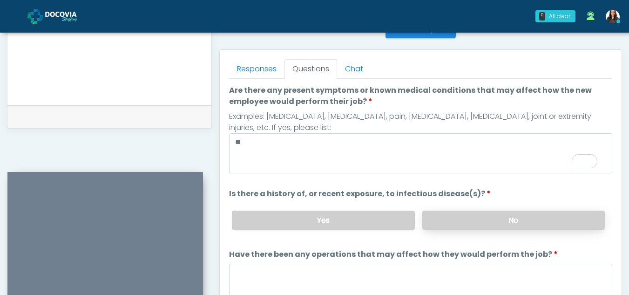
click at [519, 215] on label "No" at bounding box center [513, 219] width 182 height 19
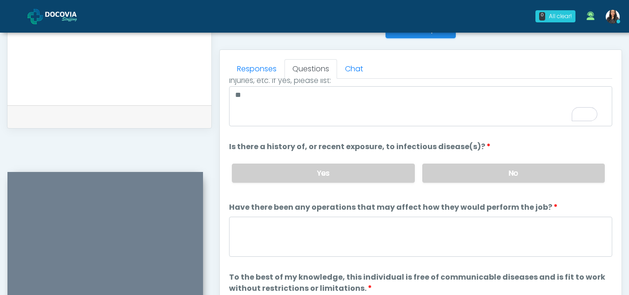
scroll to position [0, 0]
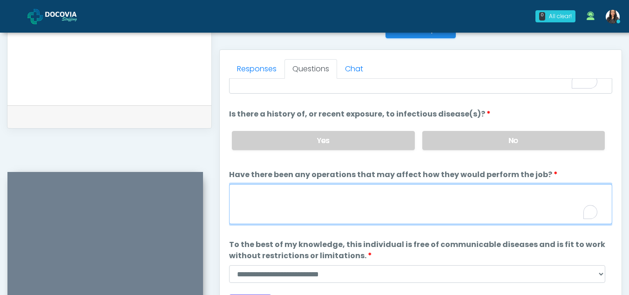
click at [305, 208] on textarea "Have there been any operations that may affect how they would perform the job?" at bounding box center [420, 204] width 383 height 40
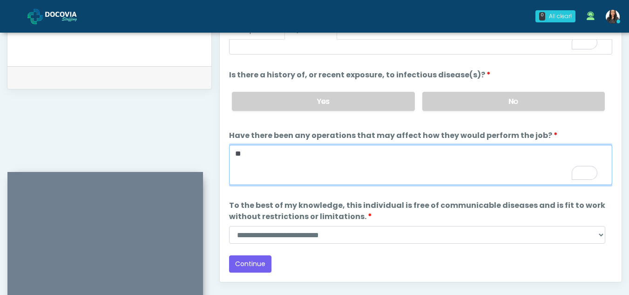
type textarea "**"
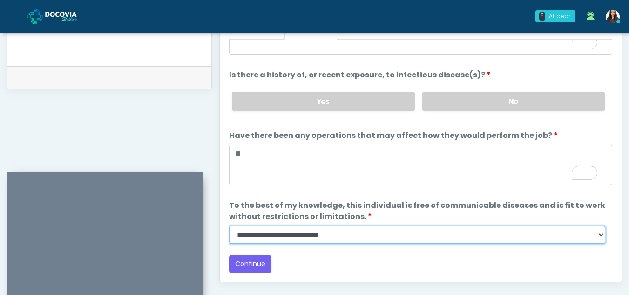
click at [599, 235] on select "**********" at bounding box center [417, 235] width 376 height 18
select select "******"
click at [229, 226] on select "**********" at bounding box center [417, 235] width 376 height 18
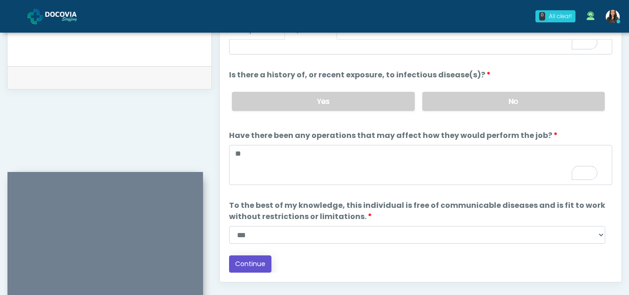
click at [246, 258] on button "Continue" at bounding box center [250, 263] width 42 height 17
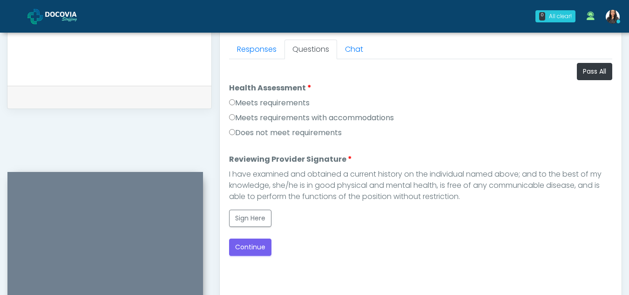
scroll to position [412, 0]
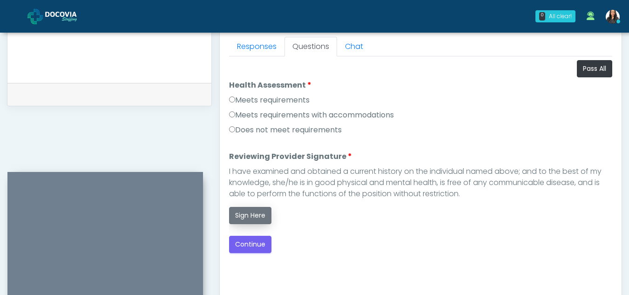
click at [248, 208] on button "Sign Here" at bounding box center [250, 215] width 42 height 17
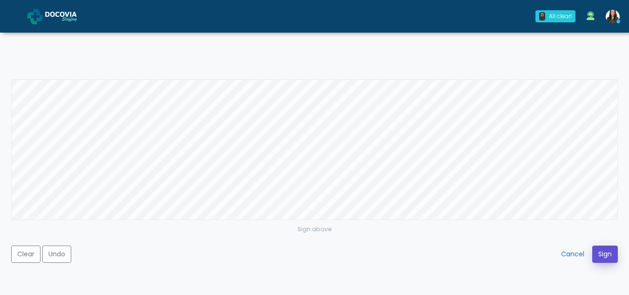
click at [602, 247] on button "Sign" at bounding box center [605, 253] width 26 height 17
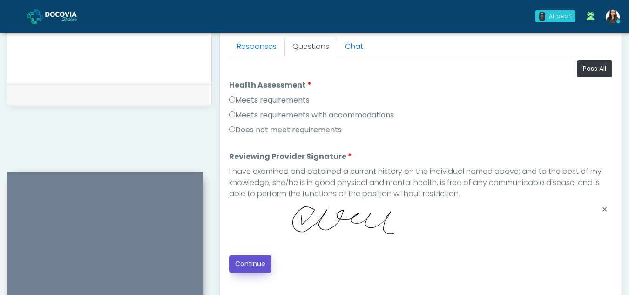
click at [243, 264] on button "Continue" at bounding box center [250, 263] width 42 height 17
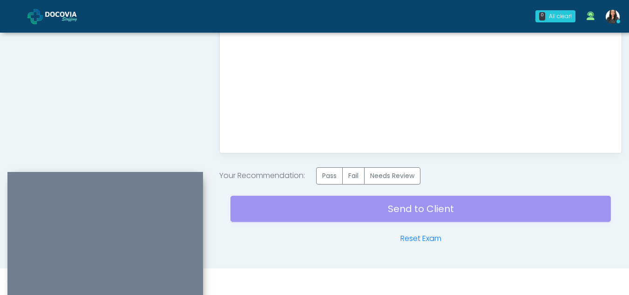
scroll to position [558, 0]
click at [326, 176] on label "Pass" at bounding box center [329, 175] width 27 height 17
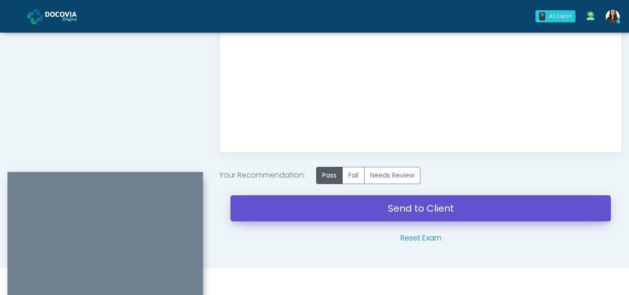
click at [416, 210] on link "Send to Client" at bounding box center [420, 208] width 380 height 26
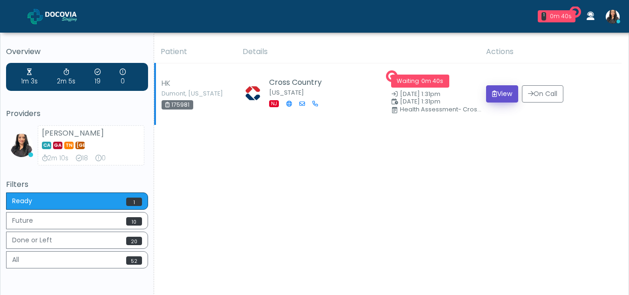
click at [494, 95] on button "View" at bounding box center [502, 93] width 32 height 17
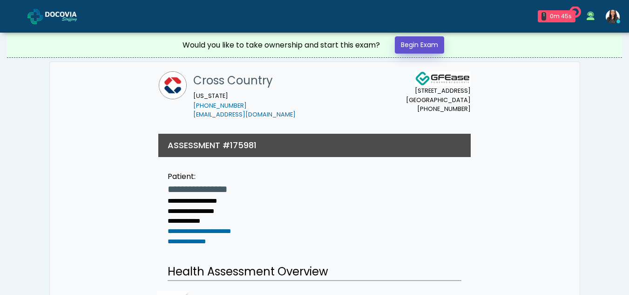
click at [415, 42] on link "Begin Exam" at bounding box center [419, 44] width 49 height 17
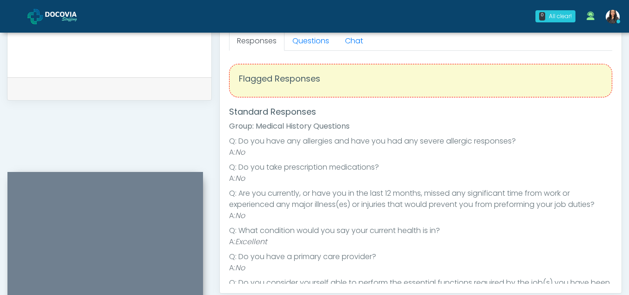
scroll to position [396, 0]
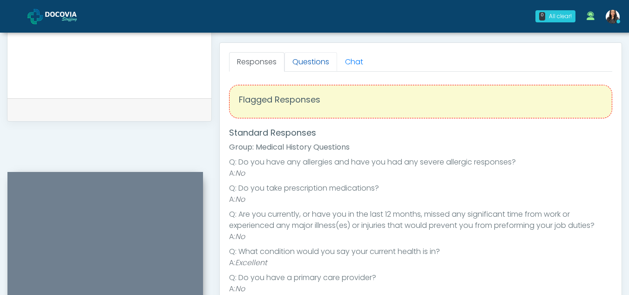
click at [301, 60] on link "Questions" at bounding box center [310, 62] width 53 height 20
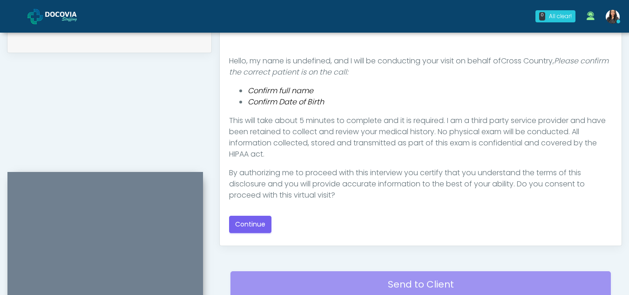
scroll to position [468, 0]
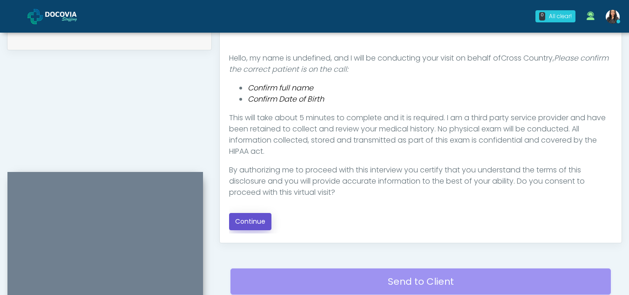
click at [255, 219] on button "Continue" at bounding box center [250, 221] width 42 height 17
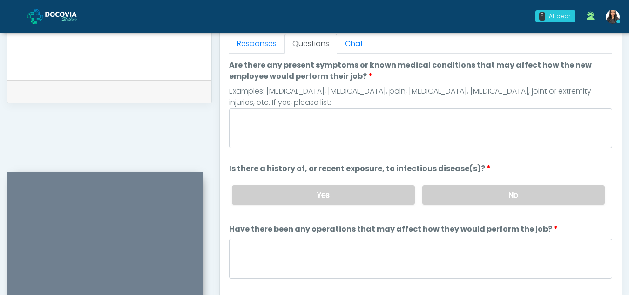
scroll to position [413, 0]
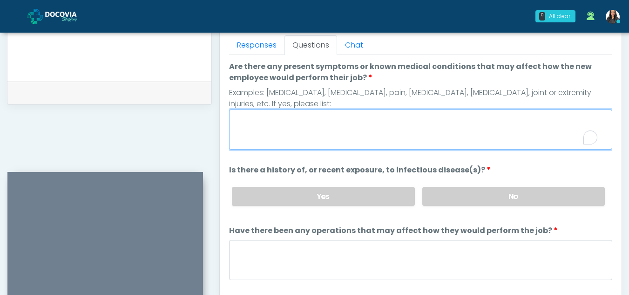
click at [291, 140] on textarea "Are there any present symptoms or known medical conditions that may affect how …" at bounding box center [420, 129] width 383 height 40
type textarea "**"
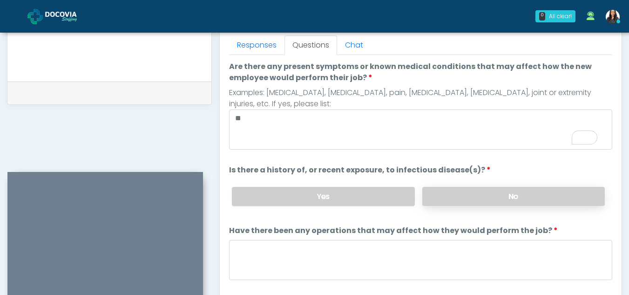
click at [533, 191] on label "No" at bounding box center [513, 196] width 182 height 19
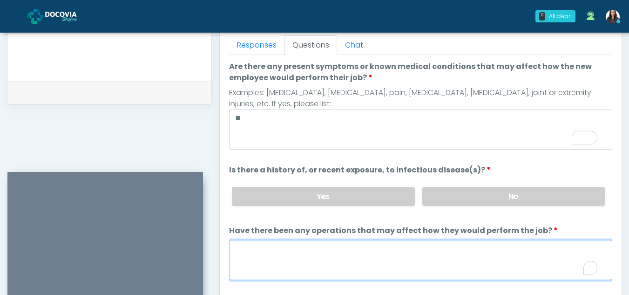
click at [246, 258] on textarea "Have there been any operations that may affect how they would perform the job?" at bounding box center [420, 260] width 383 height 40
type textarea "**"
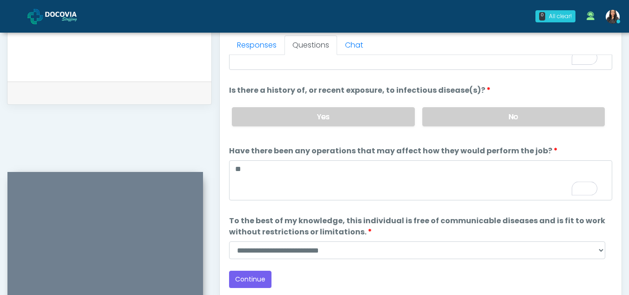
scroll to position [80, 0]
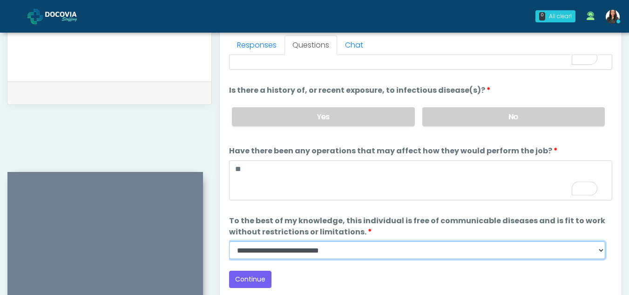
click at [602, 250] on select "**********" at bounding box center [417, 250] width 376 height 18
select select "******"
click at [229, 241] on select "**********" at bounding box center [417, 250] width 376 height 18
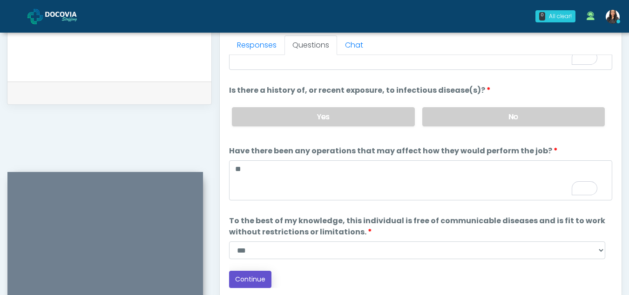
click at [252, 277] on button "Continue" at bounding box center [250, 278] width 42 height 17
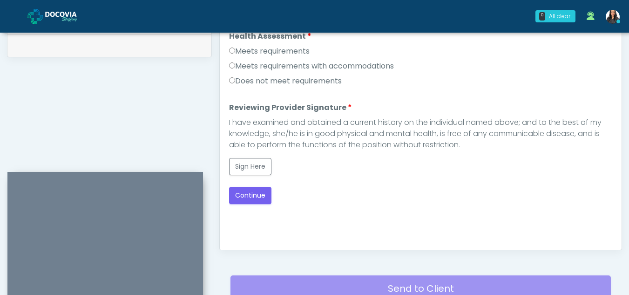
scroll to position [451, 0]
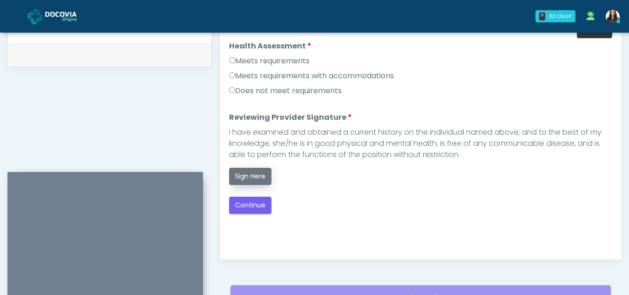
click at [249, 173] on button "Sign Here" at bounding box center [250, 176] width 42 height 17
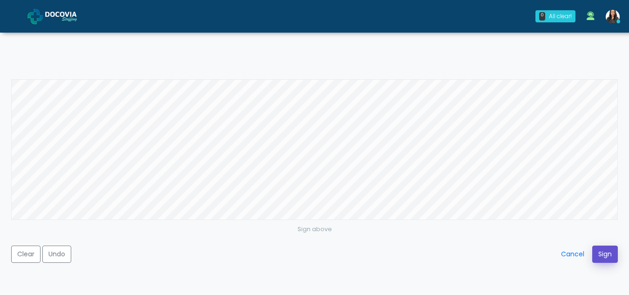
click at [598, 257] on button "Sign" at bounding box center [605, 253] width 26 height 17
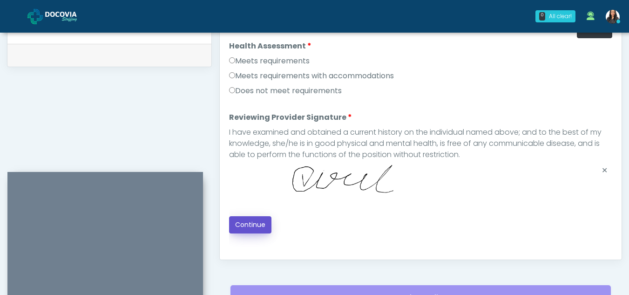
click at [243, 223] on button "Continue" at bounding box center [250, 224] width 42 height 17
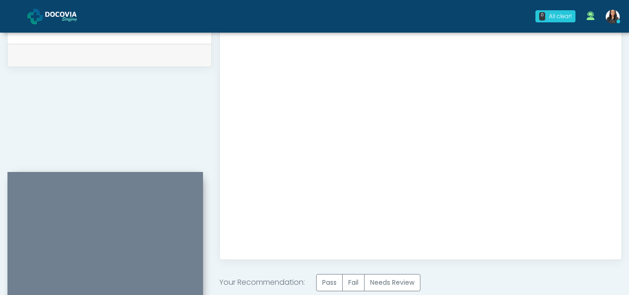
scroll to position [558, 0]
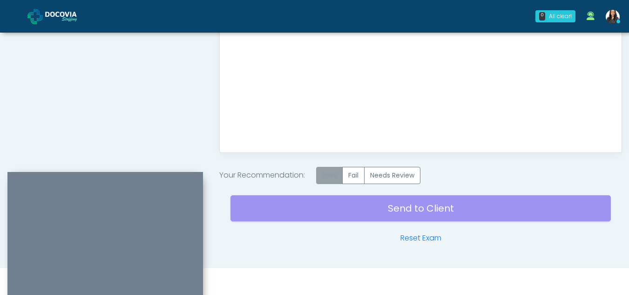
click at [336, 174] on label "Pass" at bounding box center [329, 175] width 27 height 17
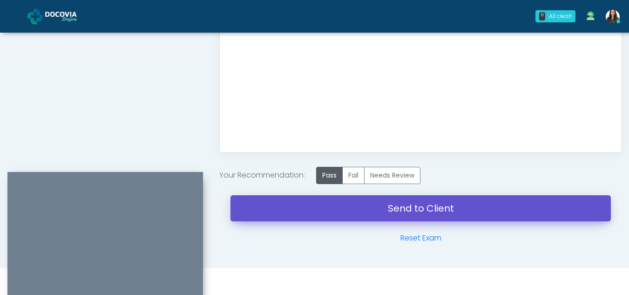
click at [421, 205] on link "Send to Client" at bounding box center [420, 208] width 380 height 26
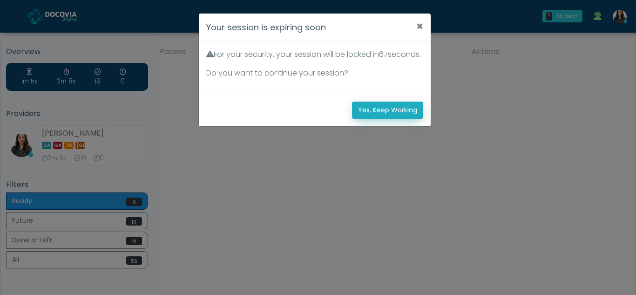
click at [376, 118] on button "Yes, Keep Working" at bounding box center [387, 109] width 71 height 17
